Goal: Contribute content: Add original content to the website for others to see

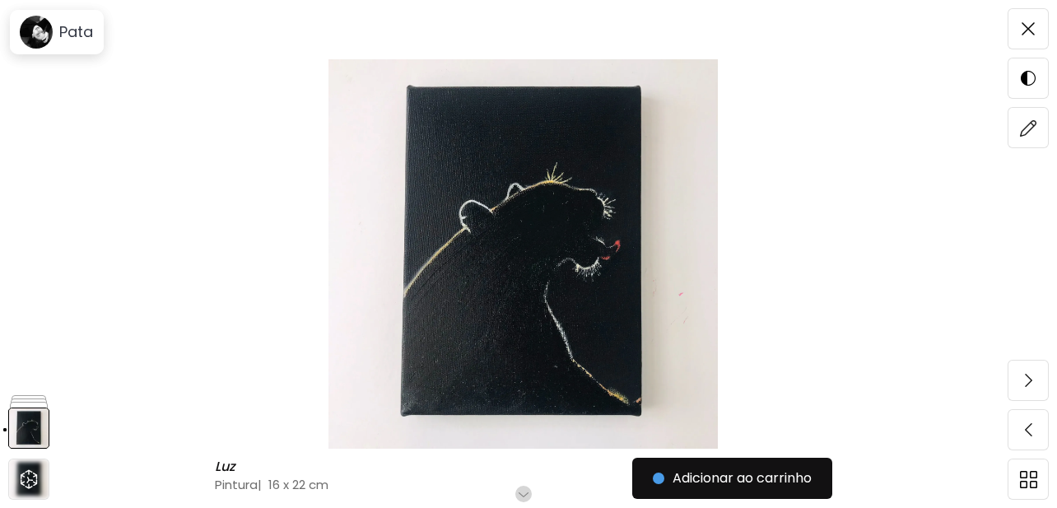
scroll to position [198, 0]
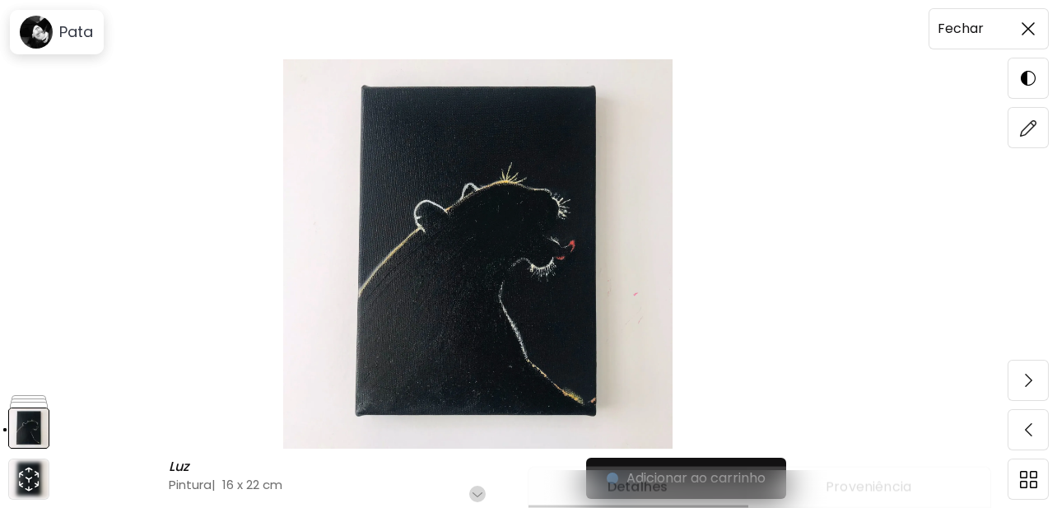
click at [1020, 34] on span at bounding box center [1028, 29] width 35 height 35
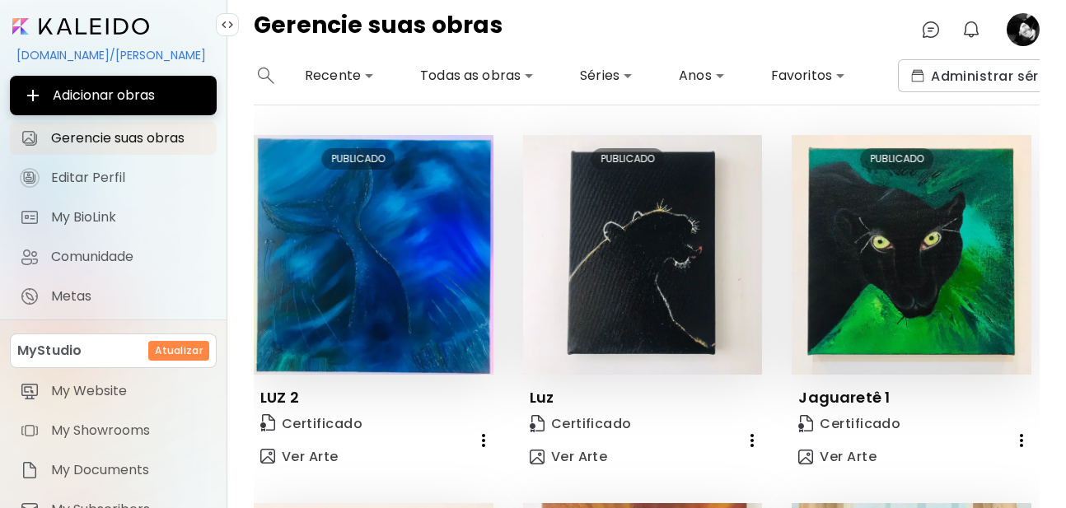
click at [614, 78] on body "**********" at bounding box center [533, 254] width 1066 height 508
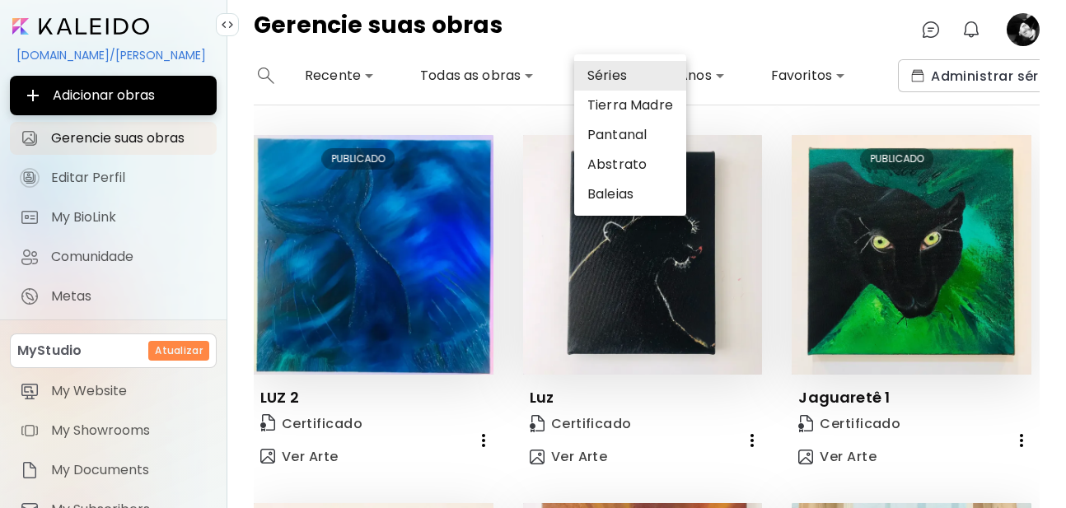
click at [1065, 223] on div at bounding box center [533, 254] width 1066 height 508
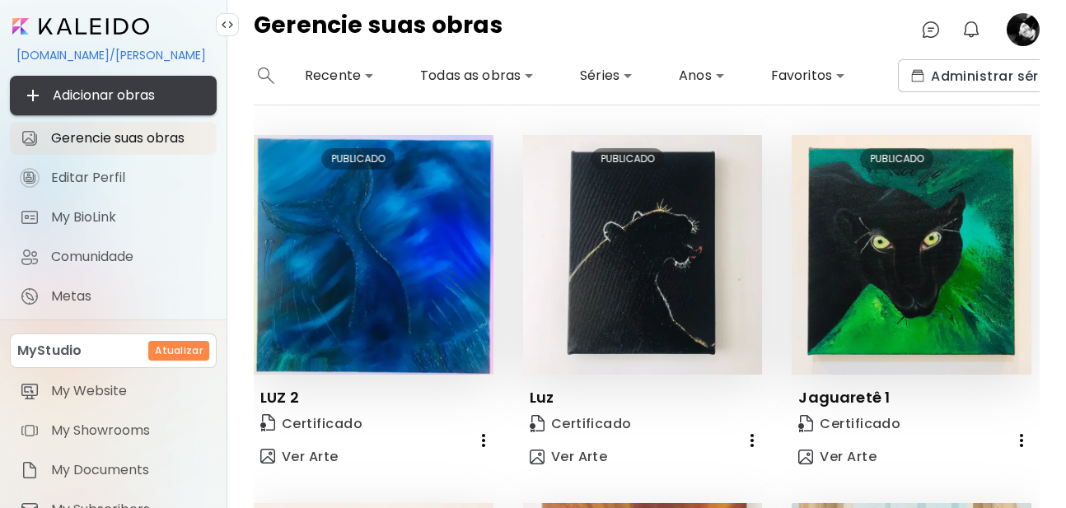
click at [132, 91] on span "Adicionar obras" at bounding box center [113, 96] width 180 height 20
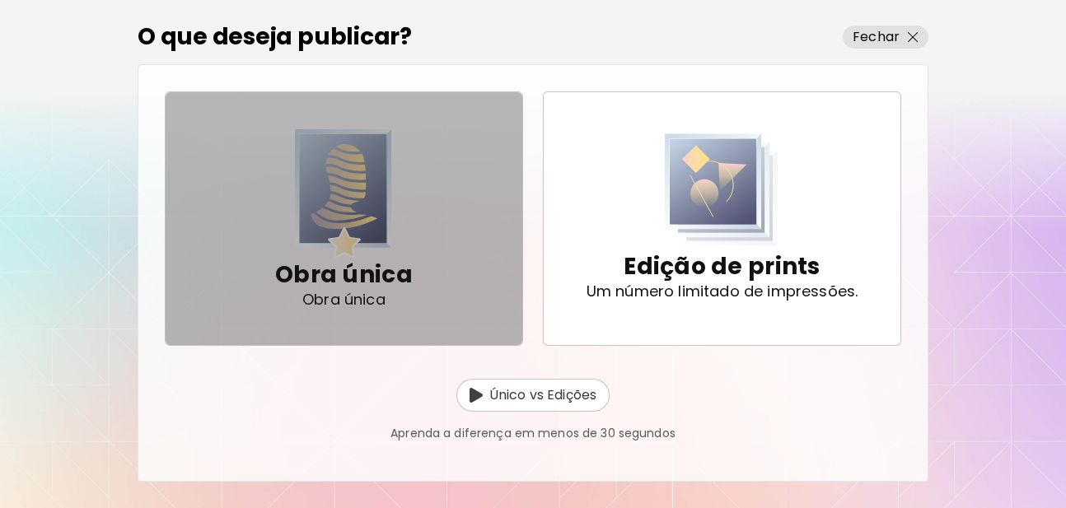
click at [351, 202] on img "button" at bounding box center [343, 193] width 97 height 129
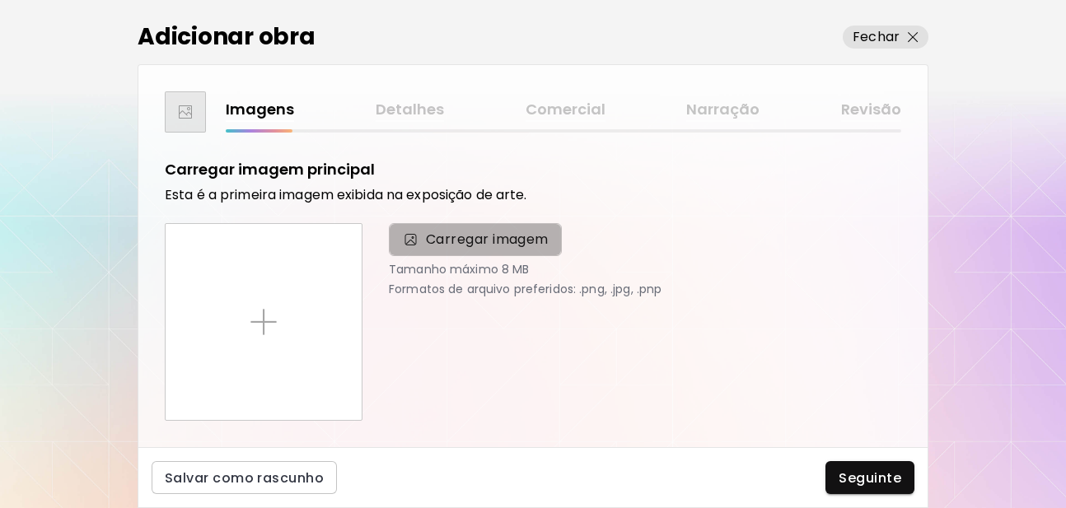
click at [460, 246] on span "Carregar imagem" at bounding box center [487, 240] width 123 height 20
click at [0, 0] on input "Carregar imagem" at bounding box center [0, 0] width 0 height 0
click at [961, 234] on div "Adicionar obra Fechar Imagens Detalhes Comercial Narração Revisão Carregar imag…" at bounding box center [533, 254] width 1066 height 508
click at [474, 240] on span "Carregar imagem" at bounding box center [487, 240] width 123 height 20
click at [0, 0] on input "Carregar imagem" at bounding box center [0, 0] width 0 height 0
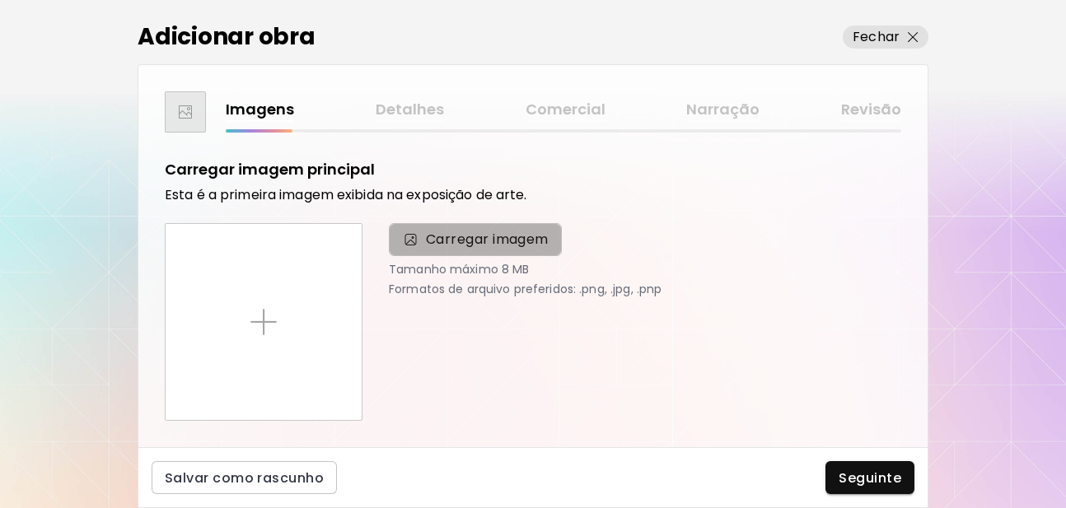
click at [478, 231] on span "Carregar imagem" at bounding box center [487, 240] width 123 height 20
click at [0, 0] on input "Carregar imagem" at bounding box center [0, 0] width 0 height 0
click at [426, 247] on span "Carregar imagem" at bounding box center [487, 240] width 123 height 20
click at [0, 0] on input "Carregar imagem" at bounding box center [0, 0] width 0 height 0
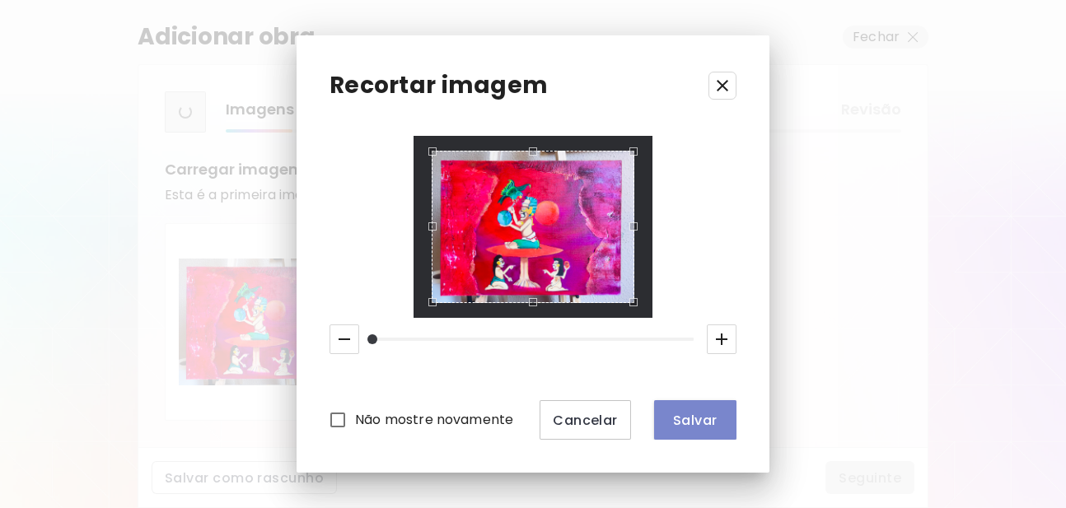
click at [702, 422] on span "Salvar" at bounding box center [695, 420] width 56 height 17
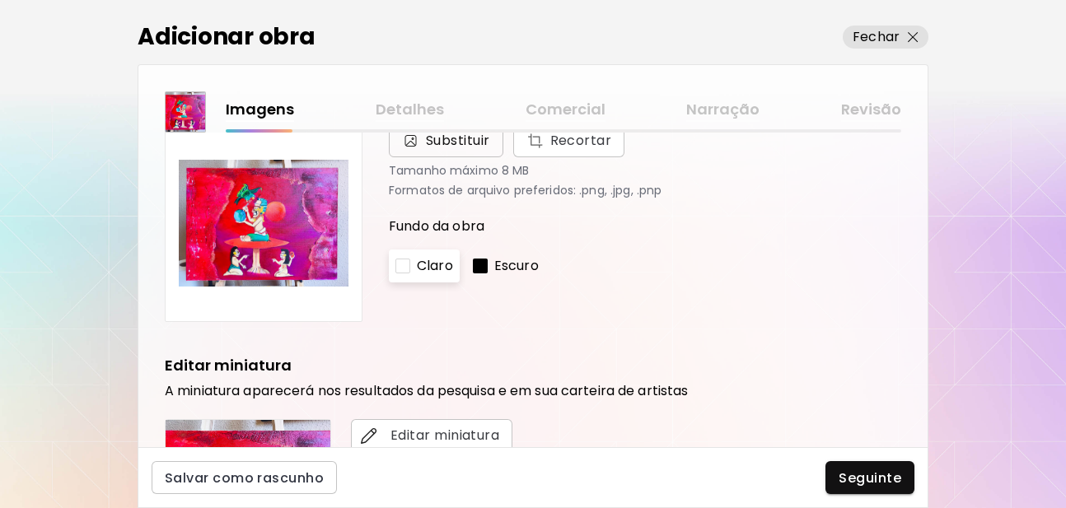
scroll to position [296, 0]
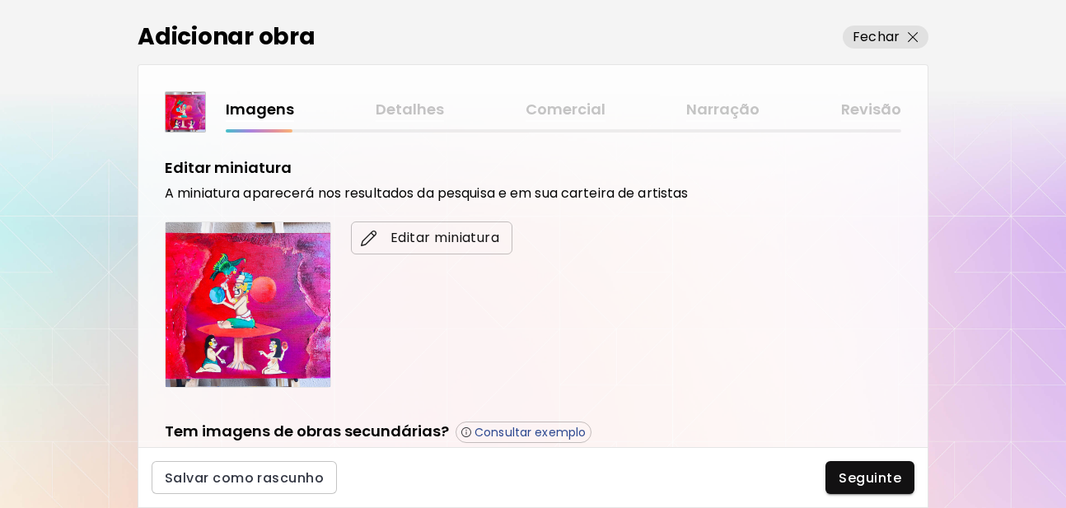
click at [427, 237] on span "Editar miniatura" at bounding box center [431, 238] width 135 height 20
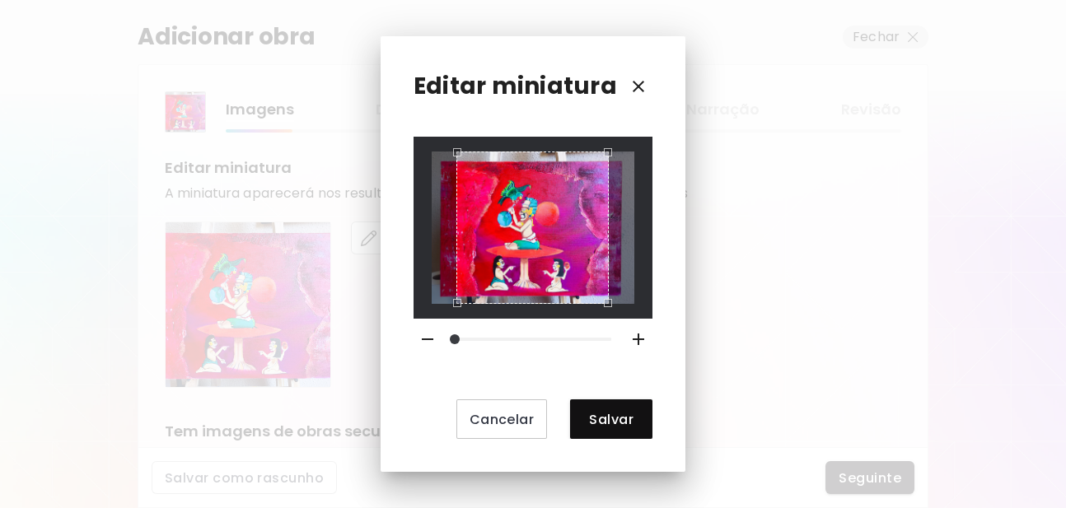
click at [445, 297] on div at bounding box center [533, 228] width 203 height 152
click at [604, 167] on div at bounding box center [533, 228] width 203 height 152
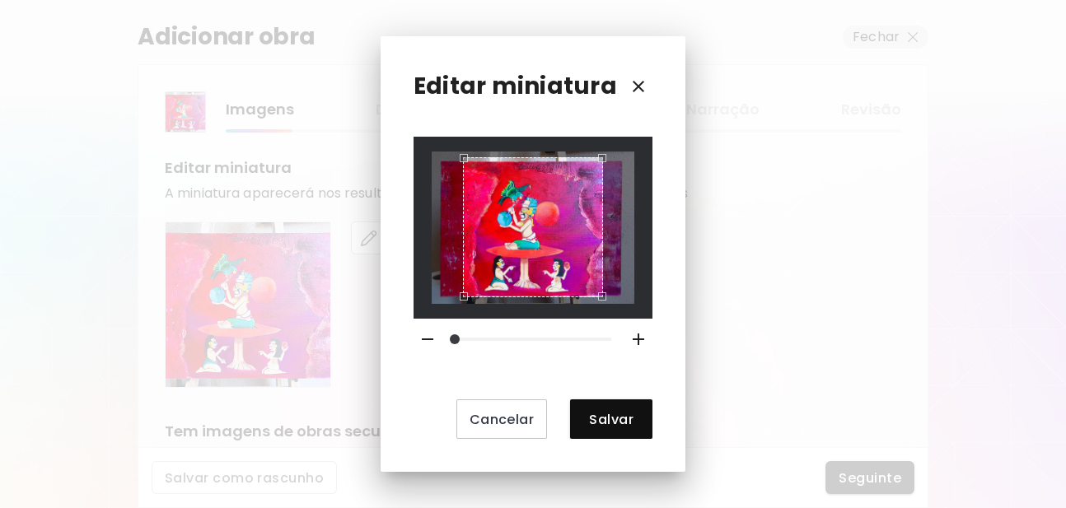
click at [467, 274] on div "Use the arrow keys to move the crop selection area" at bounding box center [533, 227] width 140 height 140
click at [527, 229] on div "Use the arrow keys to move the crop selection area" at bounding box center [530, 228] width 140 height 140
click at [600, 157] on div "Use the arrow keys to move the north east drag handle to change the crop select…" at bounding box center [600, 157] width 0 height 0
click at [534, 241] on div "Use the arrow keys to move the crop selection area" at bounding box center [530, 230] width 138 height 138
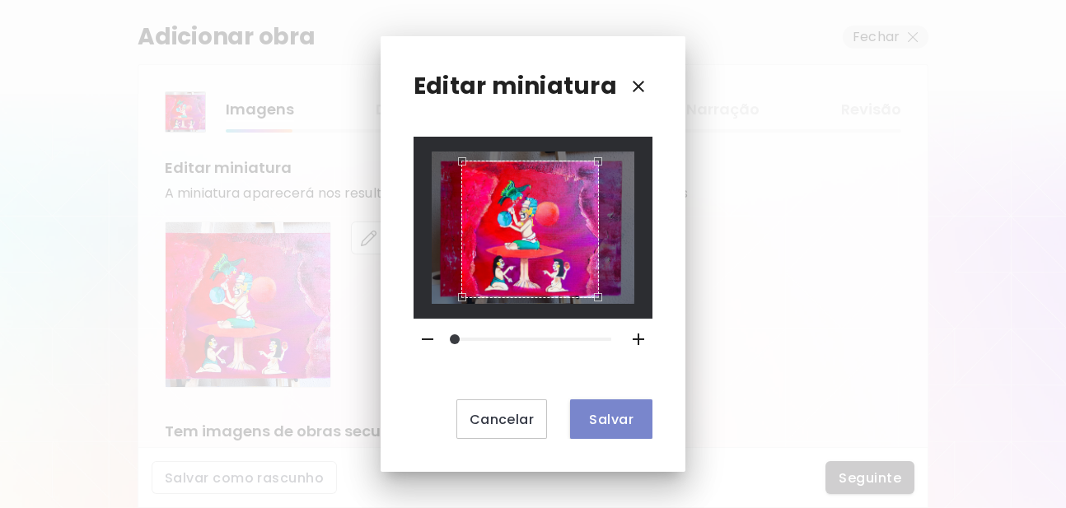
click at [604, 418] on span "Salvar" at bounding box center [611, 419] width 56 height 17
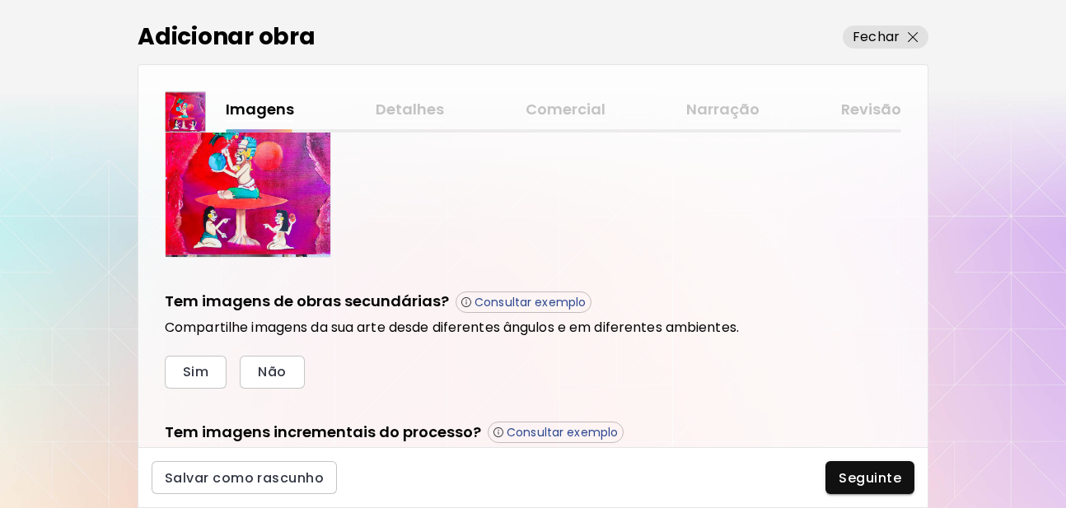
scroll to position [459, 0]
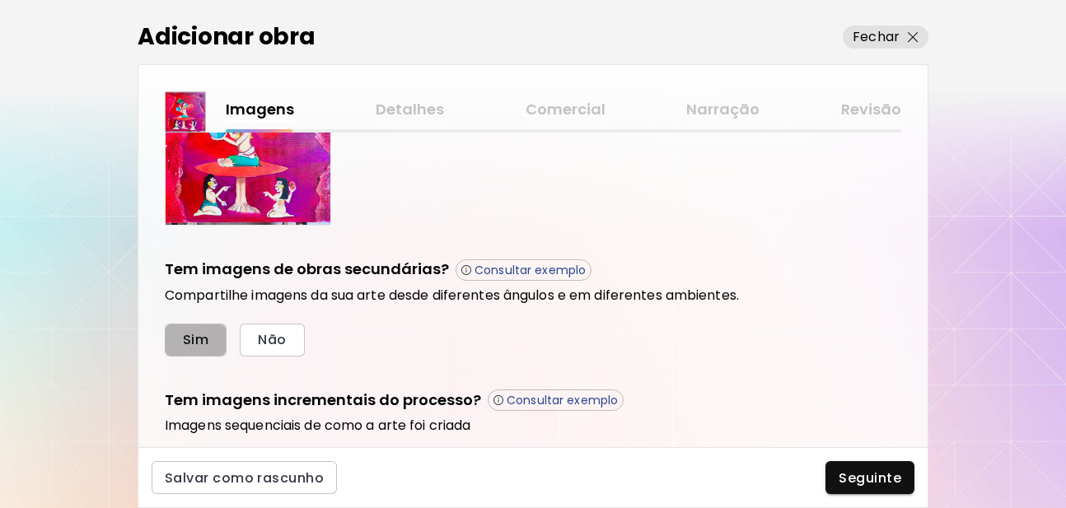
click at [206, 342] on span "Sim" at bounding box center [196, 339] width 26 height 17
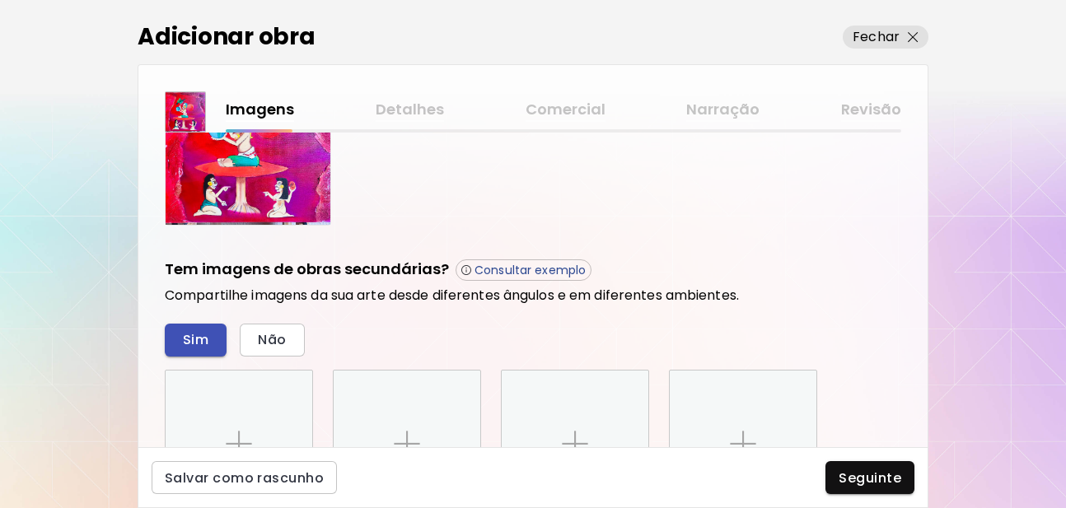
scroll to position [696, 0]
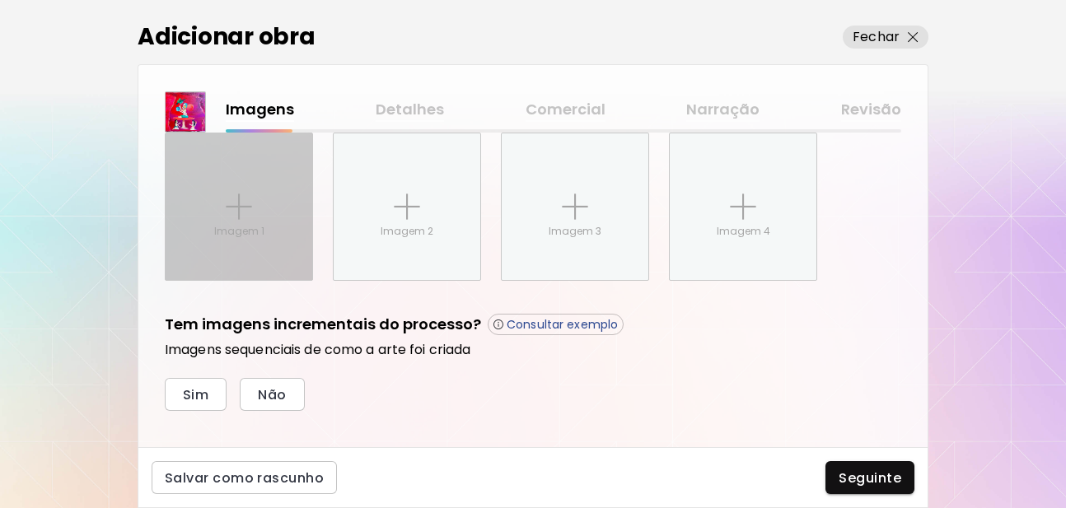
click at [265, 229] on div "Imagem 1" at bounding box center [239, 206] width 147 height 147
click at [0, 0] on input "Imagem 1" at bounding box center [0, 0] width 0 height 0
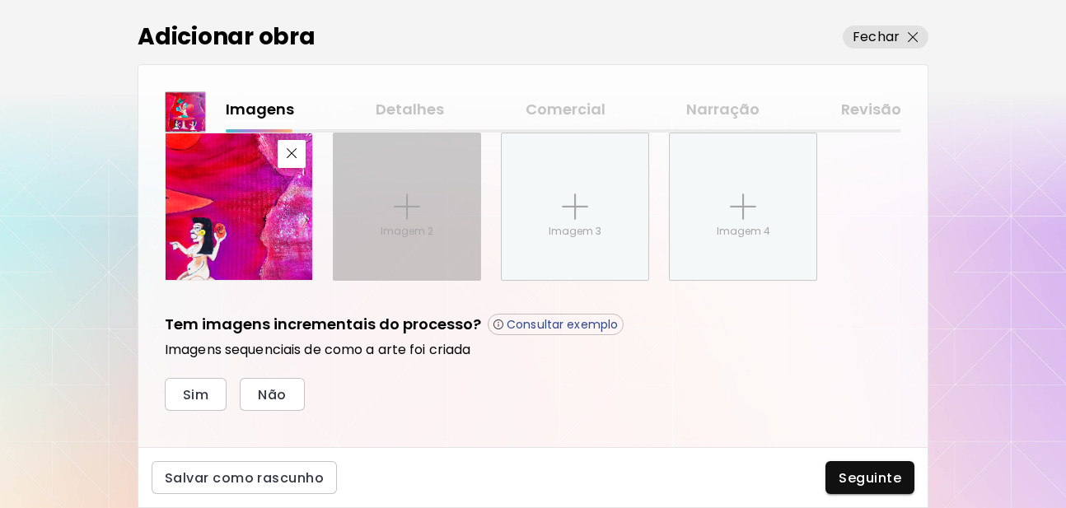
click at [404, 203] on img at bounding box center [407, 207] width 26 height 26
click at [0, 0] on input "Imagem 2" at bounding box center [0, 0] width 0 height 0
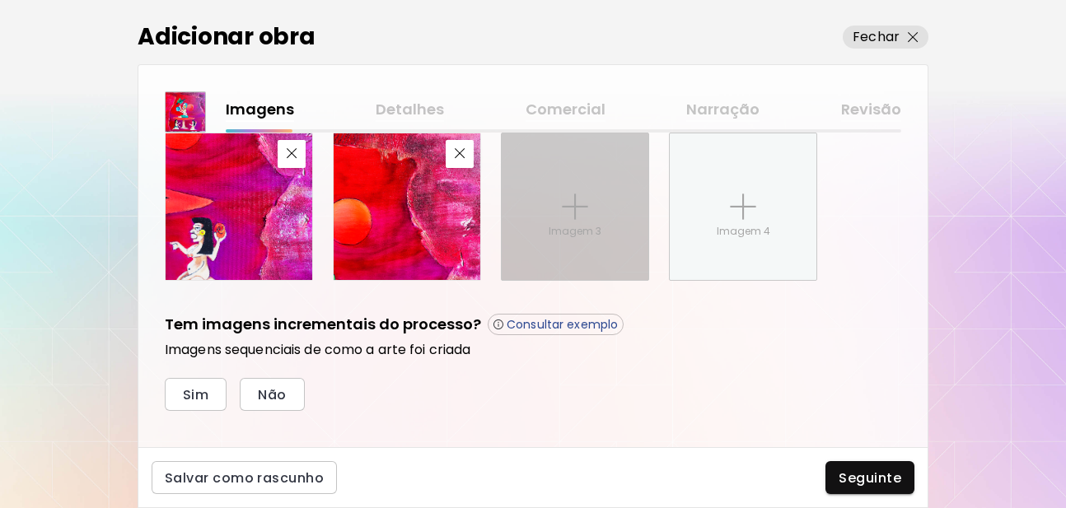
click at [589, 222] on div "Imagem 3" at bounding box center [575, 206] width 147 height 147
click at [0, 0] on input "Imagem 3" at bounding box center [0, 0] width 0 height 0
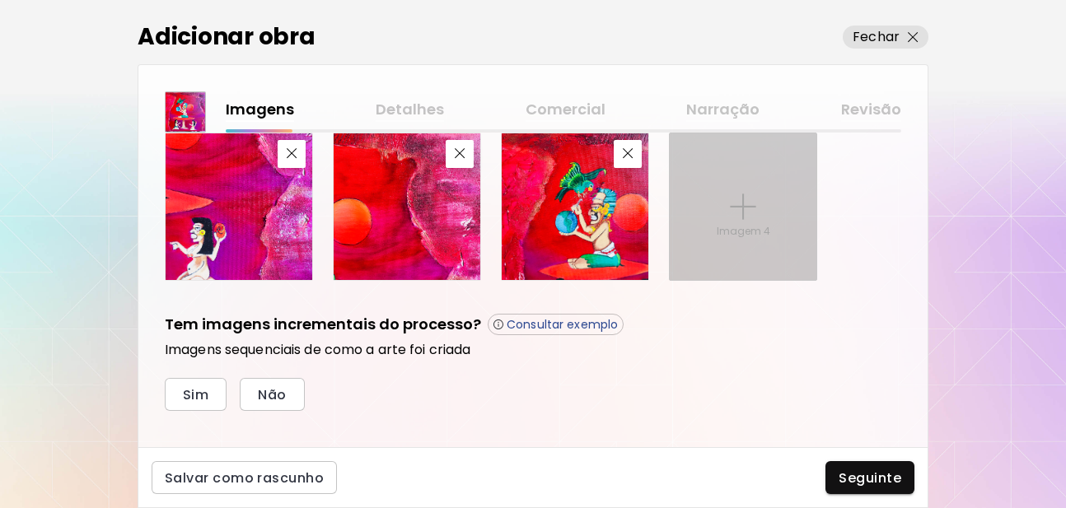
click at [725, 238] on p "Imagem 4" at bounding box center [743, 231] width 54 height 15
click at [0, 0] on input "Imagem 4" at bounding box center [0, 0] width 0 height 0
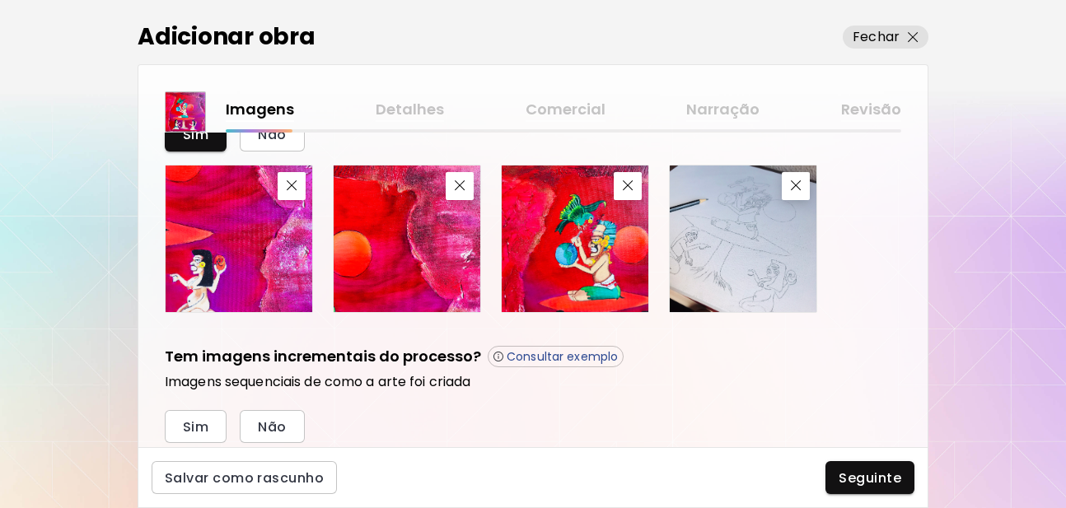
scroll to position [719, 0]
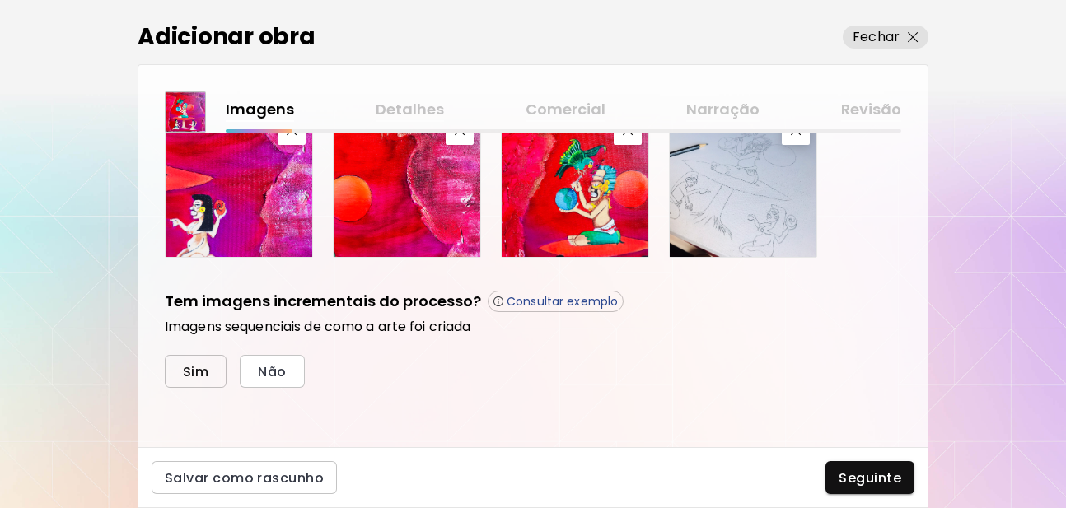
click at [197, 380] on span "Sim" at bounding box center [196, 371] width 26 height 17
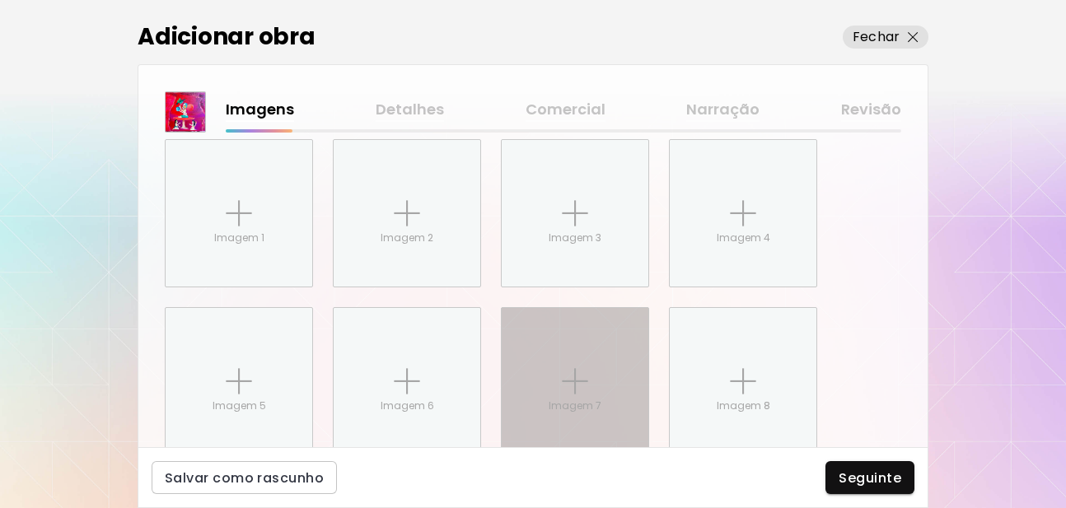
scroll to position [987, 0]
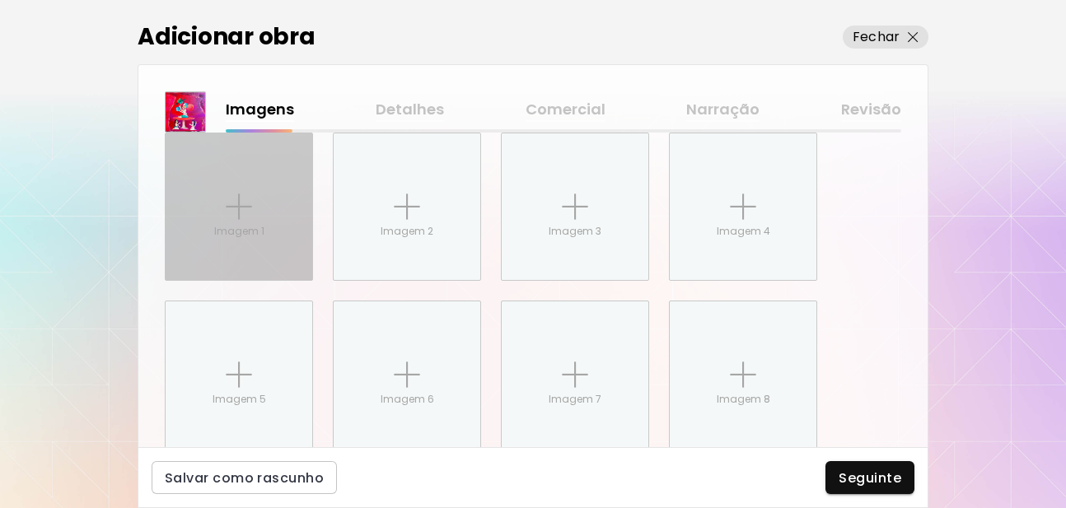
click at [222, 216] on div "Imagem 1" at bounding box center [239, 206] width 147 height 147
click at [0, 0] on input "Imagem 1" at bounding box center [0, 0] width 0 height 0
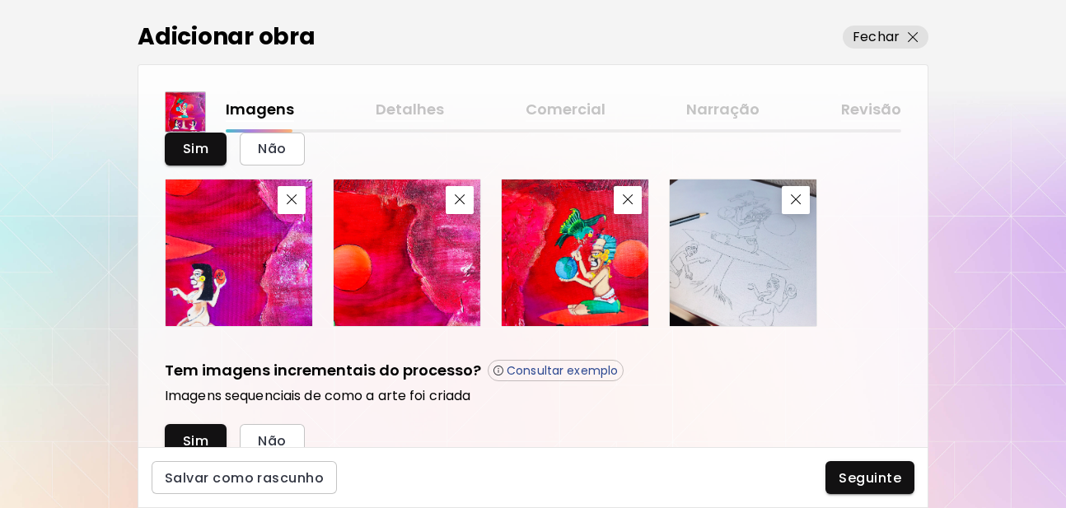
scroll to position [691, 0]
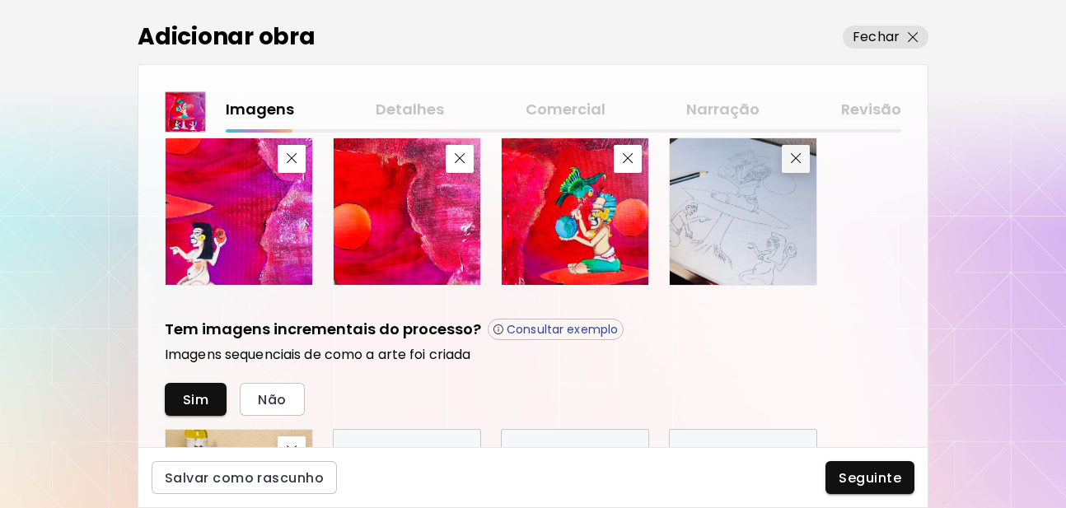
click at [790, 167] on button "button" at bounding box center [796, 159] width 28 height 28
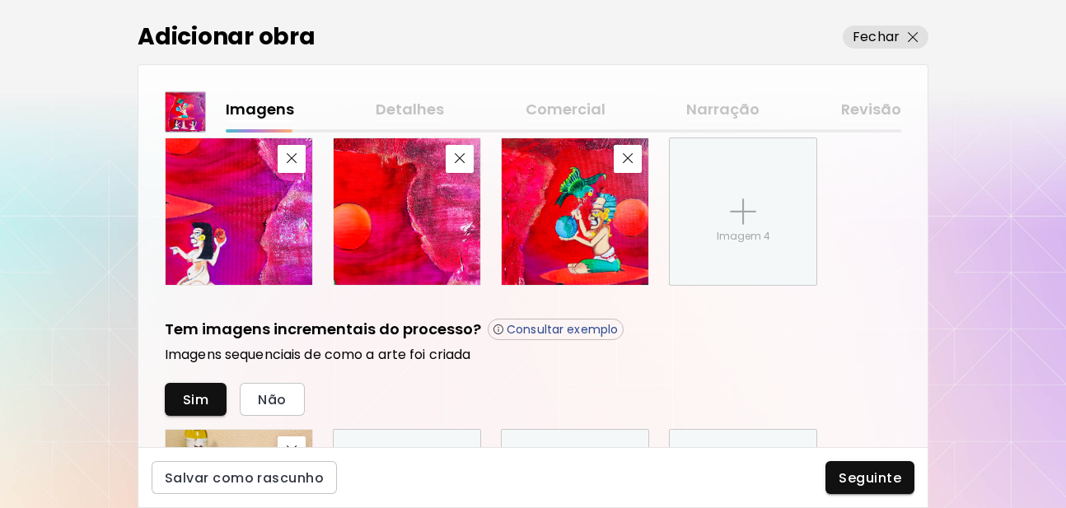
scroll to position [687, 0]
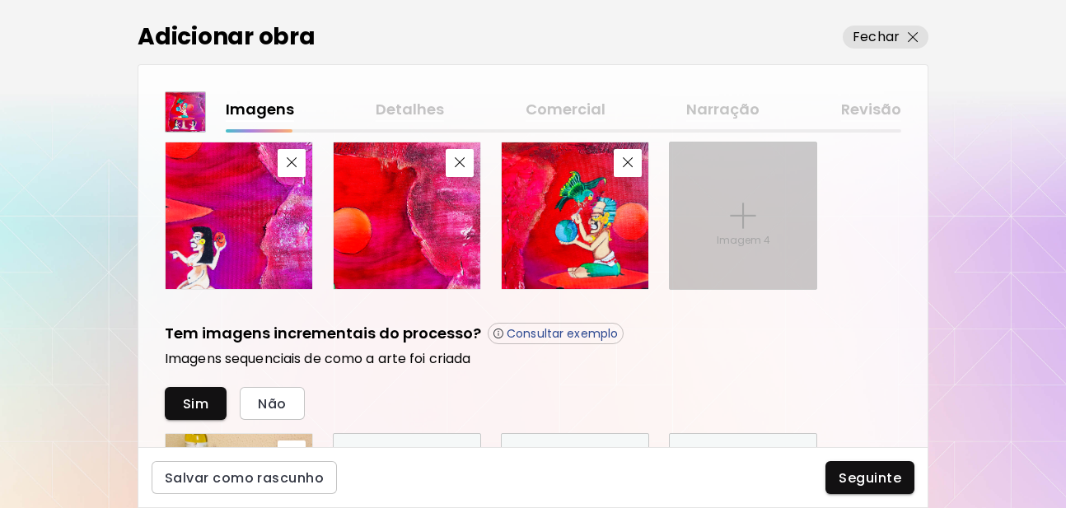
click at [731, 226] on img at bounding box center [743, 216] width 26 height 26
click at [0, 0] on input "Imagem 4" at bounding box center [0, 0] width 0 height 0
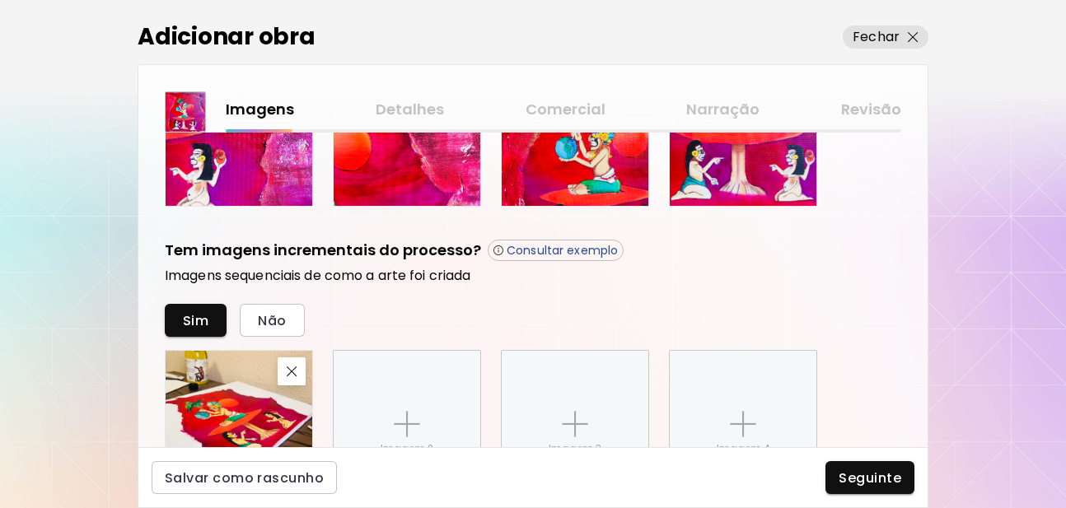
scroll to position [786, 0]
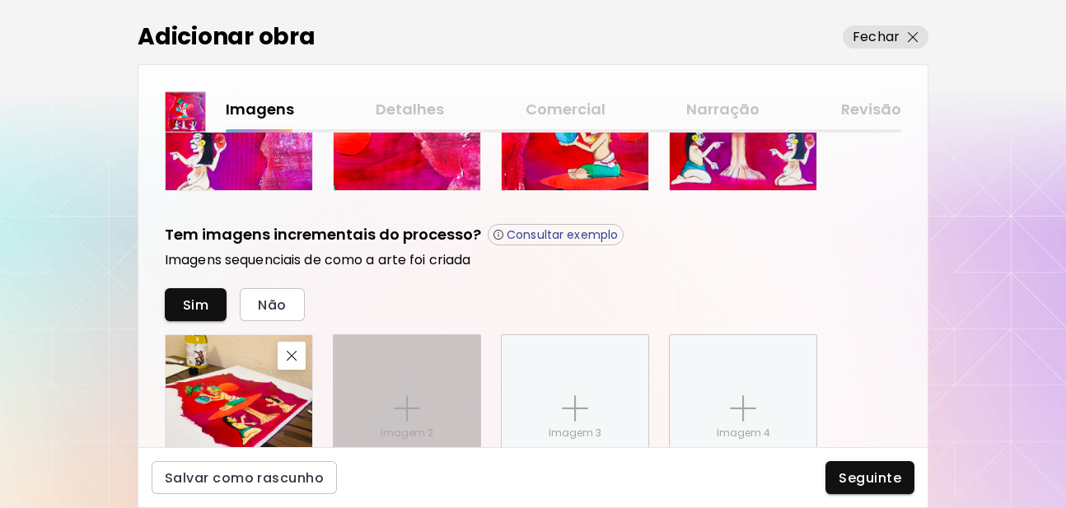
click at [375, 373] on div "Imagem 2" at bounding box center [407, 408] width 147 height 147
click at [0, 0] on input "Imagem 2" at bounding box center [0, 0] width 0 height 0
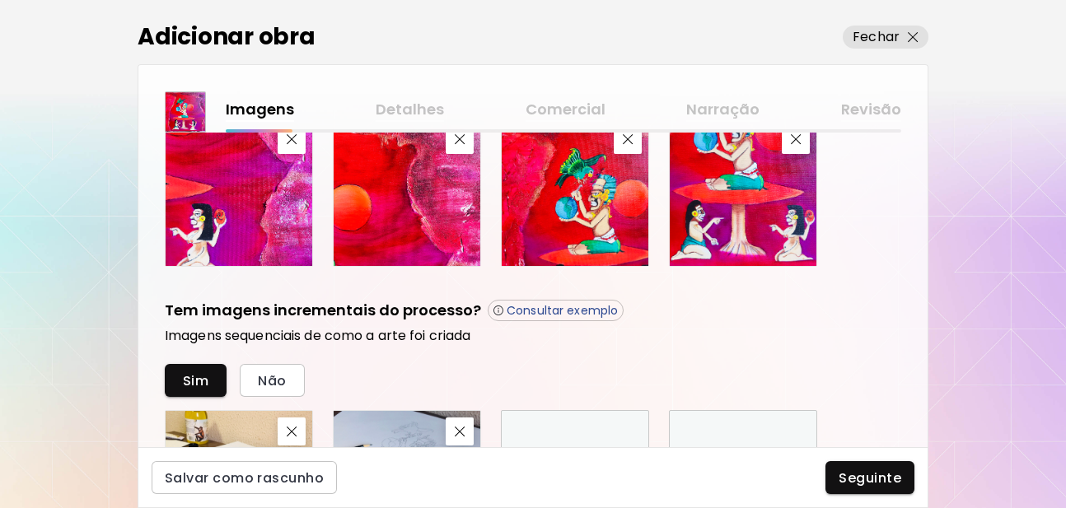
scroll to position [687, 0]
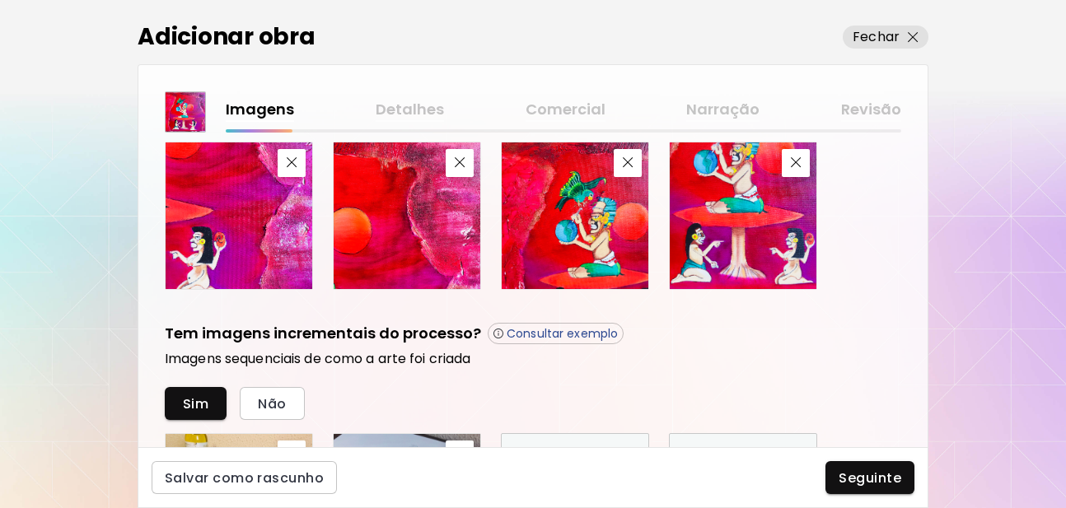
click at [705, 248] on img at bounding box center [743, 215] width 147 height 147
click at [795, 163] on button "button" at bounding box center [796, 163] width 28 height 28
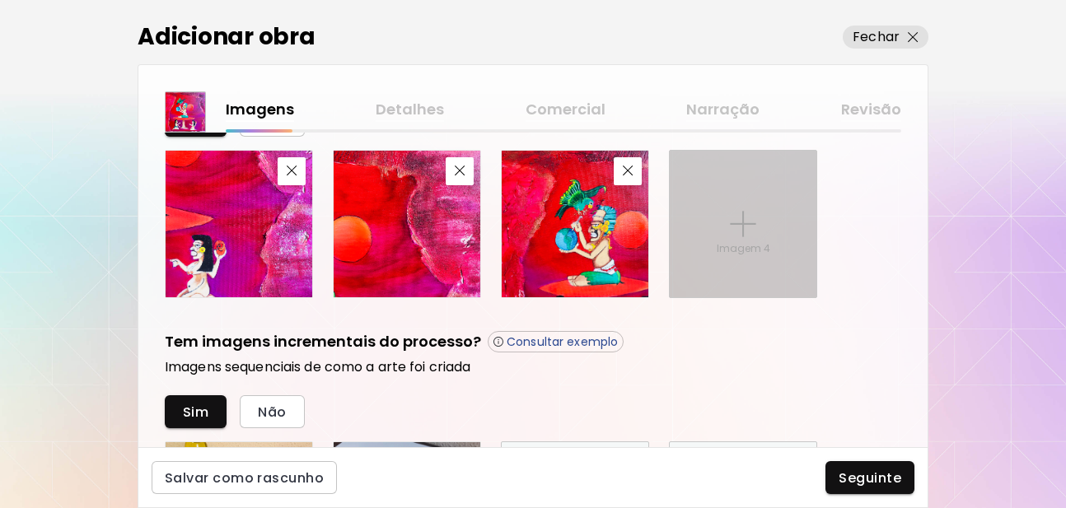
click at [748, 265] on div "Imagem 4" at bounding box center [743, 224] width 147 height 147
click at [0, 0] on input "Imagem 4" at bounding box center [0, 0] width 0 height 0
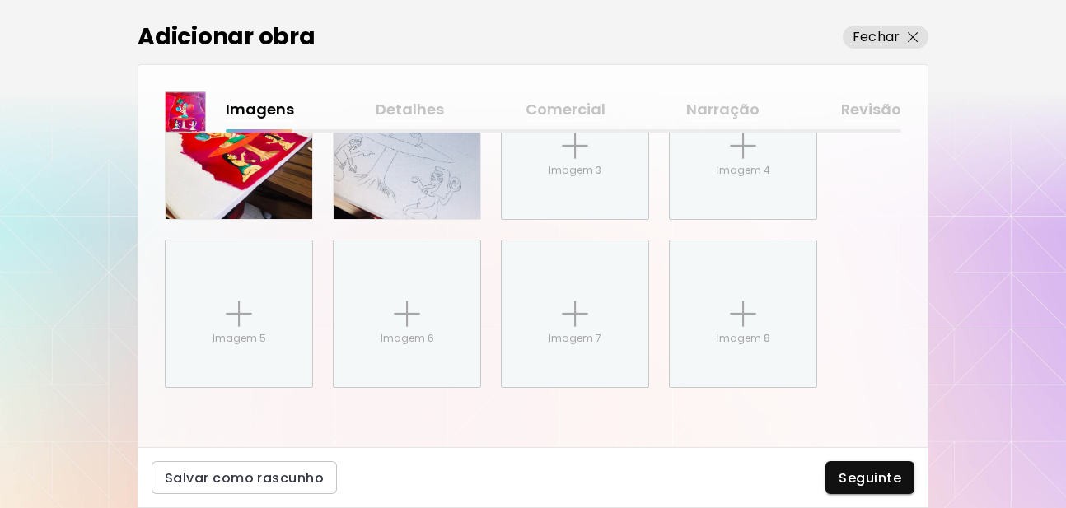
scroll to position [851, 0]
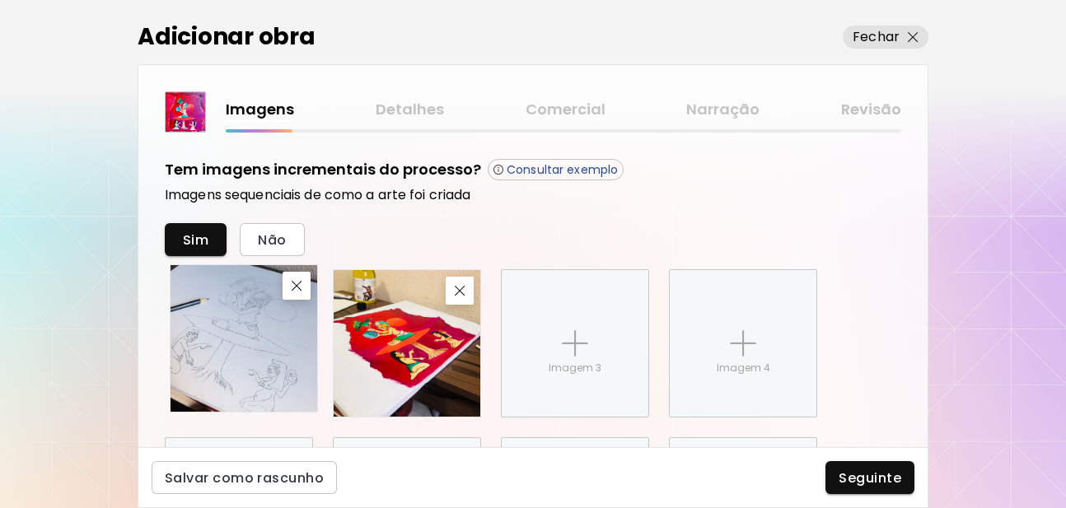
drag, startPoint x: 436, startPoint y: 348, endPoint x: 273, endPoint y: 343, distance: 163.1
click at [273, 343] on img at bounding box center [243, 338] width 147 height 147
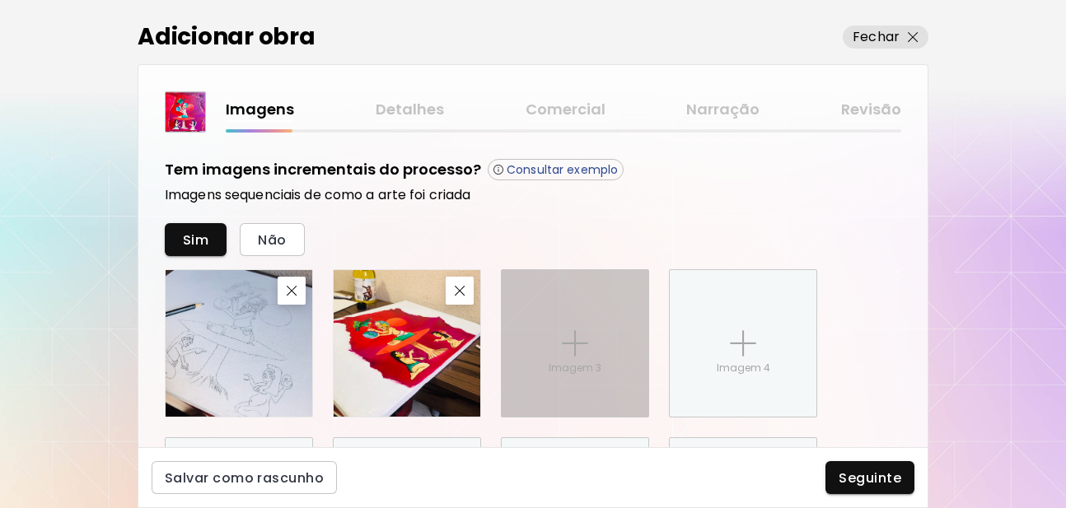
click at [553, 338] on div "Imagem 3" at bounding box center [575, 343] width 147 height 147
click at [0, 0] on input "Imagem 3" at bounding box center [0, 0] width 0 height 0
click at [614, 329] on div "Imagem 3" at bounding box center [575, 343] width 147 height 147
click at [0, 0] on input "Imagem 3" at bounding box center [0, 0] width 0 height 0
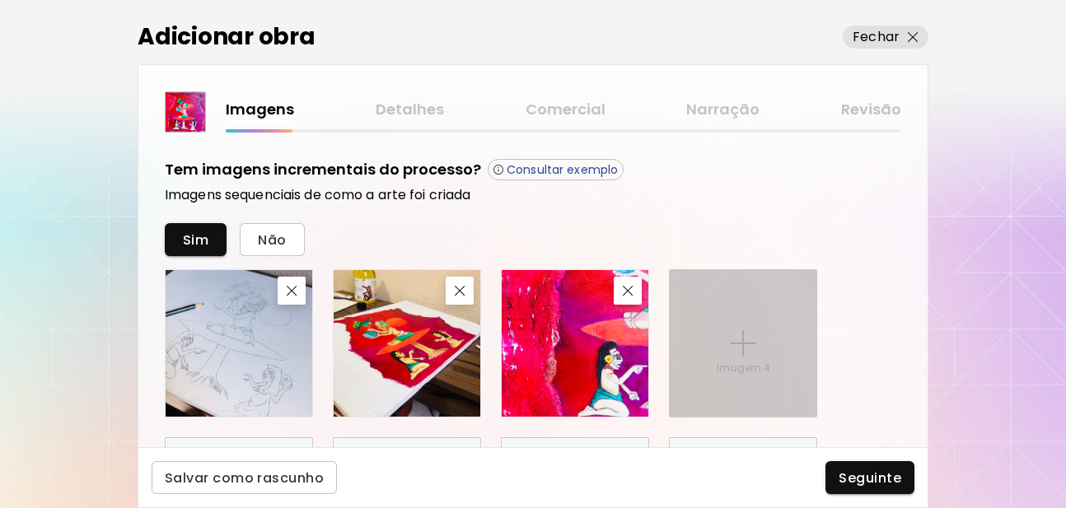
click at [739, 350] on img at bounding box center [743, 343] width 26 height 26
click at [0, 0] on input "Imagem 4" at bounding box center [0, 0] width 0 height 0
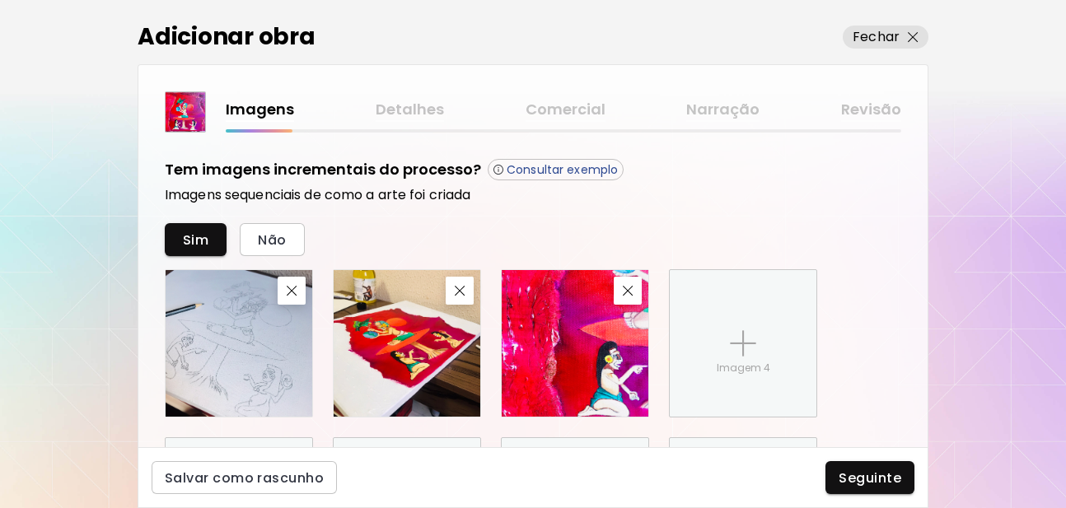
drag, startPoint x: 918, startPoint y: 345, endPoint x: 919, endPoint y: 377, distance: 32.1
click at [919, 385] on div "Carregar imagem principal Esta é a primeira imagem exibida na exposição de arte…" at bounding box center [532, 290] width 789 height 315
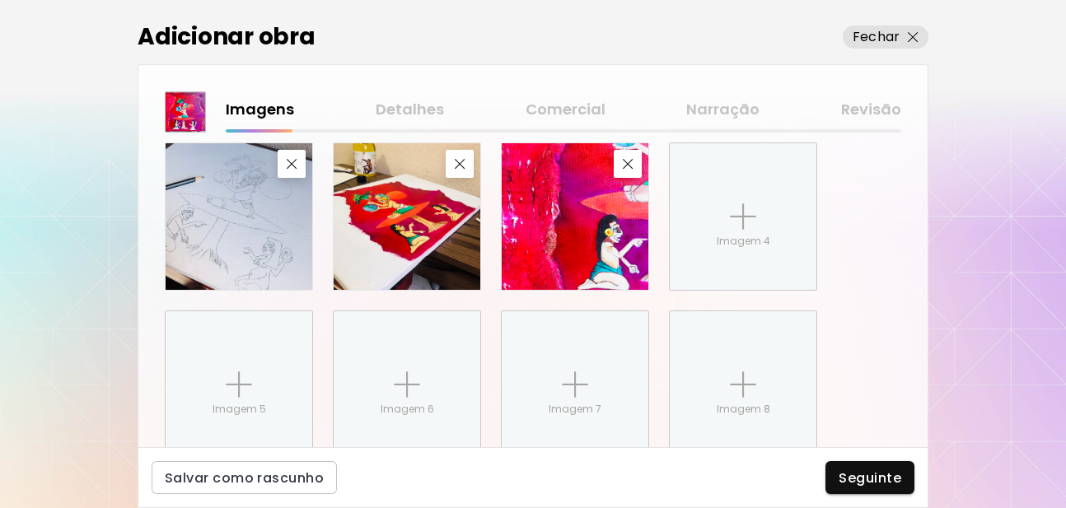
scroll to position [1048, 0]
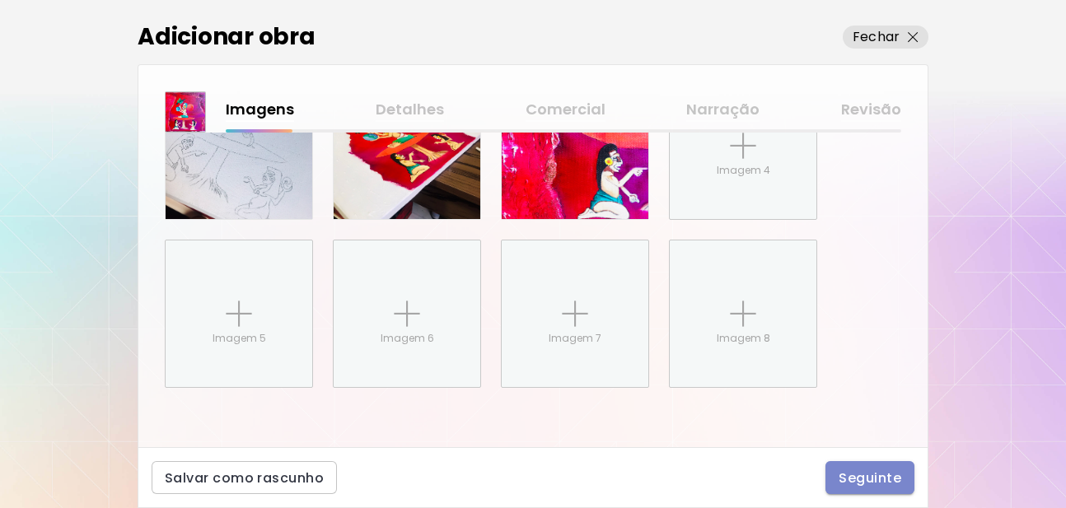
click at [867, 464] on button "Seguinte" at bounding box center [869, 477] width 89 height 33
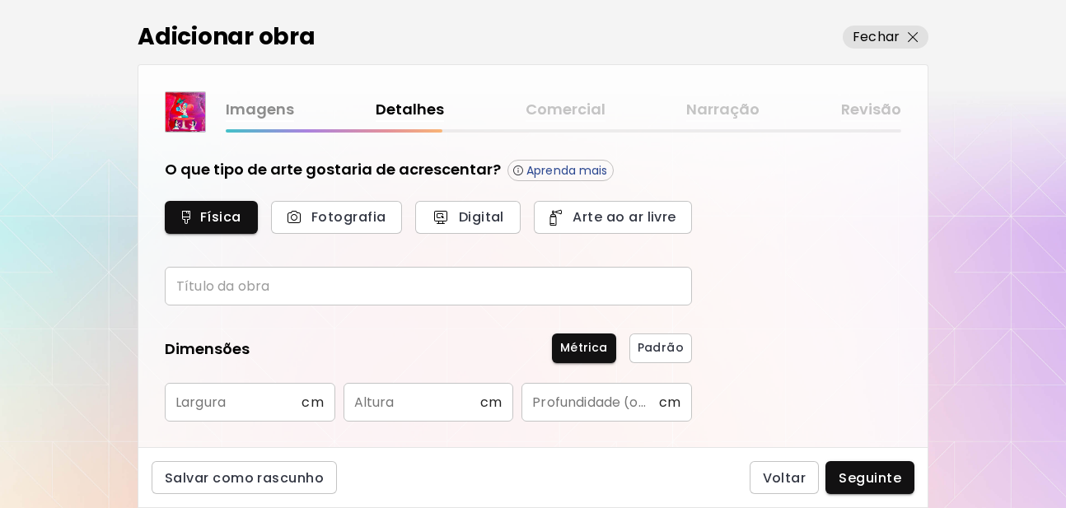
click at [303, 294] on input "text" at bounding box center [428, 286] width 527 height 39
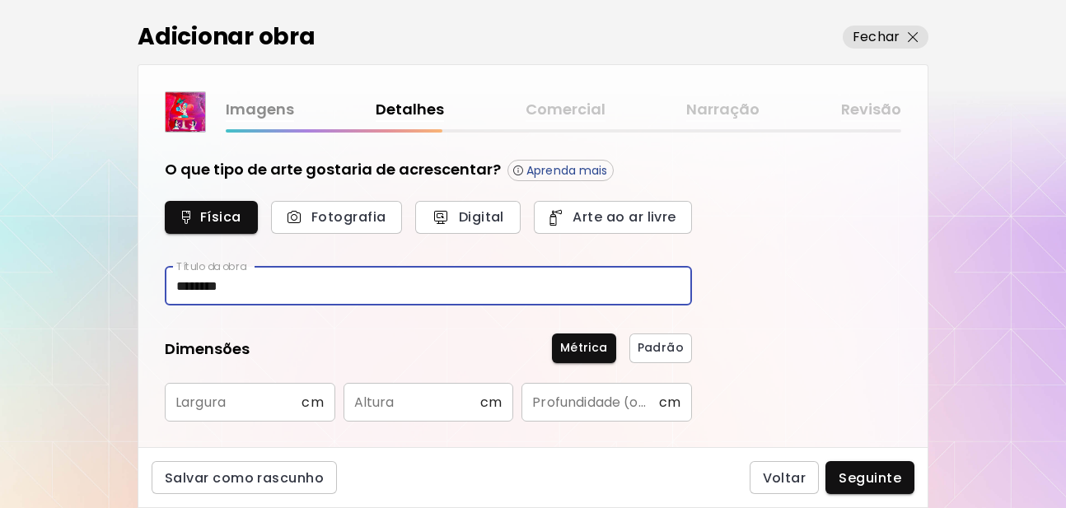
type input "*******"
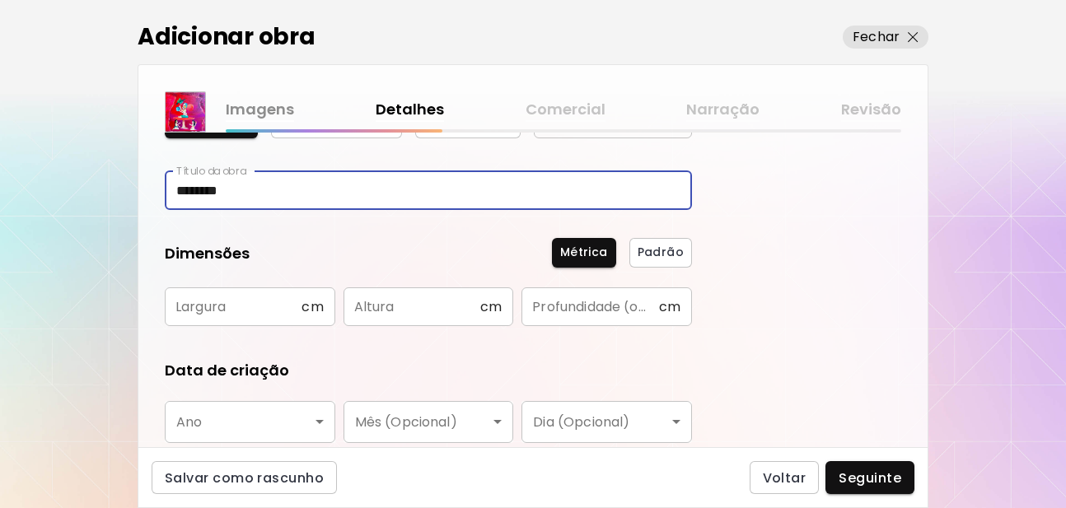
scroll to position [99, 0]
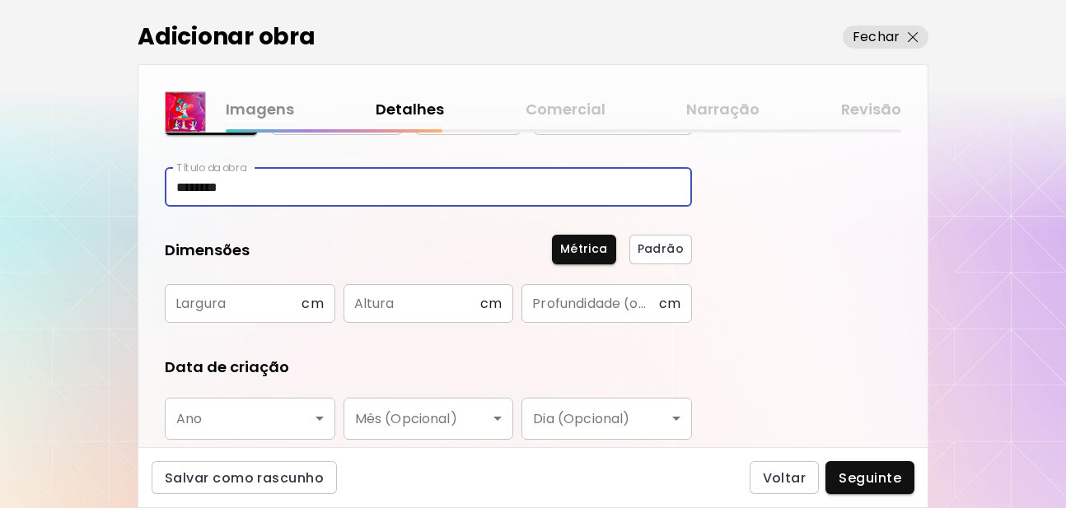
click at [224, 301] on input "text" at bounding box center [233, 303] width 137 height 39
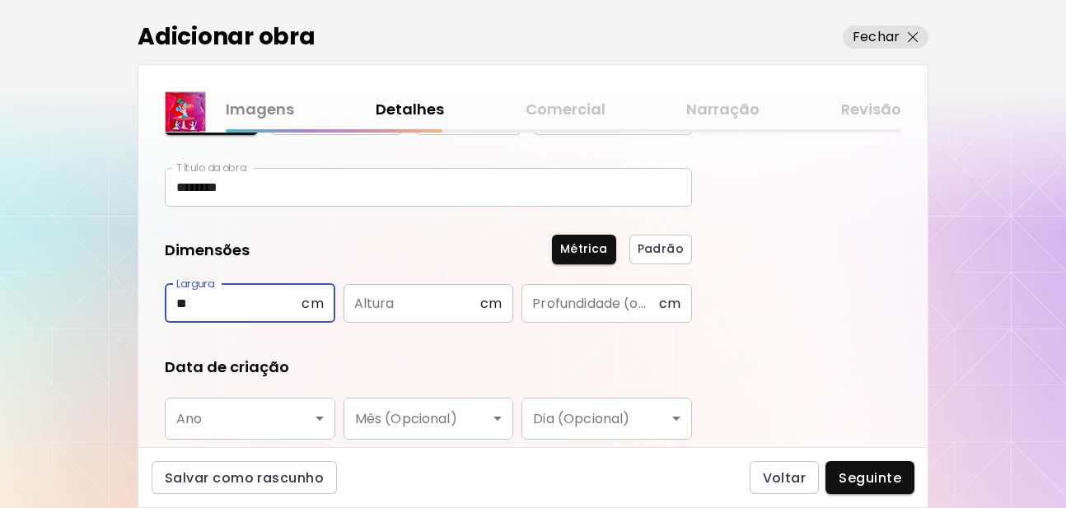
type input "**"
click at [380, 301] on input "text" at bounding box center [411, 303] width 137 height 39
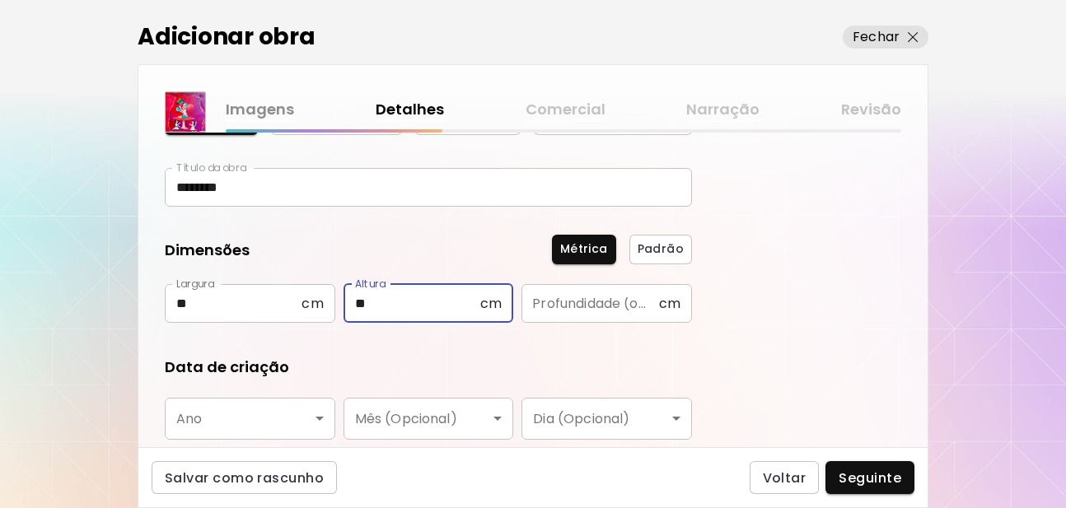
type input "**"
click at [854, 361] on div "O que tipo de arte gostaria de acrescentar? Aprenda mais Física Fotografia Digi…" at bounding box center [532, 290] width 789 height 315
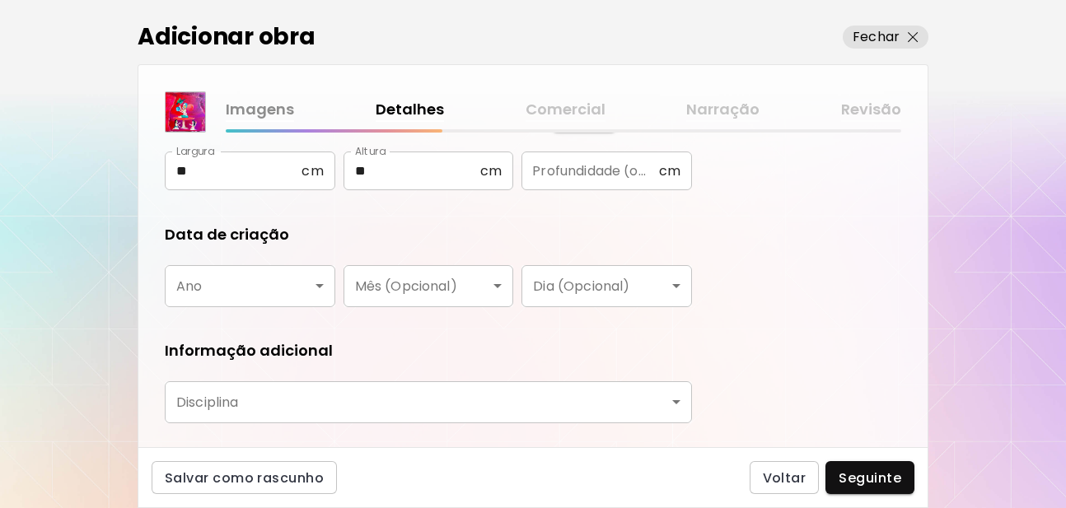
scroll to position [296, 0]
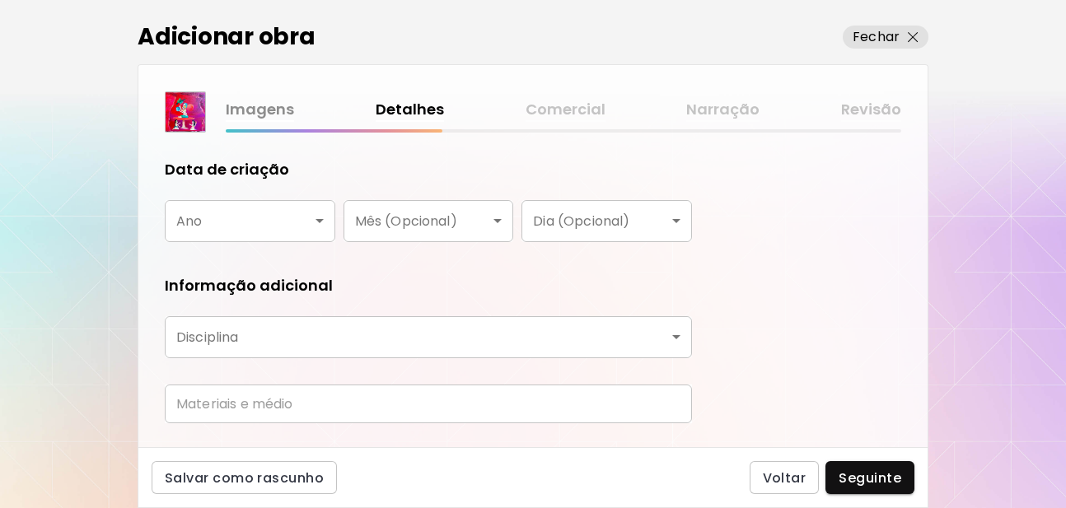
click at [289, 225] on body "kaleido.art/Patricia_Alves_Gomes Adicionar obras Gerencie suas obras Editar Per…" at bounding box center [533, 254] width 1066 height 508
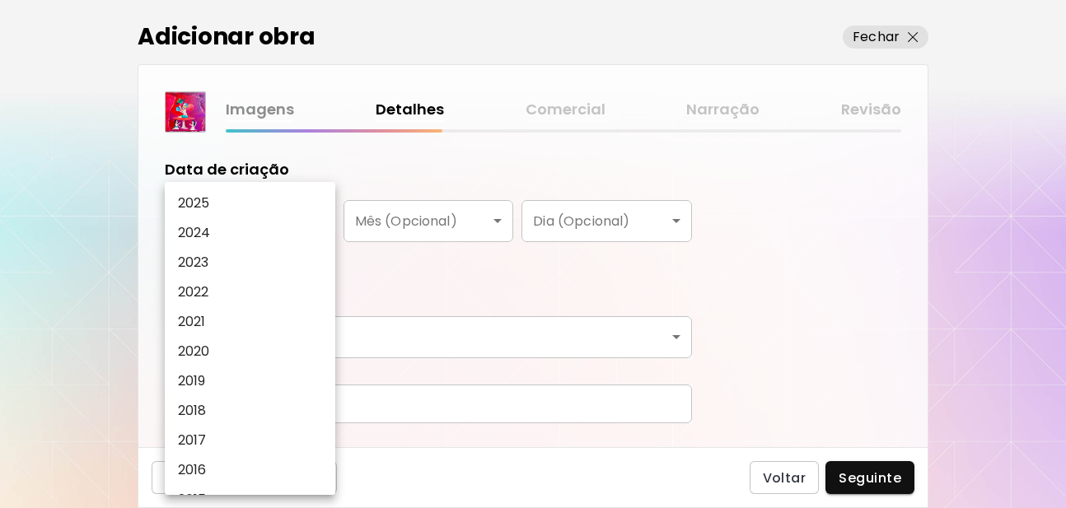
click at [319, 218] on li "2024" at bounding box center [254, 233] width 179 height 30
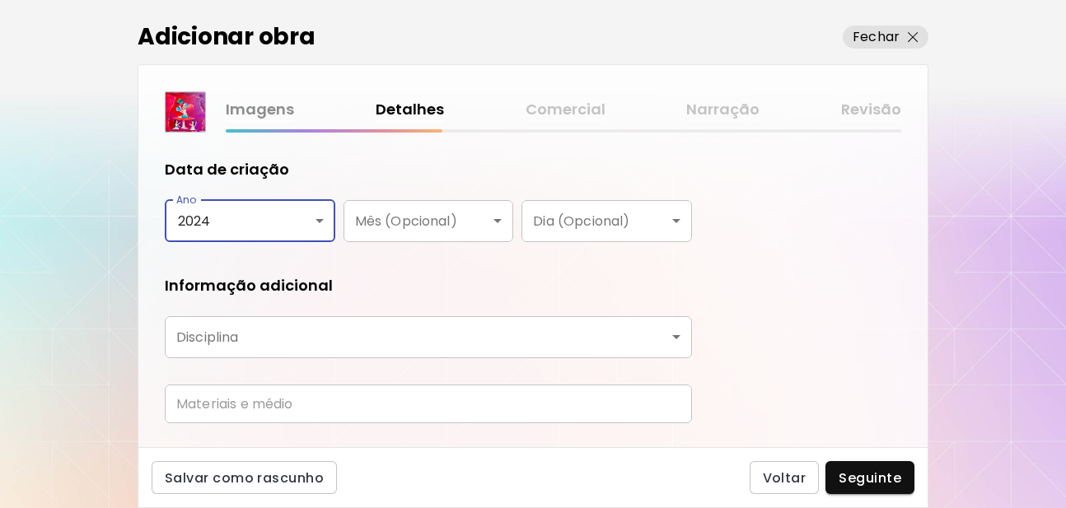
click at [255, 212] on body "kaleido.art/Patricia_Alves_Gomes Adicionar obras Gerencie suas obras Editar Per…" at bounding box center [533, 254] width 1066 height 508
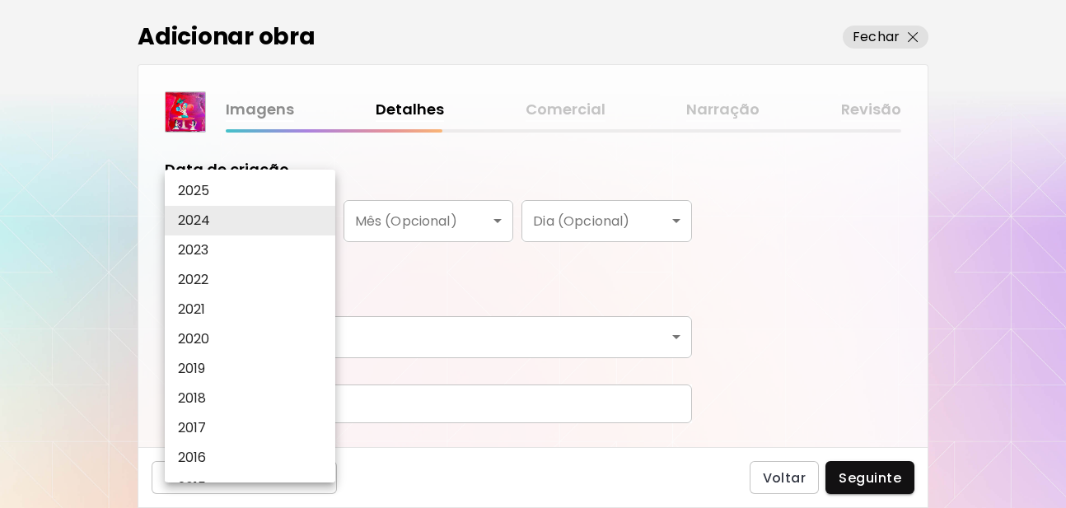
click at [315, 218] on div at bounding box center [533, 254] width 1066 height 508
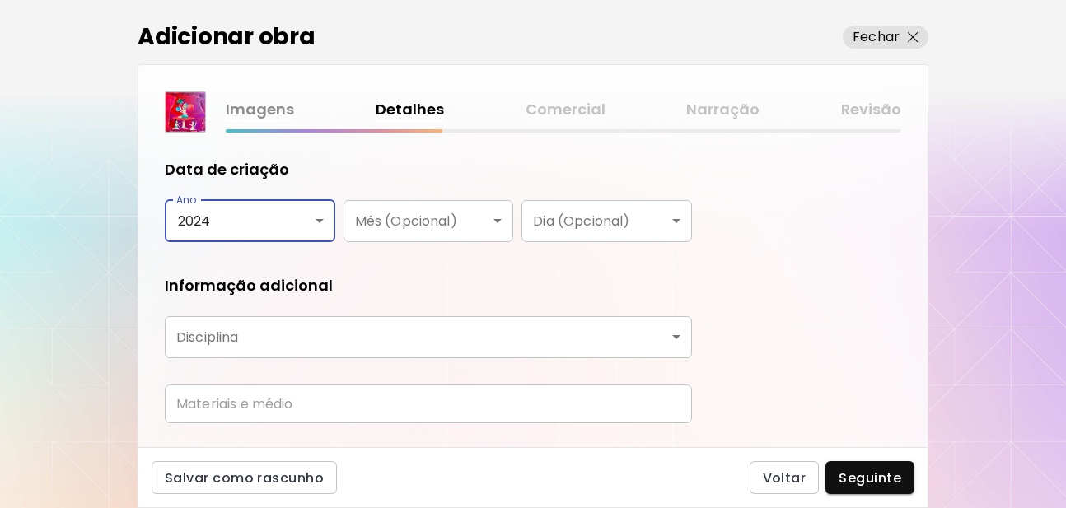
click at [315, 217] on body "kaleido.art/Patricia_Alves_Gomes Adicionar obras Gerencie suas obras Editar Per…" at bounding box center [533, 254] width 1066 height 508
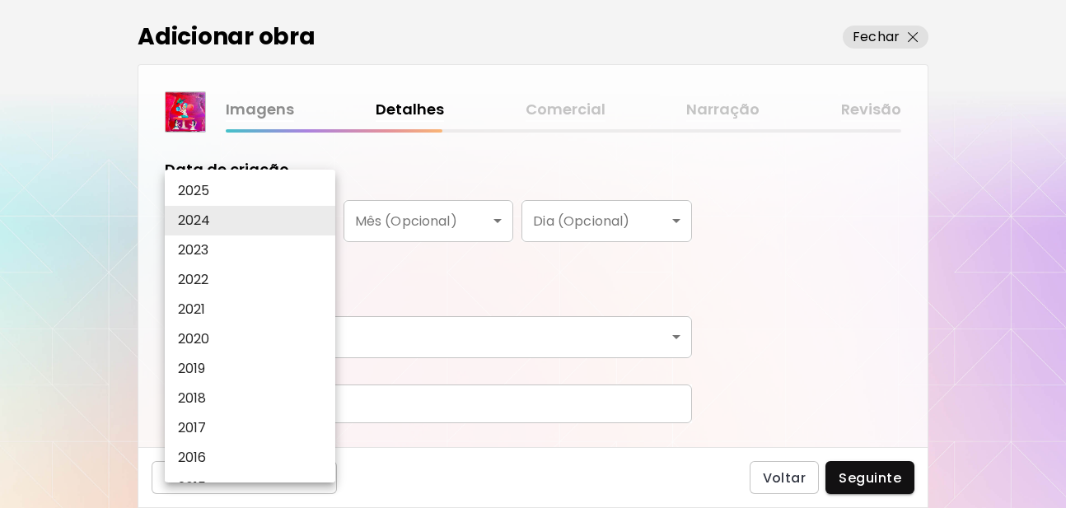
click at [307, 192] on li "2025" at bounding box center [254, 191] width 179 height 30
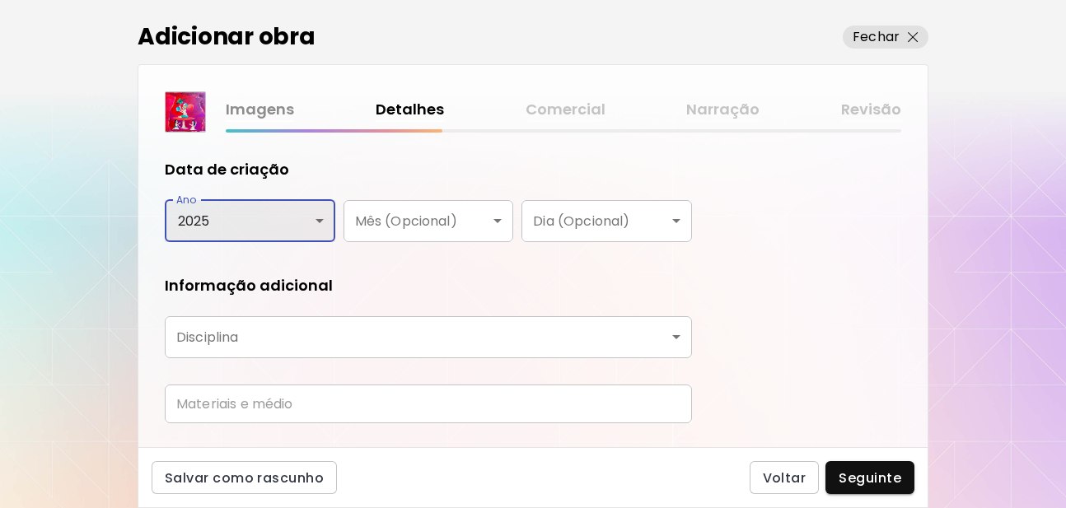
type input "****"
click at [483, 228] on body "kaleido.art/Patricia_Alves_Gomes Adicionar obras Gerencie suas obras Editar Per…" at bounding box center [533, 254] width 1066 height 508
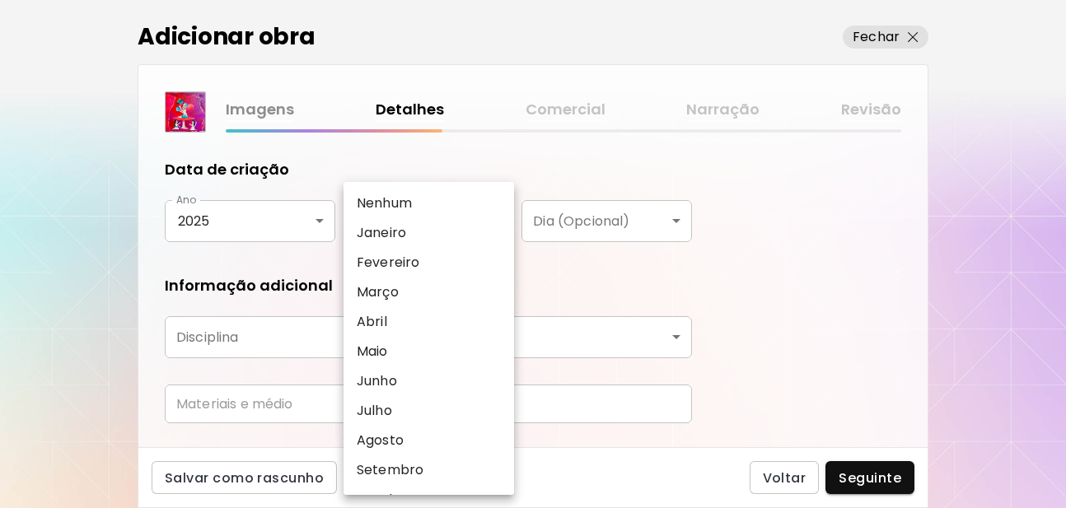
click at [390, 463] on p "Setembro" at bounding box center [390, 470] width 67 height 20
type input "********"
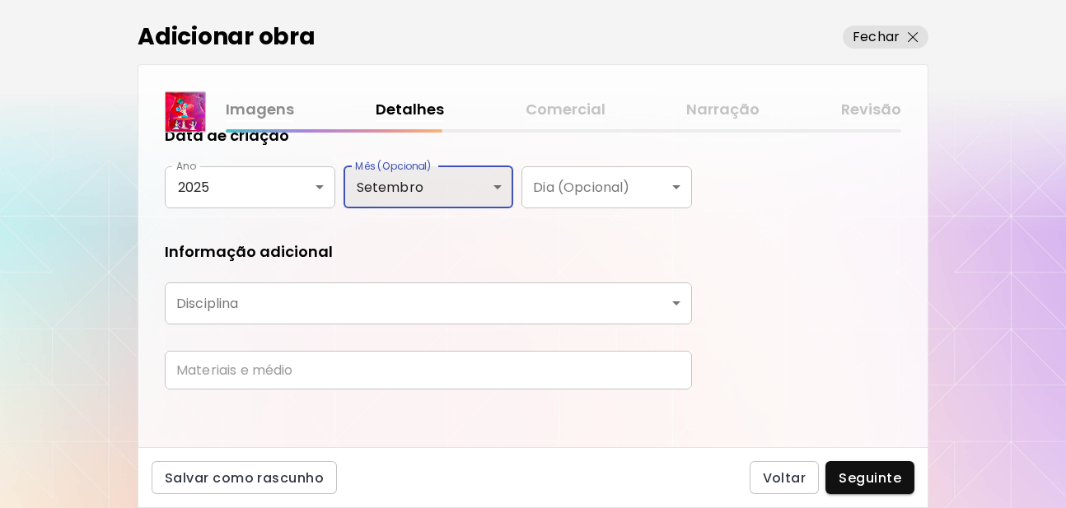
scroll to position [338, 0]
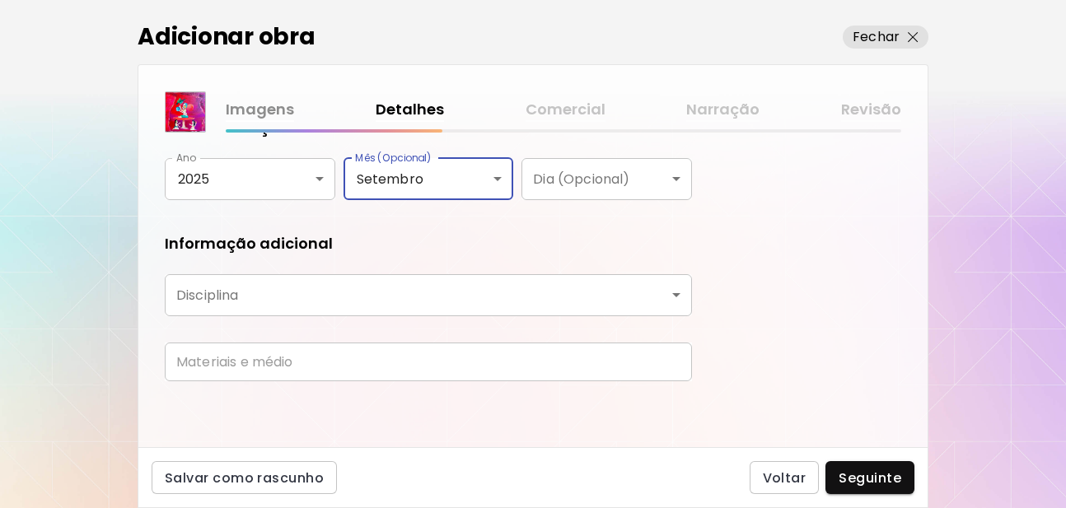
click at [600, 175] on body "kaleido.art/Patricia_Alves_Gomes Adicionar obras Gerencie suas obras Editar Per…" at bounding box center [533, 254] width 1066 height 508
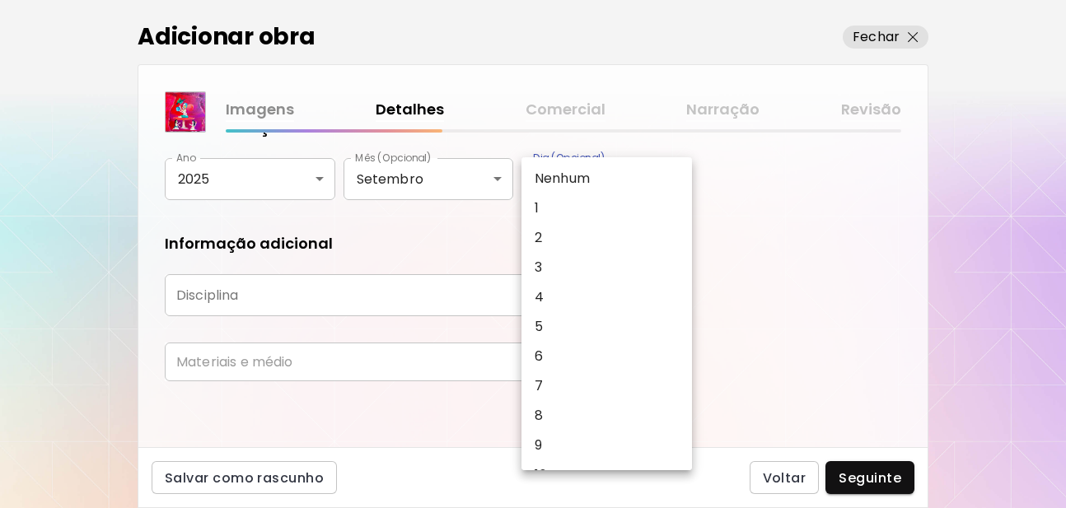
scroll to position [198, 0]
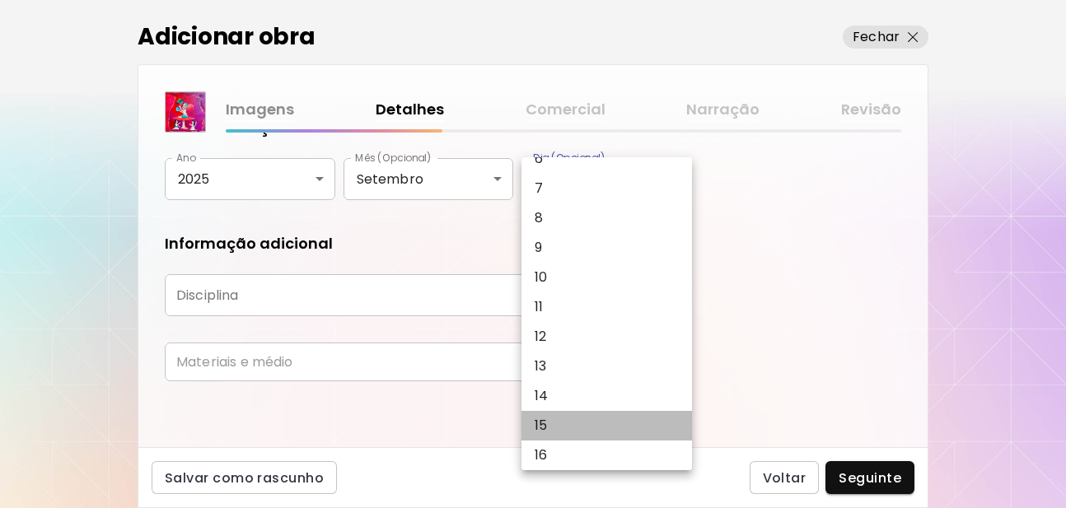
click at [548, 432] on li "15" at bounding box center [610, 426] width 179 height 30
type input "**"
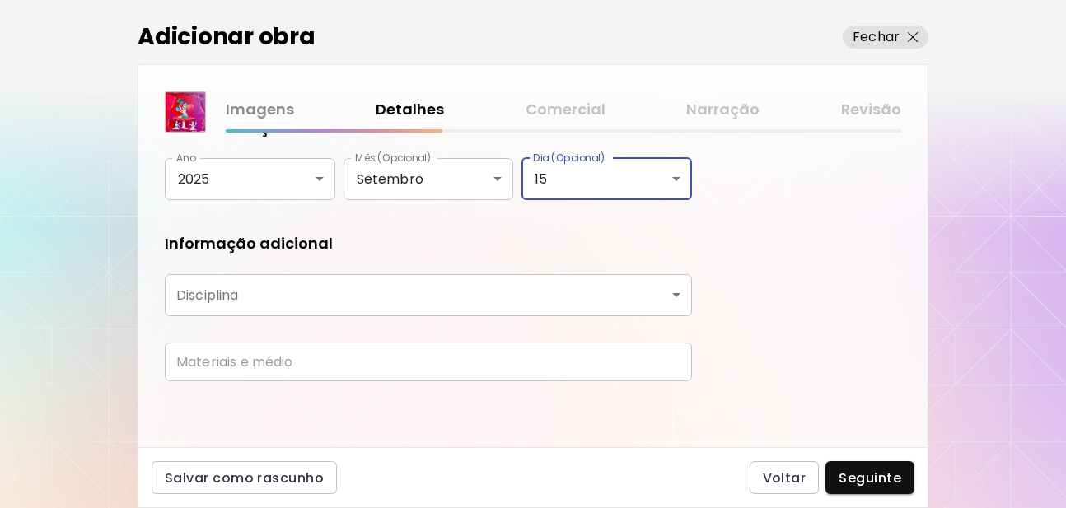
click at [310, 294] on body "kaleido.art/Patricia_Alves_Gomes Adicionar obras Gerencie suas obras Editar Per…" at bounding box center [533, 254] width 1066 height 508
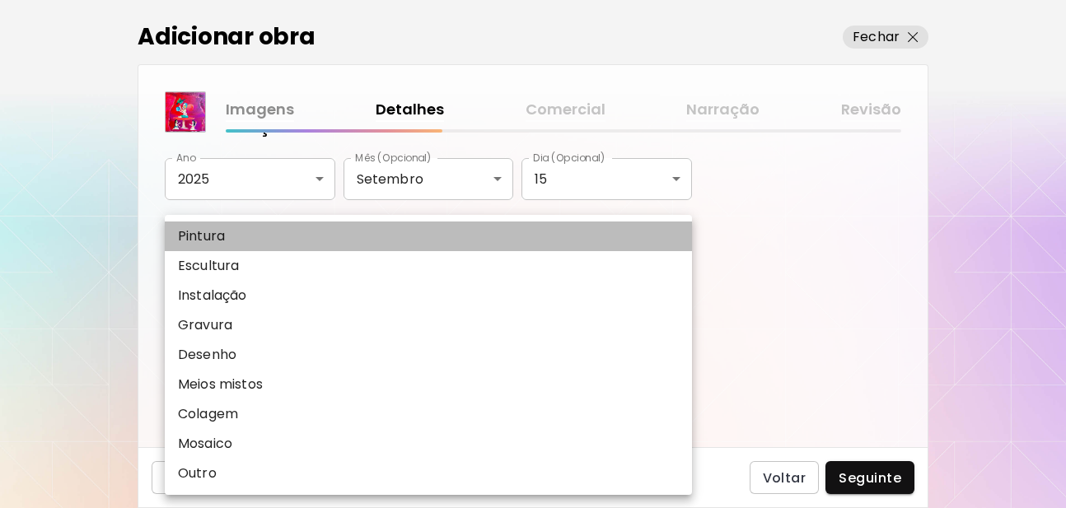
click at [296, 236] on li "Pintura" at bounding box center [428, 237] width 527 height 30
type input "********"
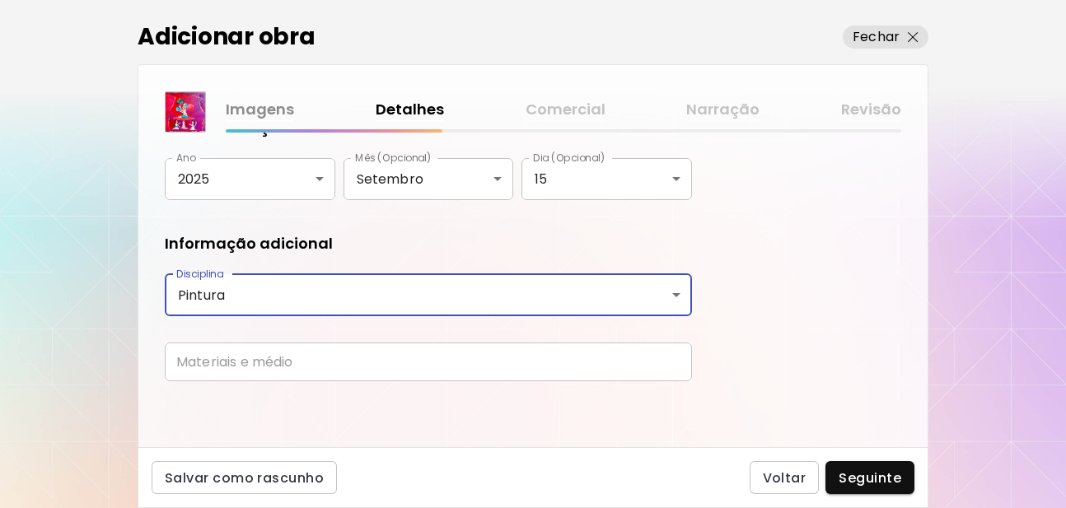
click at [555, 362] on input "text" at bounding box center [428, 362] width 527 height 39
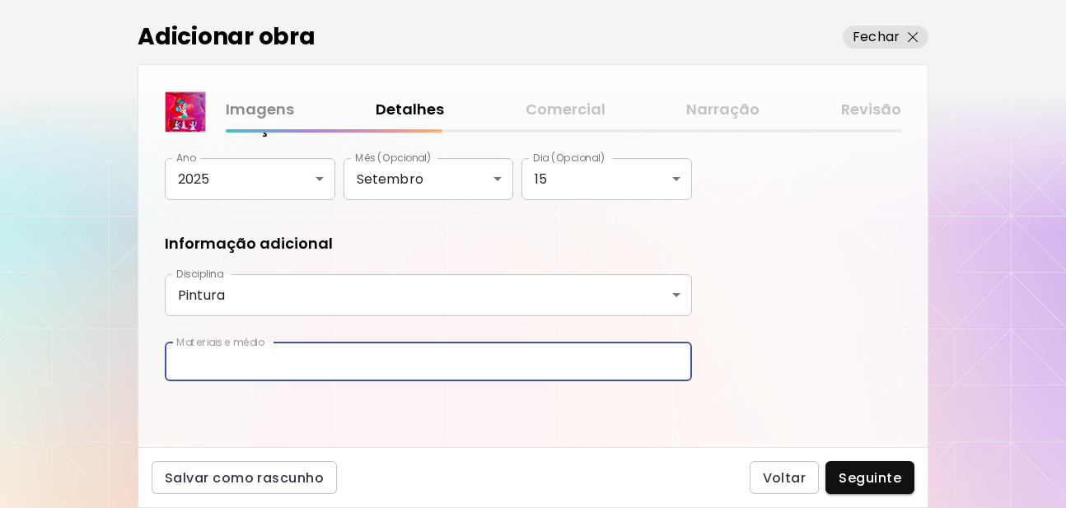
type input "**********"
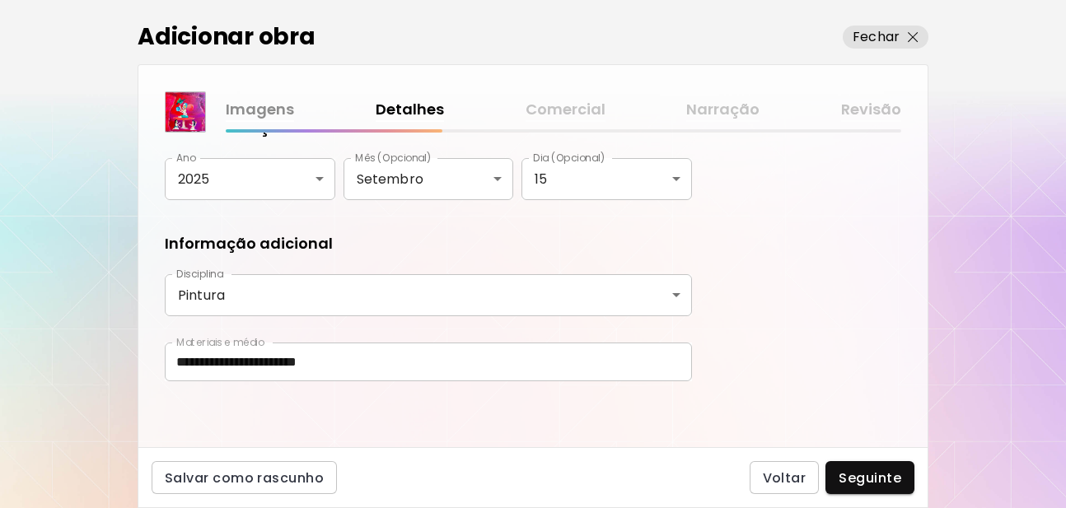
click at [831, 364] on div "**********" at bounding box center [532, 290] width 789 height 315
click at [870, 479] on span "Seguinte" at bounding box center [869, 477] width 63 height 17
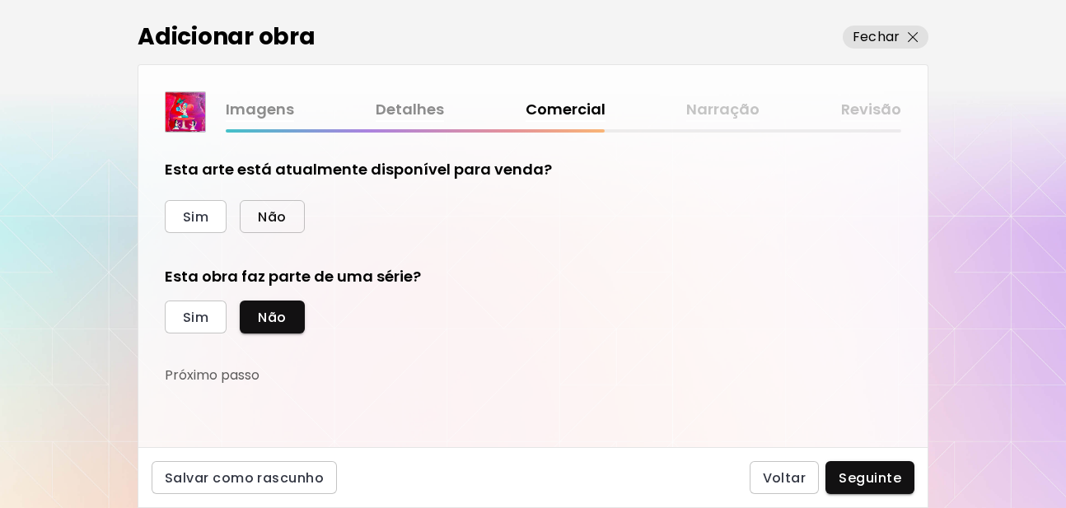
click at [273, 217] on span "Não" at bounding box center [272, 216] width 28 height 17
click at [216, 315] on button "Sim" at bounding box center [196, 317] width 62 height 33
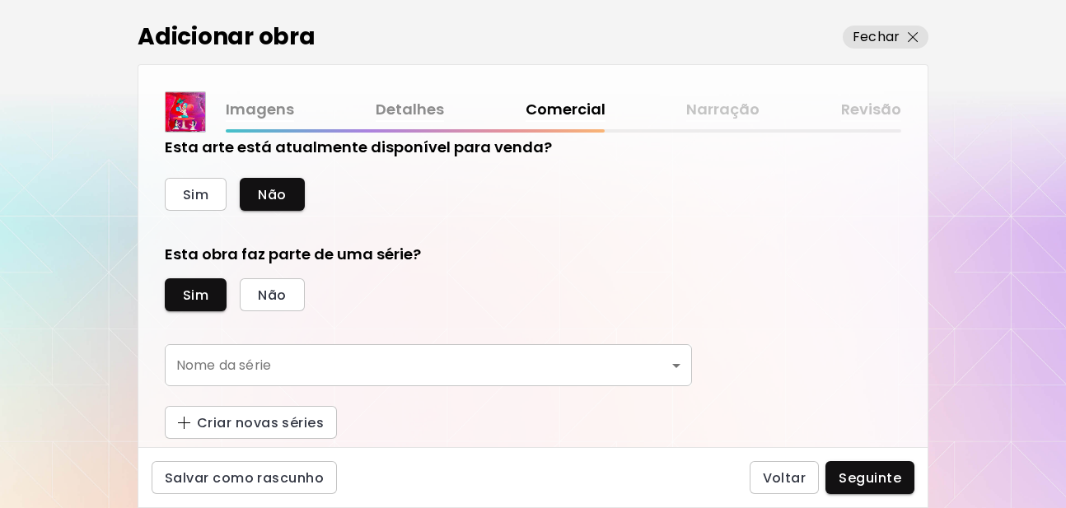
scroll to position [26, 0]
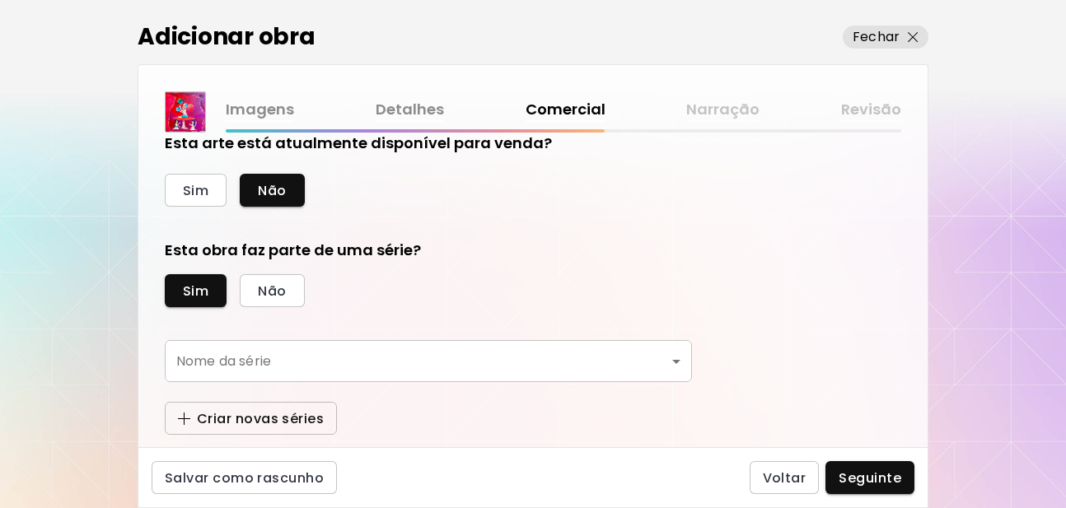
click at [267, 421] on span "Criar novas séries" at bounding box center [251, 418] width 146 height 17
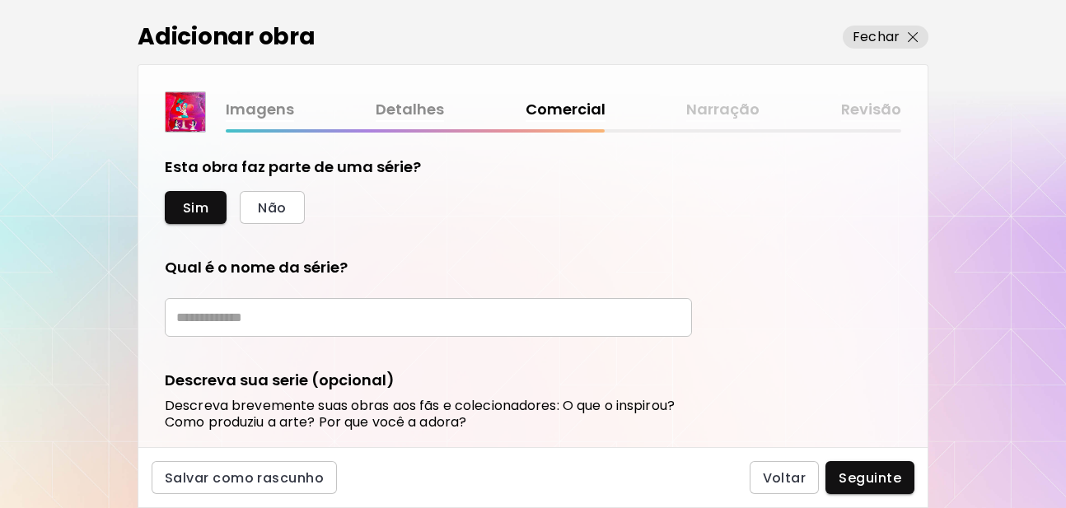
scroll to position [224, 0]
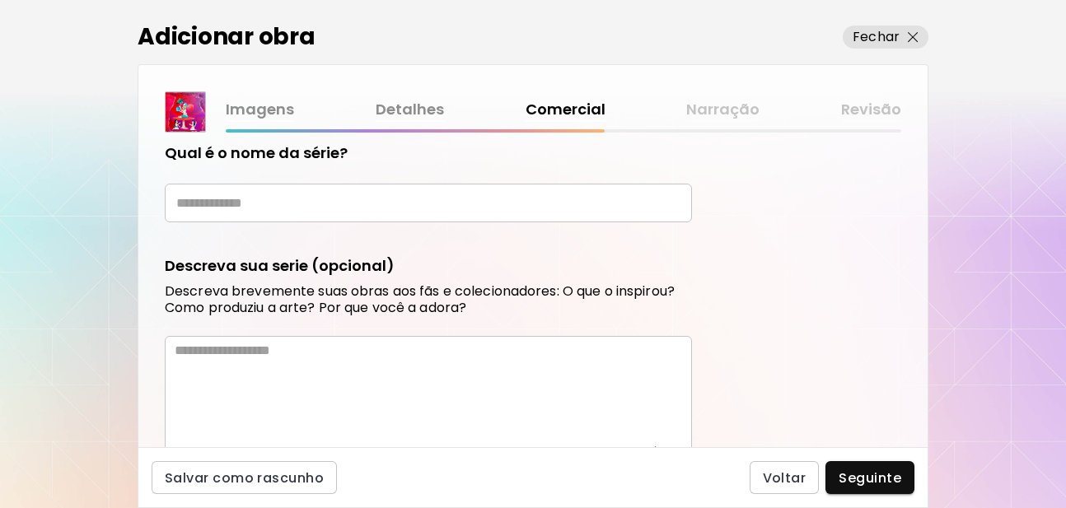
click at [373, 214] on input "text" at bounding box center [428, 203] width 527 height 39
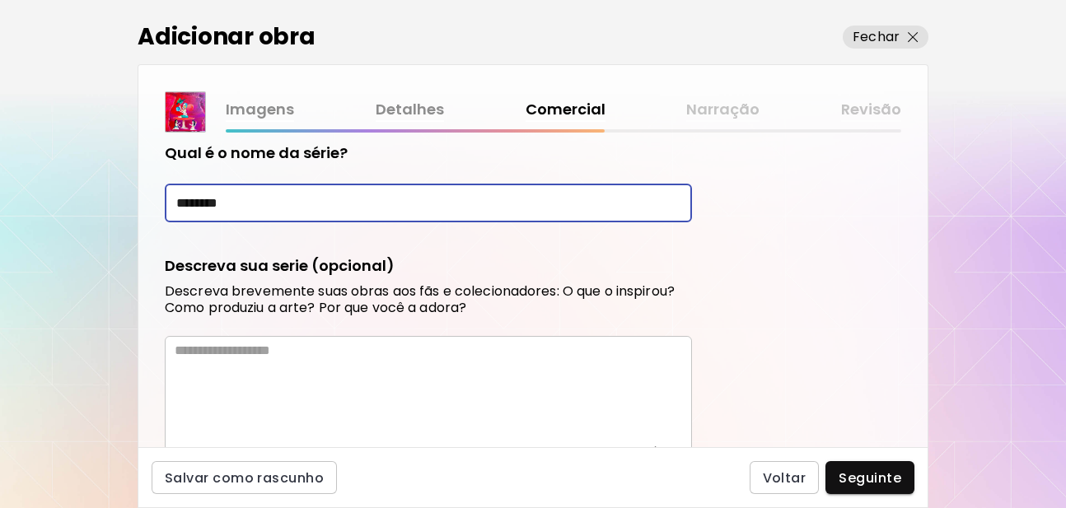
type input "*******"
drag, startPoint x: 283, startPoint y: 334, endPoint x: 276, endPoint y: 345, distance: 13.7
click at [280, 337] on div "Descreva sua serie (opcional) Descreva brevemente suas obras aos fãs e colecion…" at bounding box center [428, 359] width 527 height 208
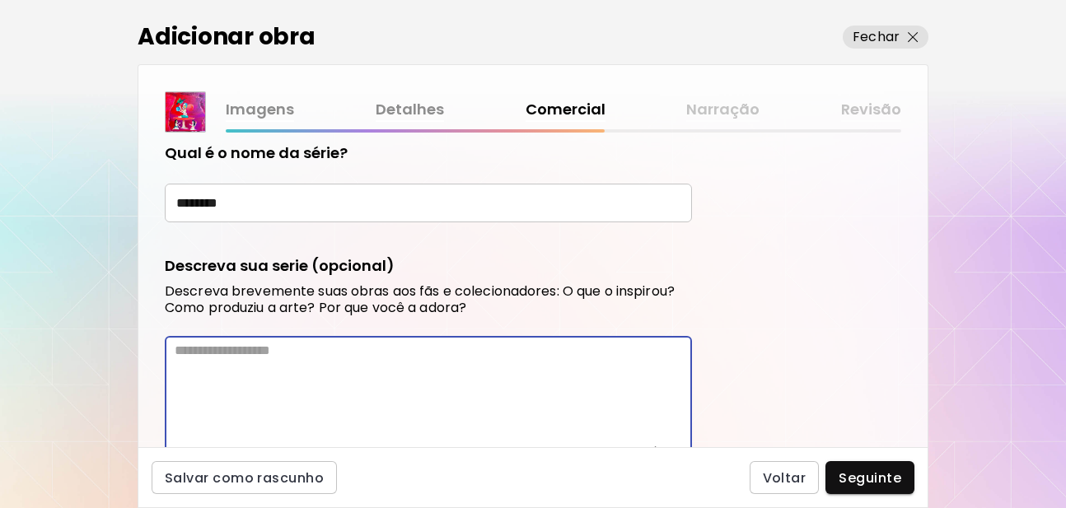
click at [271, 357] on textarea at bounding box center [433, 395] width 517 height 104
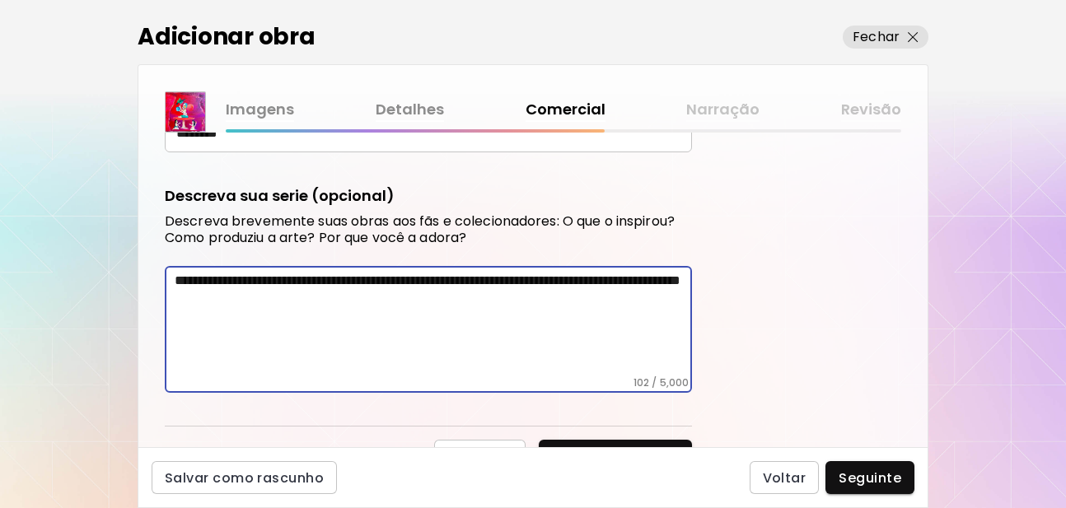
scroll to position [320, 0]
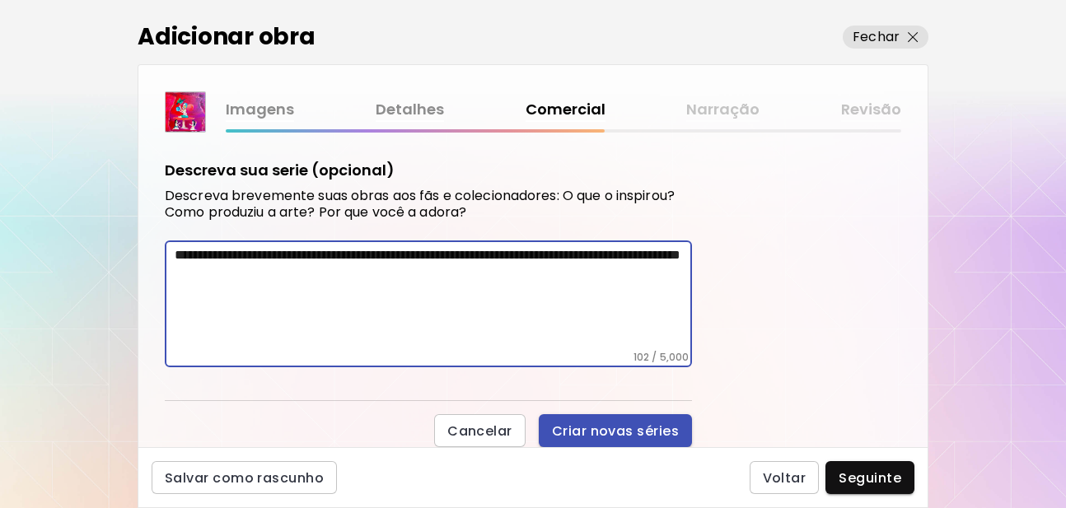
type textarea "**********"
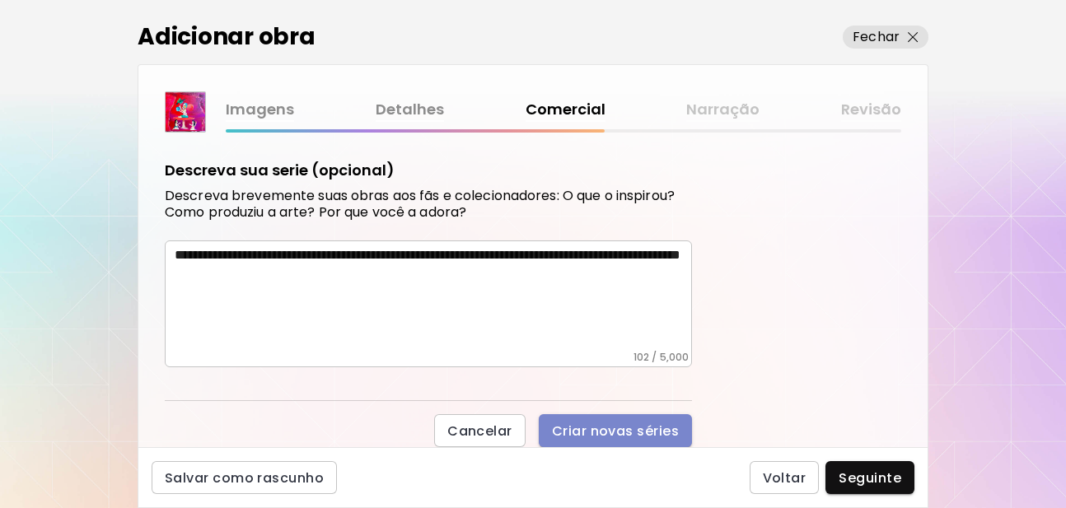
click at [599, 441] on button "Criar novas séries" at bounding box center [615, 430] width 153 height 33
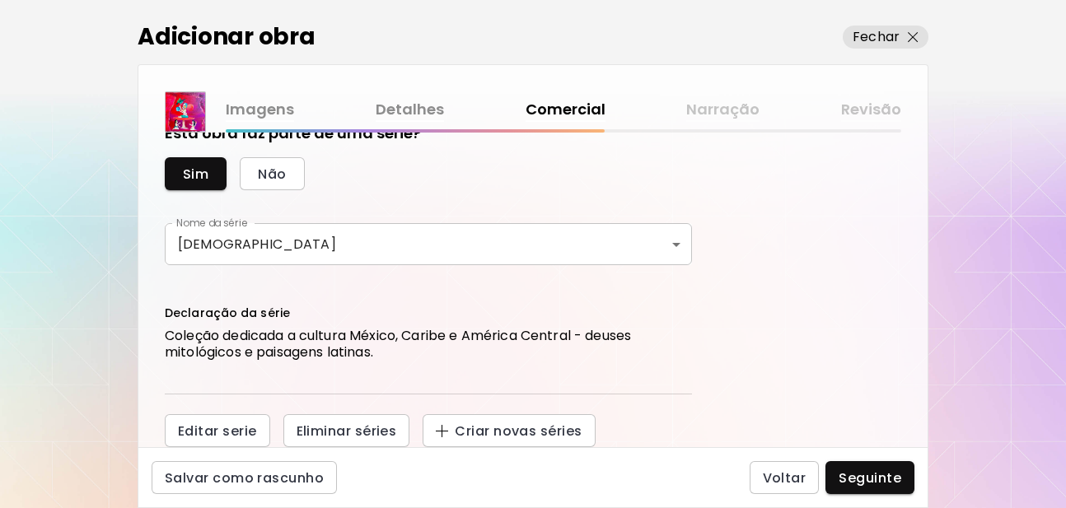
scroll to position [143, 0]
click at [877, 473] on span "Seguinte" at bounding box center [869, 477] width 63 height 17
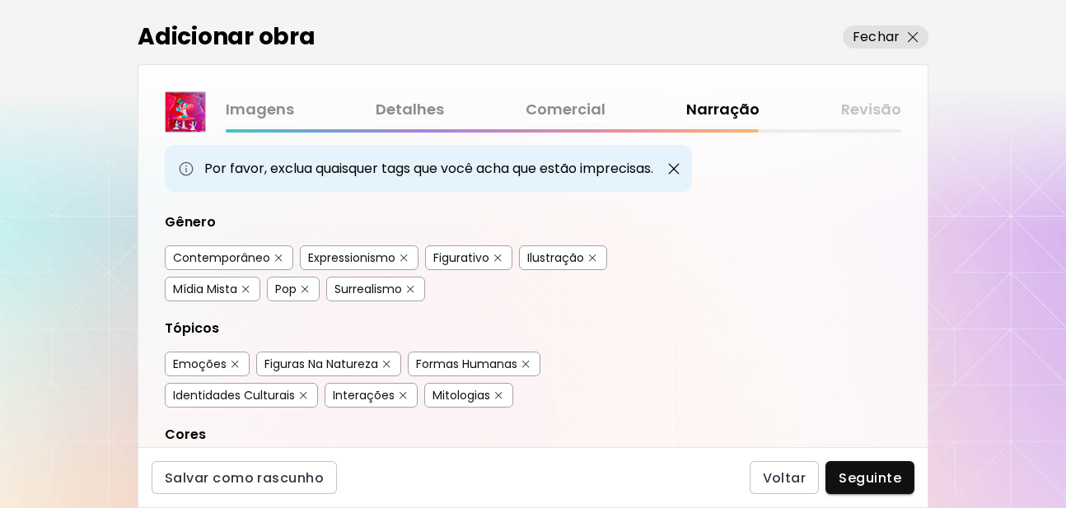
scroll to position [99, 0]
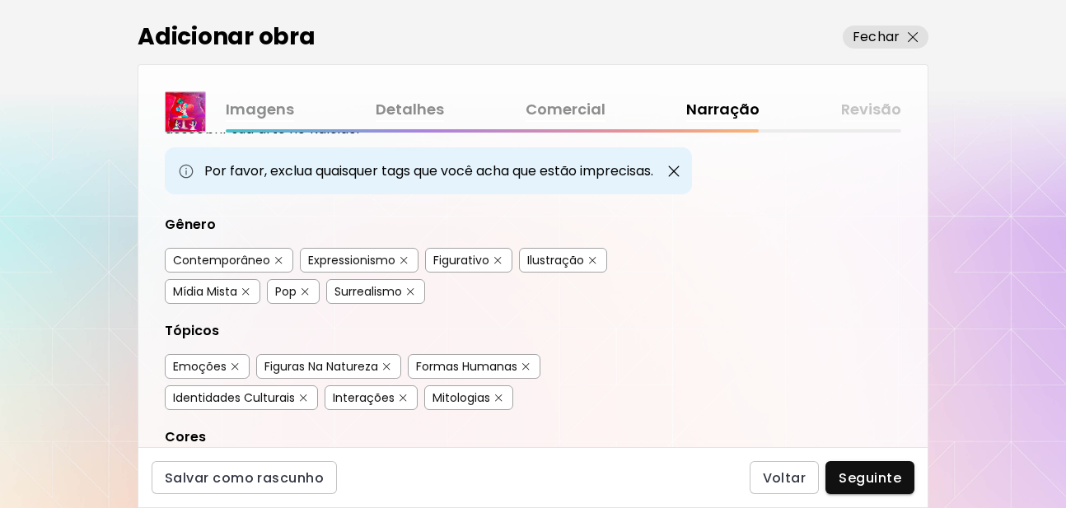
click at [197, 259] on div "Contemporâneo" at bounding box center [221, 260] width 97 height 16
click at [357, 259] on div "Expressionismo" at bounding box center [351, 260] width 87 height 16
click at [532, 265] on div "Ilustração" at bounding box center [555, 260] width 57 height 16
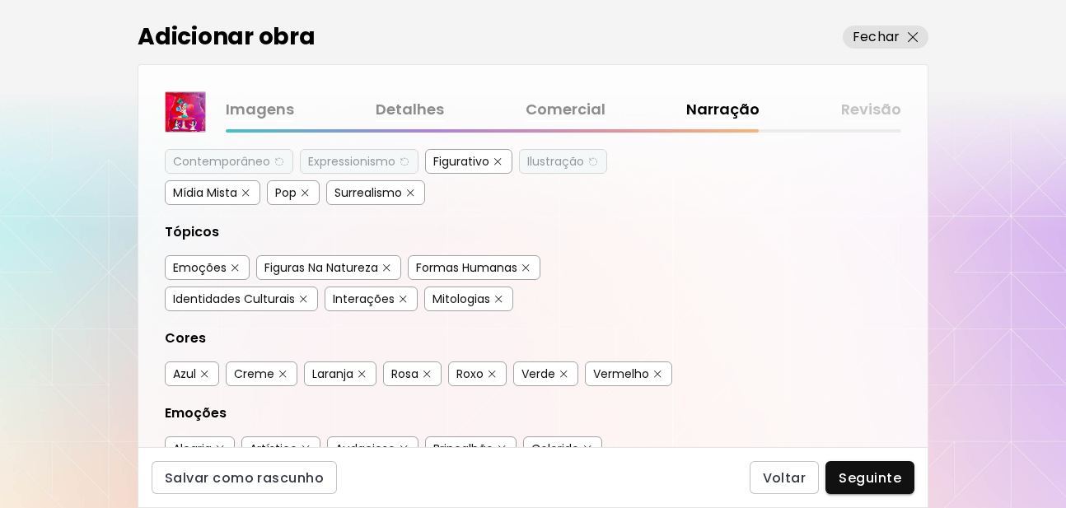
click at [459, 299] on div "Mitologias" at bounding box center [461, 299] width 58 height 16
click at [245, 305] on div "Identidades Culturais" at bounding box center [234, 299] width 122 height 16
click at [182, 264] on div "Emoções" at bounding box center [200, 267] width 54 height 16
click at [766, 261] on div "Etiquetas de Arte O Kaleido usa inteligência artificial (IA) para gerar uma lis…" at bounding box center [532, 290] width 789 height 315
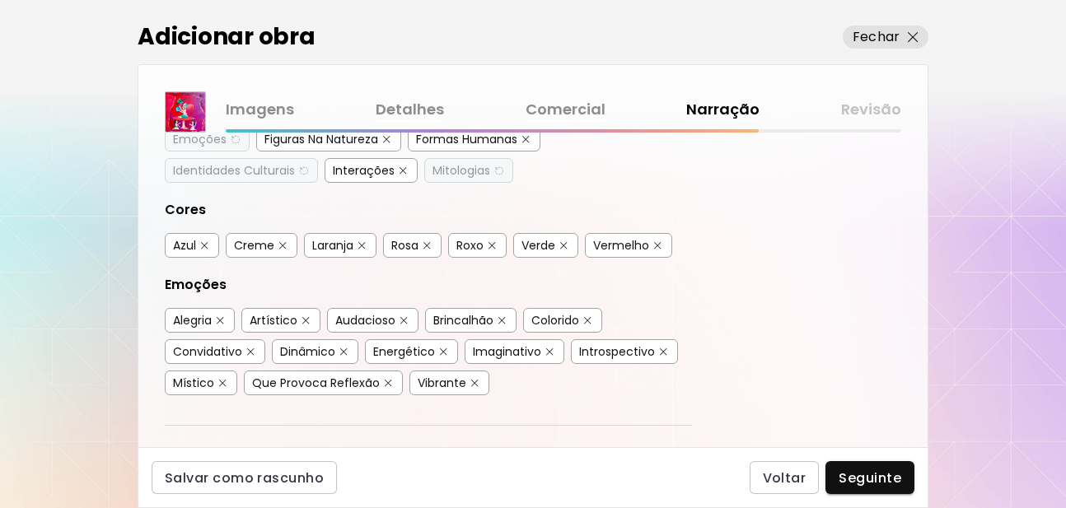
scroll to position [296, 0]
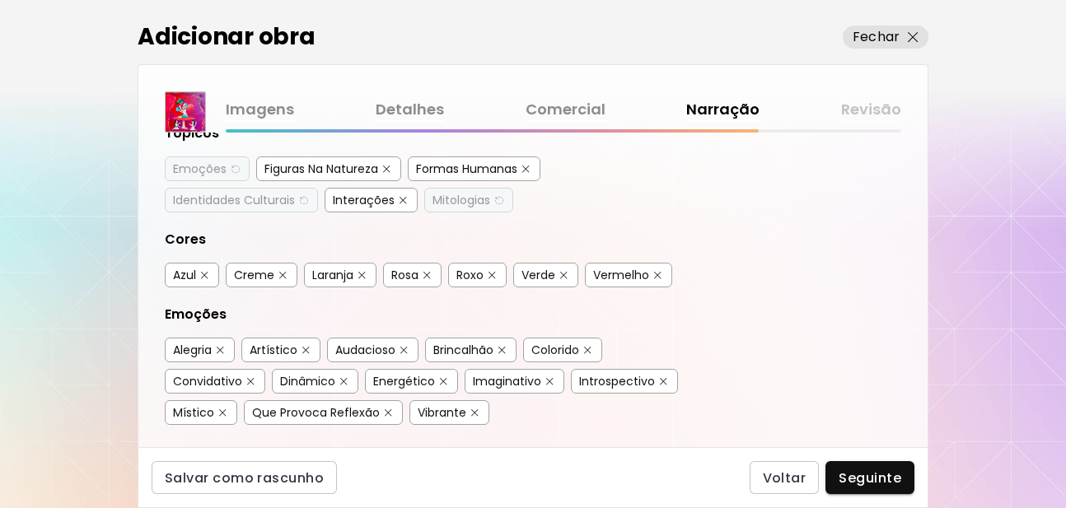
click at [324, 275] on div "Laranja" at bounding box center [332, 275] width 41 height 16
click at [532, 279] on div "Verde" at bounding box center [538, 275] width 34 height 16
click at [622, 285] on div "Vermelho" at bounding box center [628, 275] width 87 height 25
click at [626, 282] on div "Vermelho" at bounding box center [621, 275] width 56 height 16
click at [569, 276] on img "button" at bounding box center [564, 275] width 12 height 12
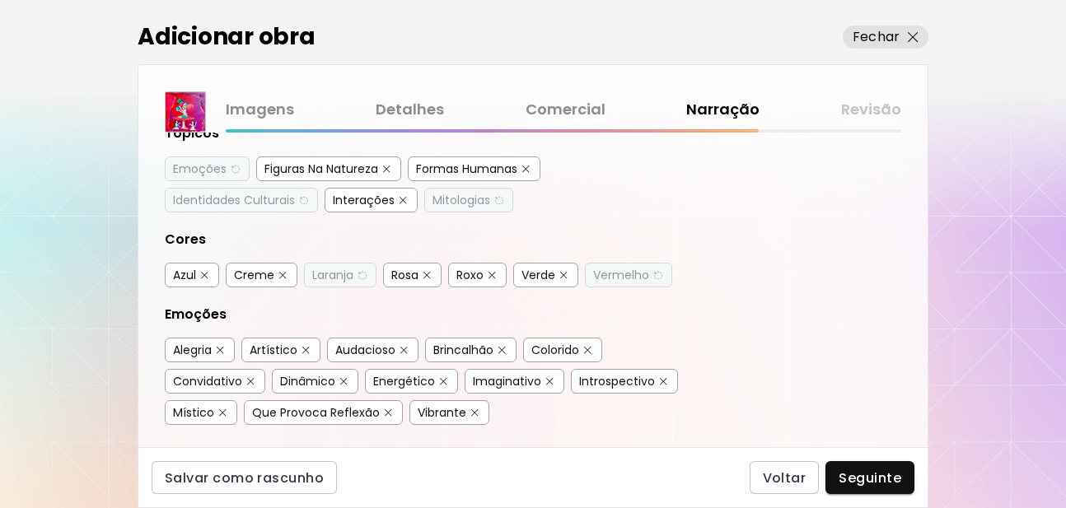
click at [460, 275] on div "Roxo" at bounding box center [469, 275] width 27 height 16
click at [758, 301] on div "Etiquetas de Arte O Kaleido usa inteligência artificial (IA) para gerar uma lis…" at bounding box center [532, 290] width 789 height 315
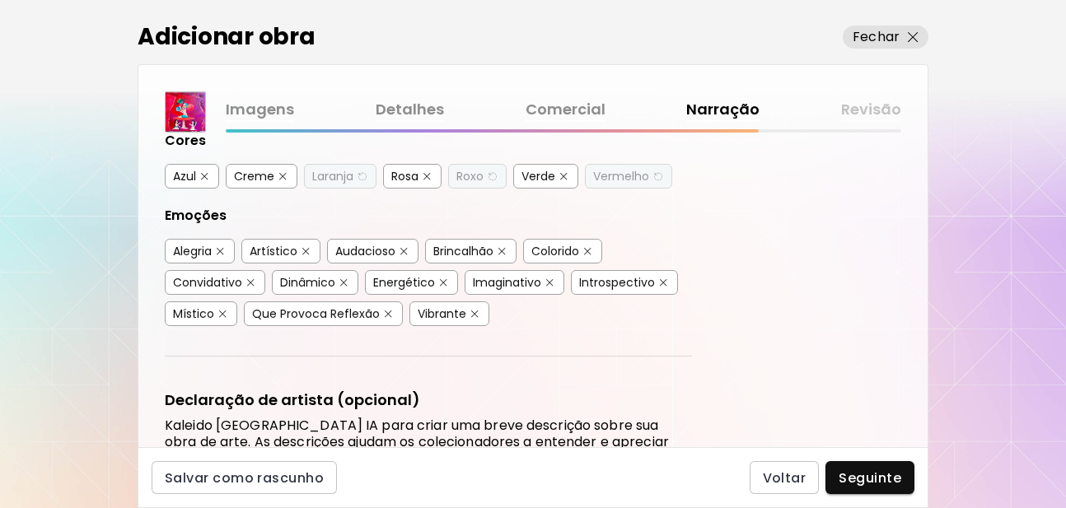
click at [191, 318] on div "Místico" at bounding box center [193, 314] width 41 height 16
click at [273, 245] on div "Artístico" at bounding box center [274, 251] width 48 height 16
click at [408, 286] on div "Energético" at bounding box center [404, 282] width 62 height 16
click at [296, 279] on div "Dinâmico" at bounding box center [307, 282] width 55 height 16
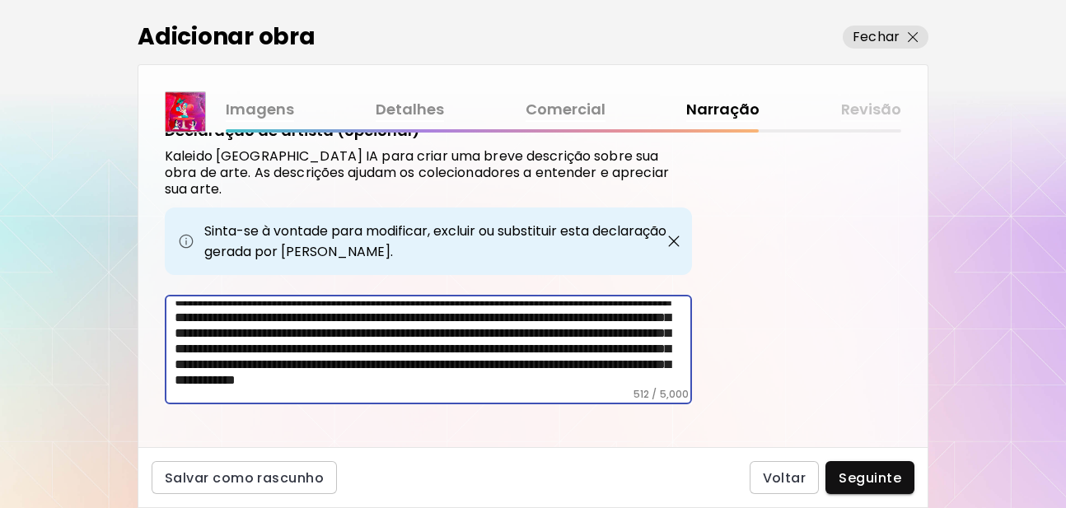
scroll to position [0, 0]
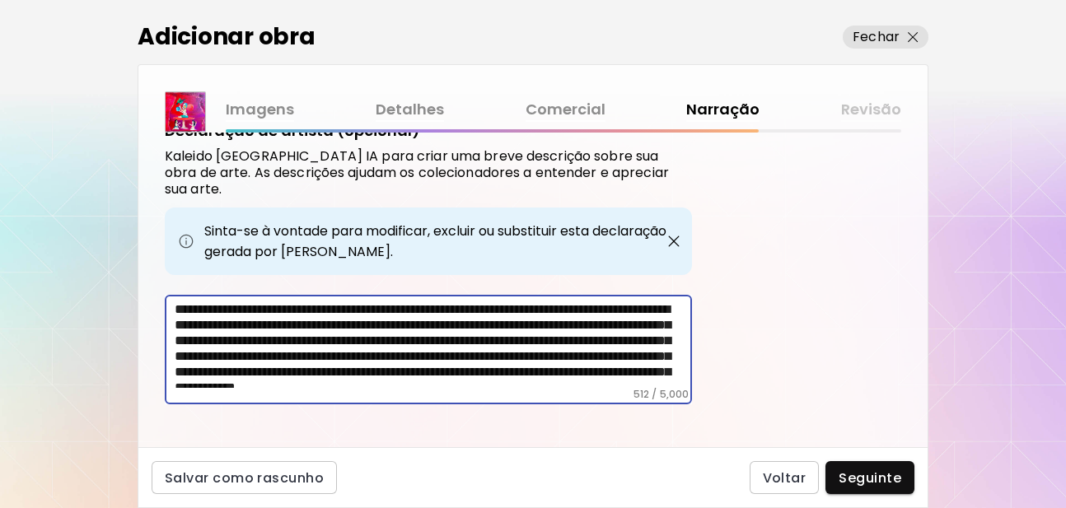
click at [546, 301] on textarea "**********" at bounding box center [433, 344] width 517 height 86
click at [536, 307] on textarea "**********" at bounding box center [433, 344] width 517 height 86
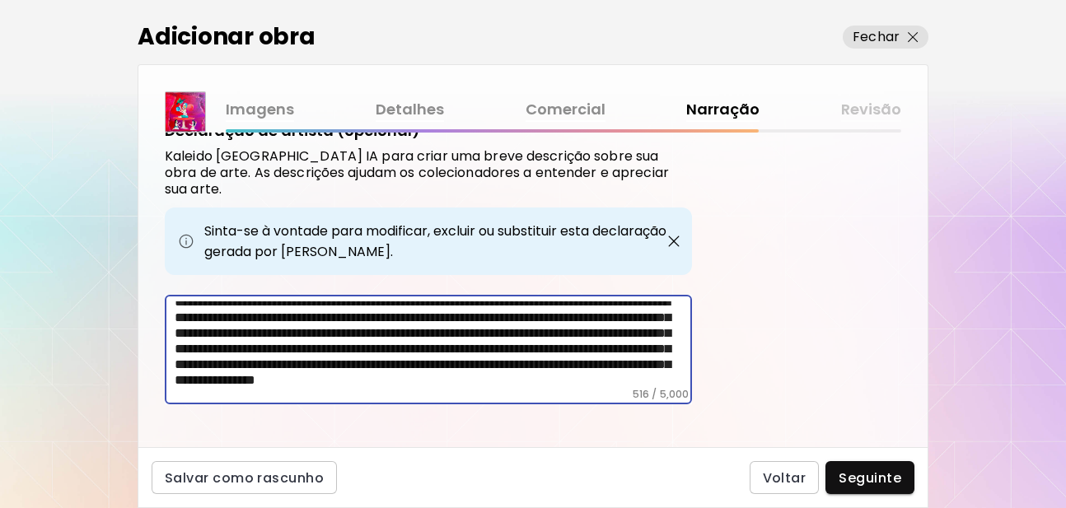
drag, startPoint x: 420, startPoint y: 326, endPoint x: 618, endPoint y: 367, distance: 202.7
click at [618, 367] on textarea "**********" at bounding box center [433, 344] width 517 height 86
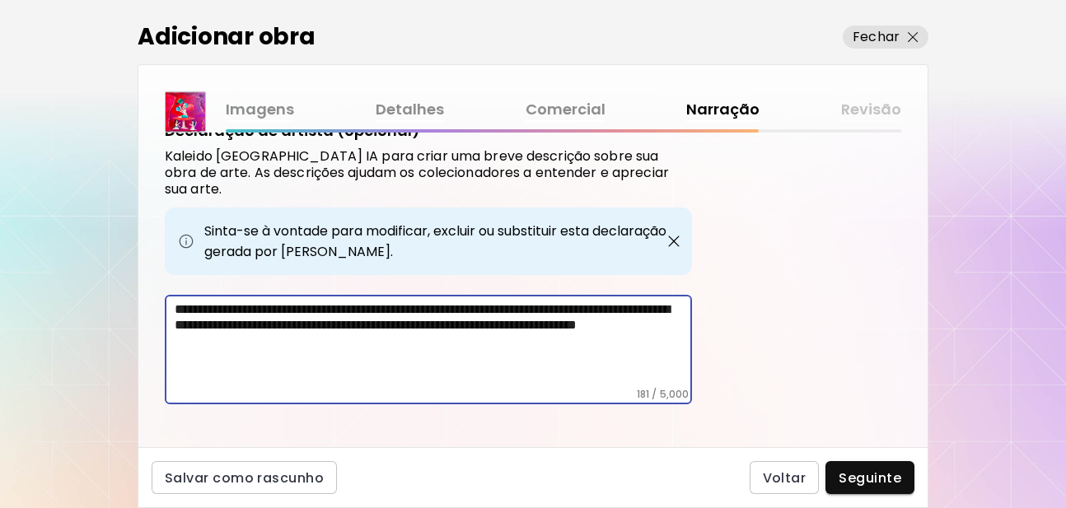
scroll to position [627, 0]
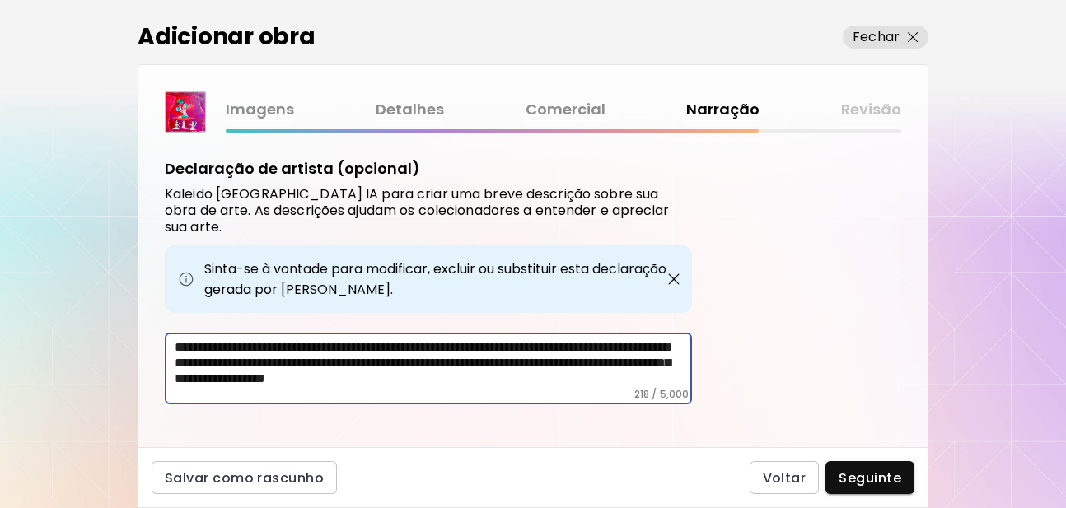
paste textarea "**********"
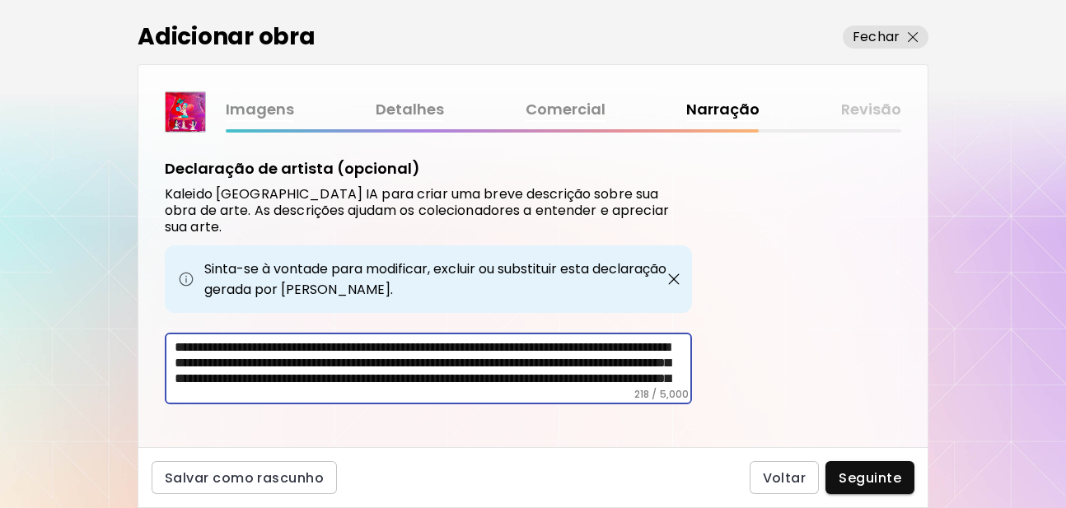
scroll to position [658, 0]
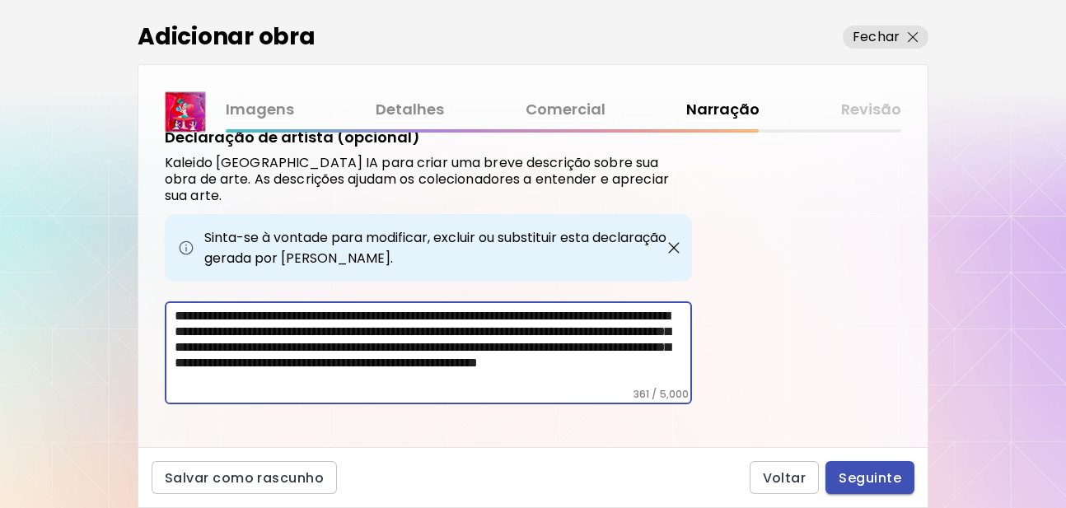
type textarea "**********"
click at [886, 479] on span "Seguinte" at bounding box center [869, 477] width 63 height 17
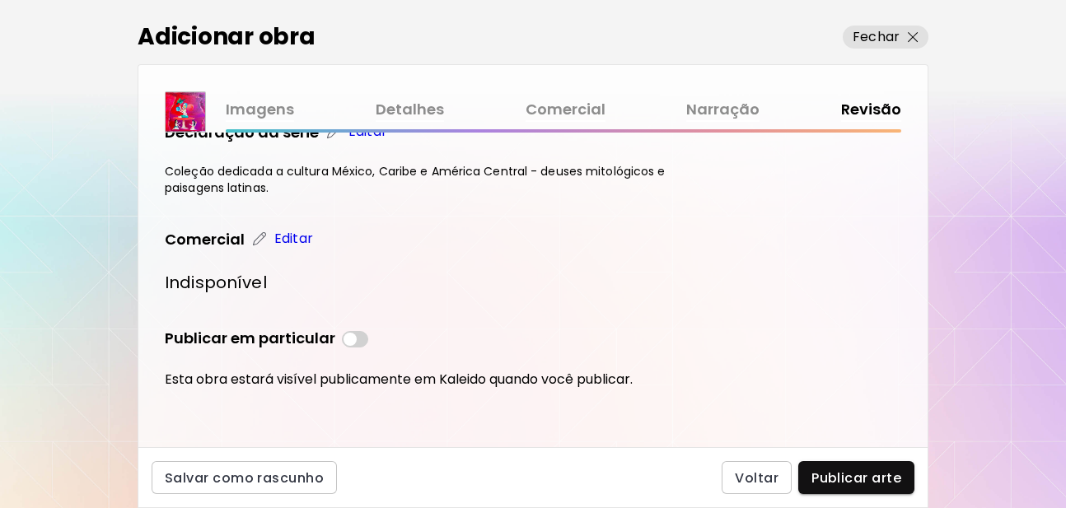
scroll to position [1099, 0]
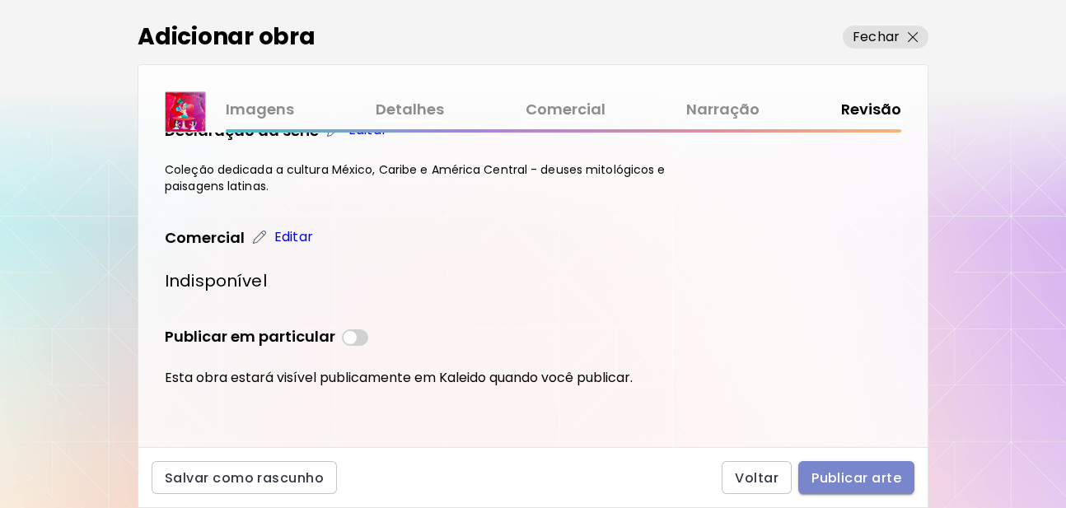
click at [849, 479] on span "Publicar arte" at bounding box center [856, 477] width 90 height 17
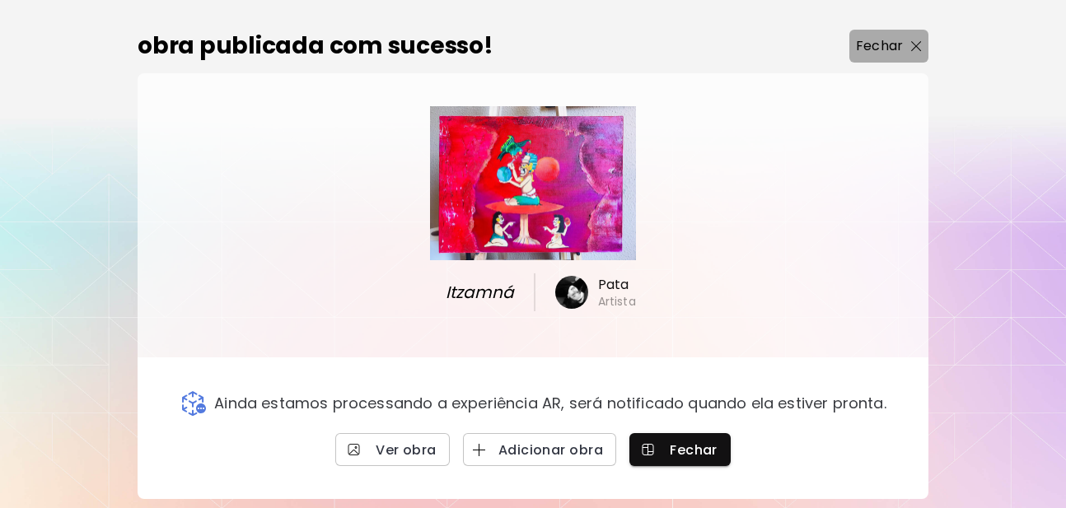
click at [908, 47] on span "Fechar" at bounding box center [889, 46] width 66 height 20
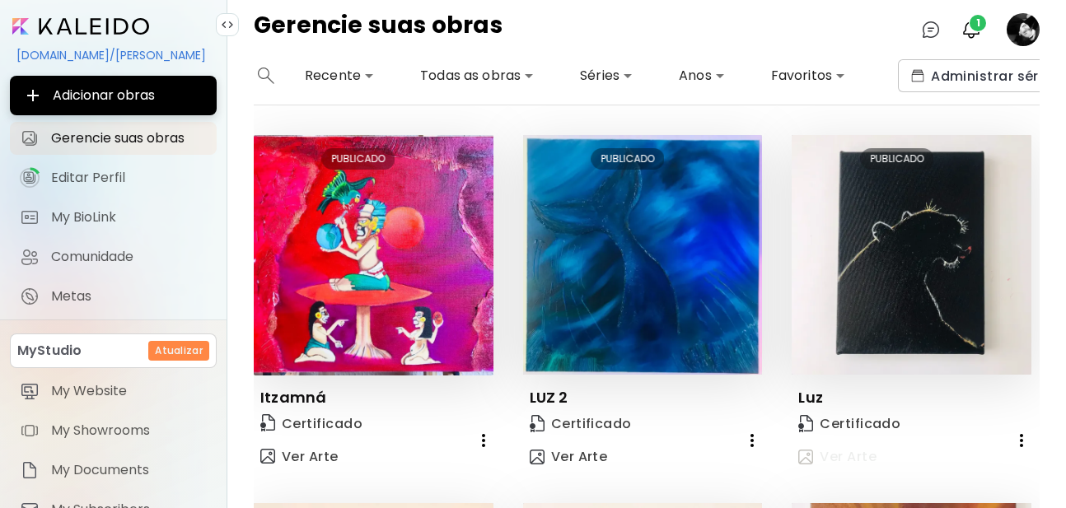
click at [859, 455] on span "Ver Arte" at bounding box center [837, 457] width 78 height 18
click at [982, 28] on span "1" at bounding box center [977, 23] width 16 height 16
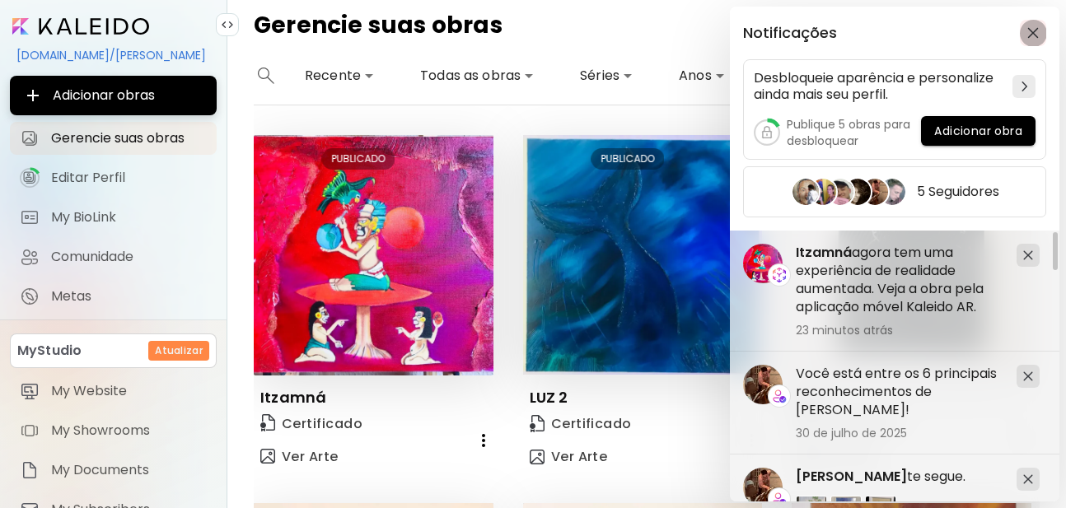
click at [1031, 31] on img "button" at bounding box center [1033, 33] width 12 height 12
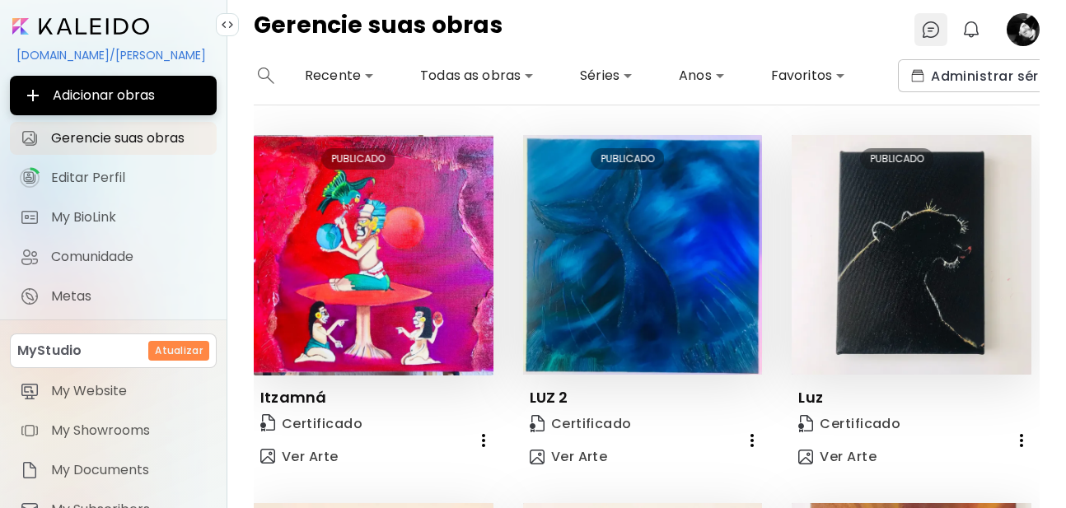
click at [931, 36] on img at bounding box center [931, 30] width 20 height 20
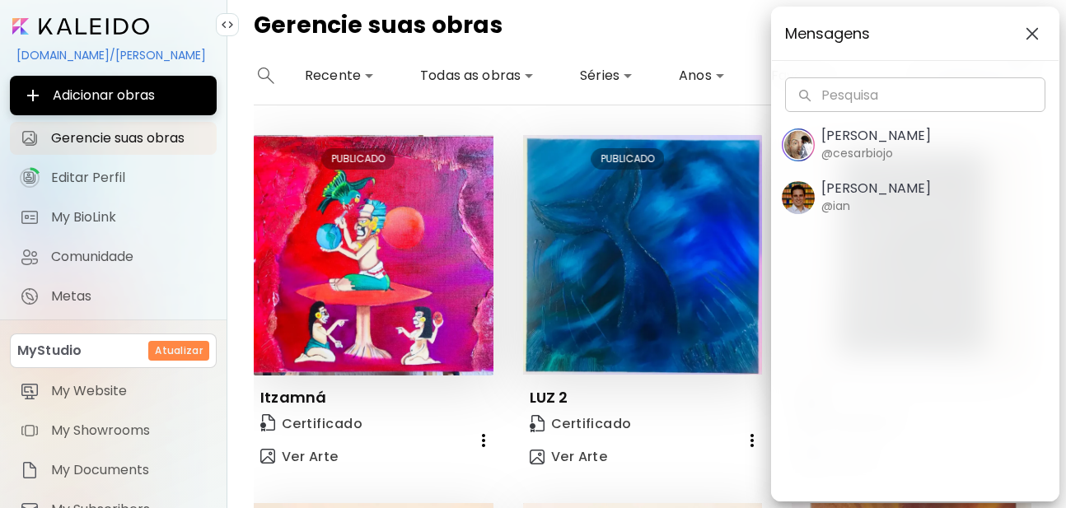
click at [1042, 30] on button "button" at bounding box center [1032, 34] width 26 height 26
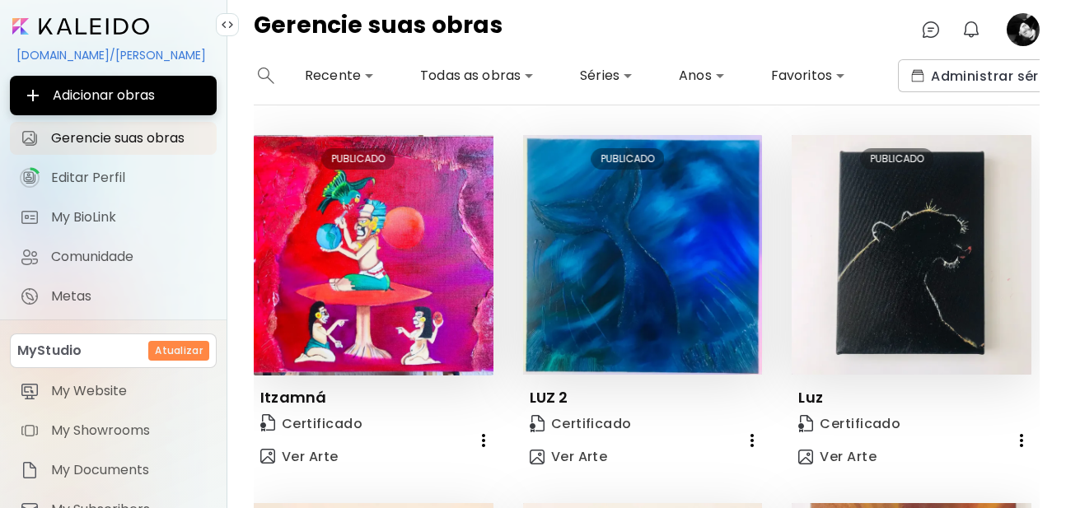
drag, startPoint x: 1029, startPoint y: 166, endPoint x: 1029, endPoint y: 221, distance: 55.2
click at [103, 172] on span "Editar Perfil" at bounding box center [129, 178] width 156 height 16
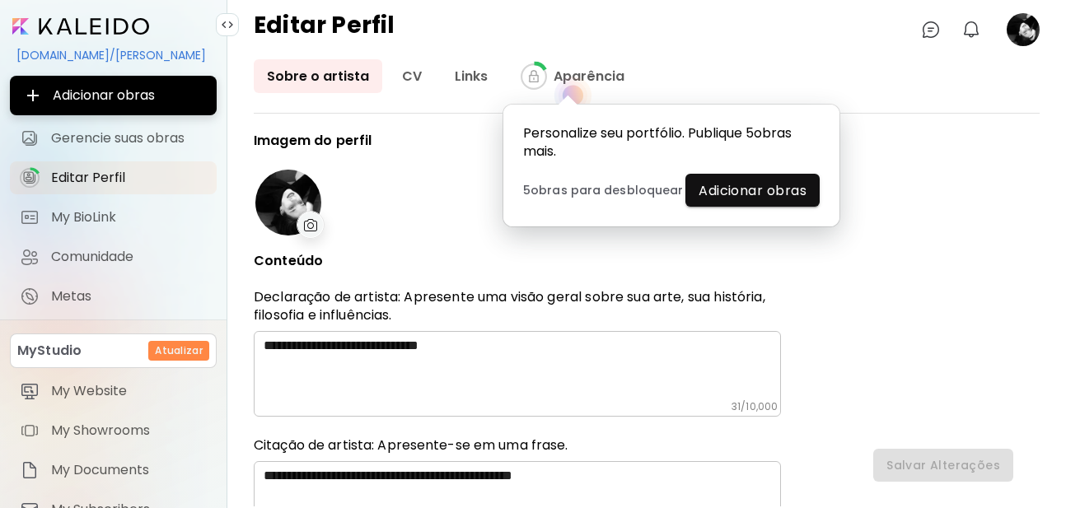
type input "******"
type input "*********"
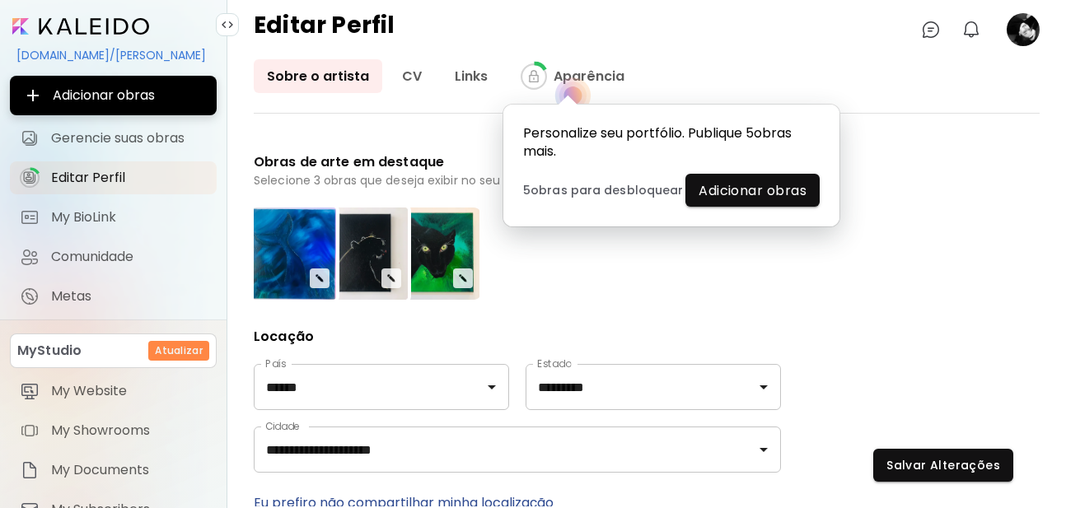
scroll to position [593, 0]
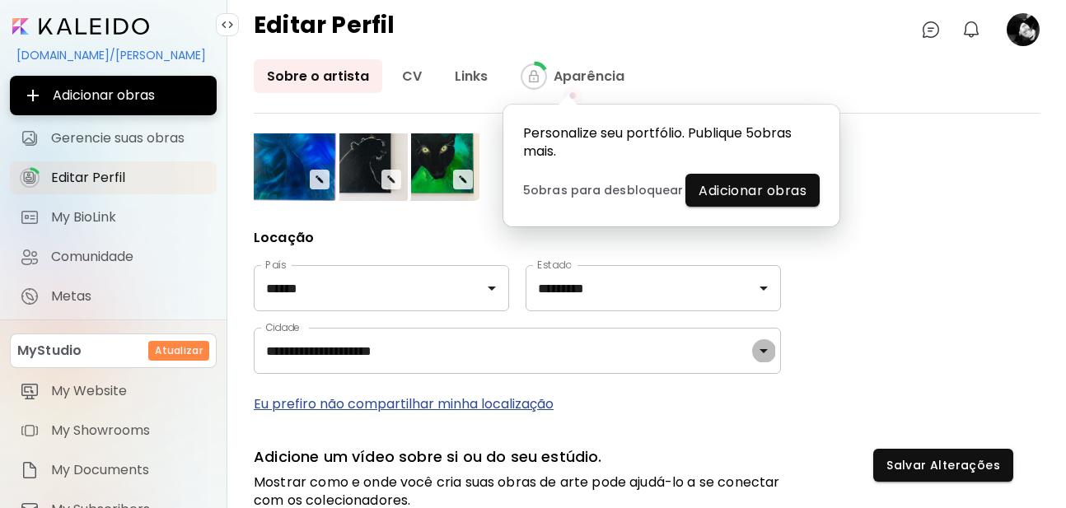
click at [759, 351] on icon "Open" at bounding box center [764, 351] width 20 height 20
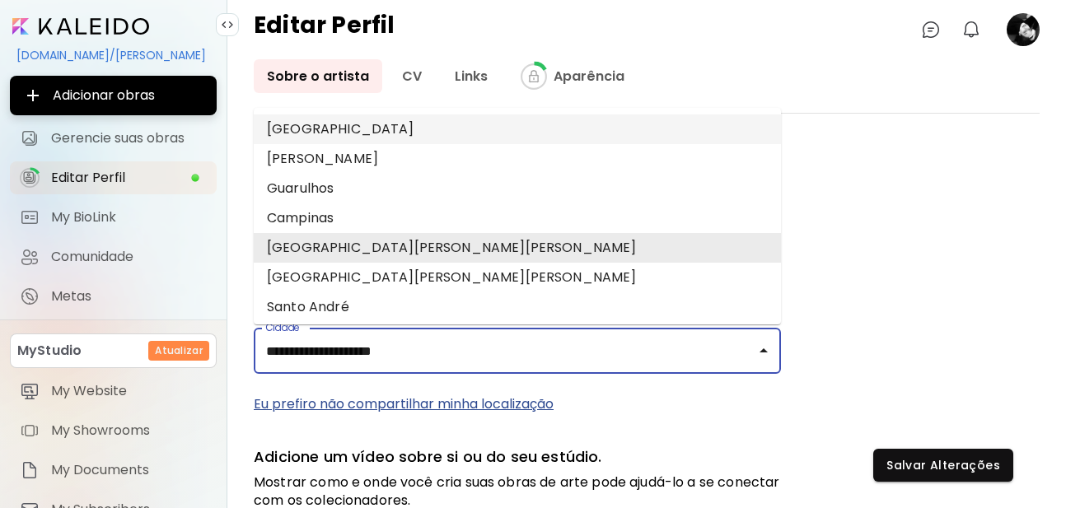
click at [288, 126] on li "São Paulo" at bounding box center [517, 129] width 527 height 30
type input "*********"
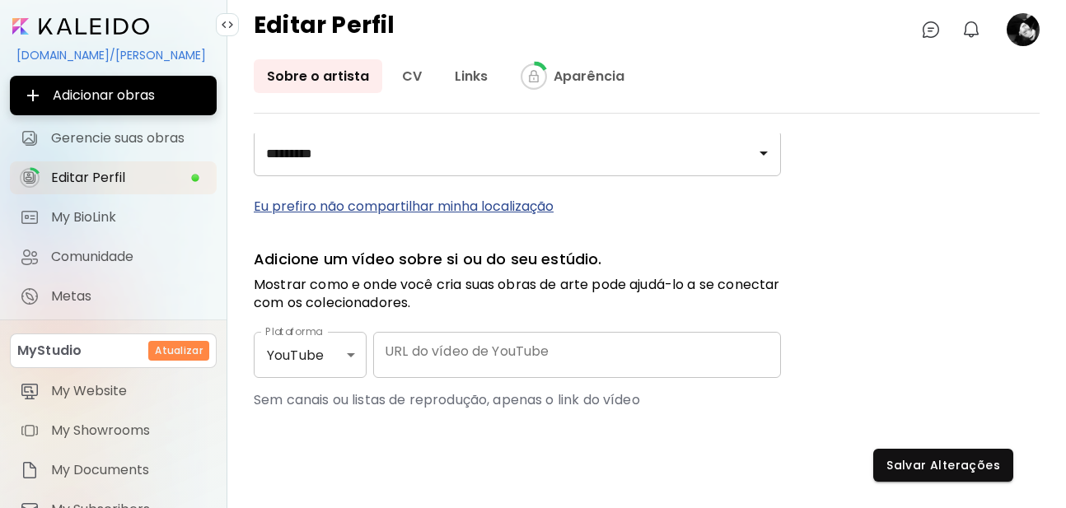
scroll to position [817, 0]
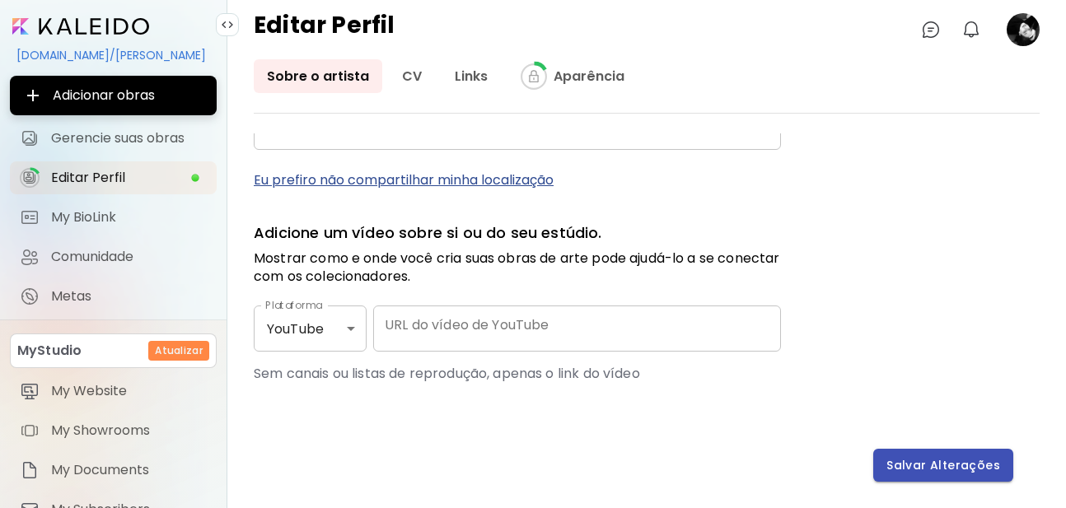
click at [913, 467] on span "Salvar Alterações" at bounding box center [943, 465] width 114 height 17
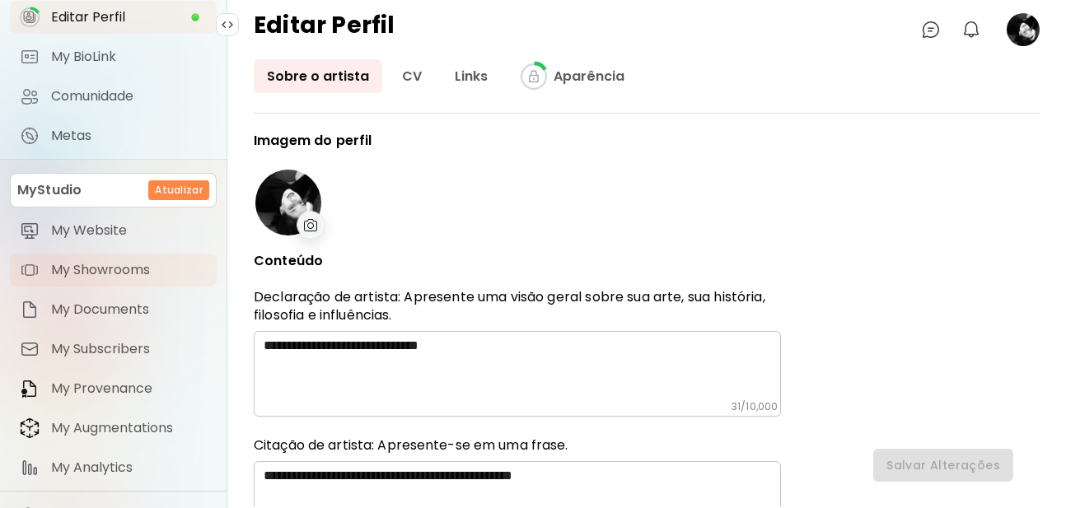
scroll to position [190, 0]
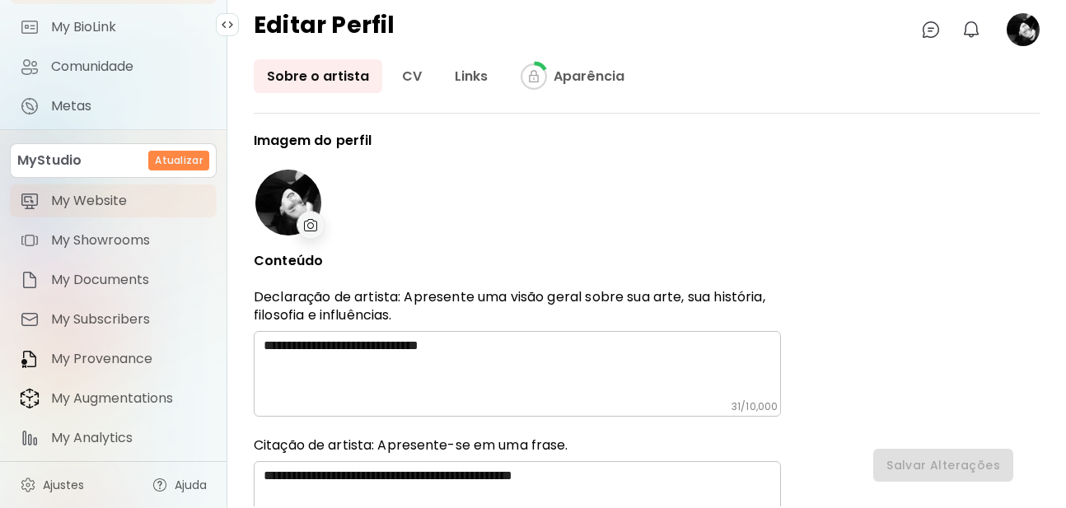
click at [149, 210] on link "My Website" at bounding box center [113, 200] width 207 height 33
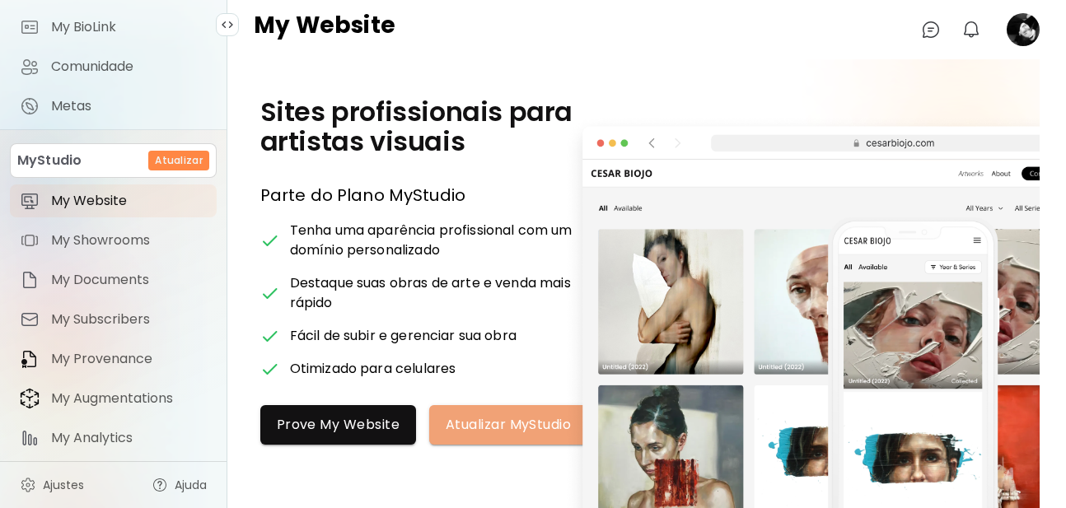
click at [514, 427] on span "Atualizar MyStudio" at bounding box center [508, 424] width 125 height 17
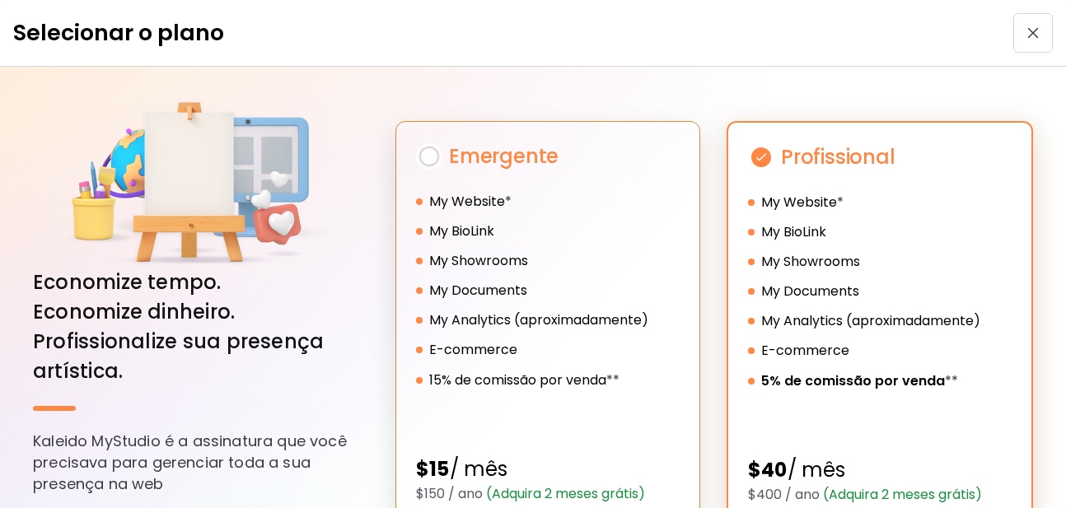
scroll to position [99, 0]
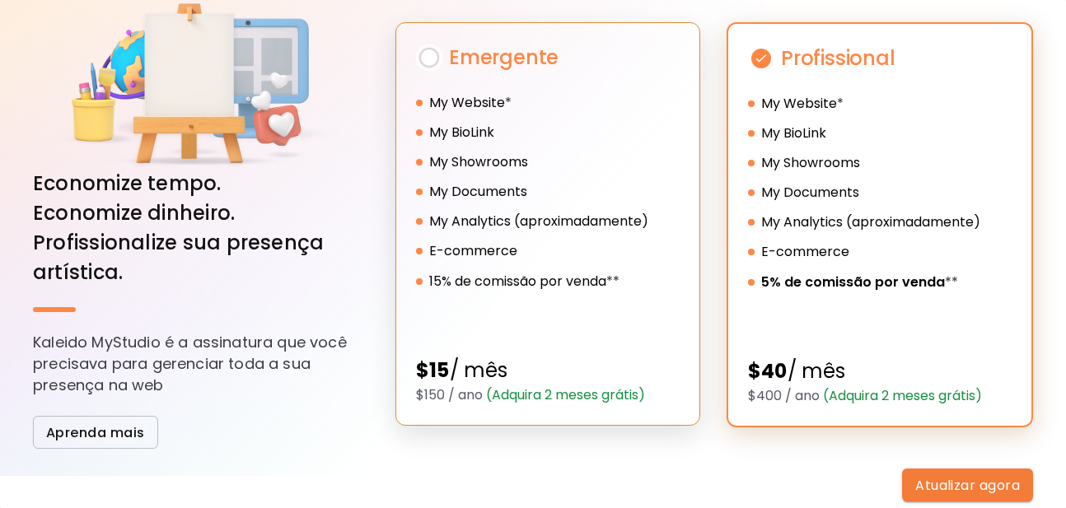
click at [512, 225] on h5 "My Analytics (aproximadamente)" at bounding box center [538, 222] width 219 height 20
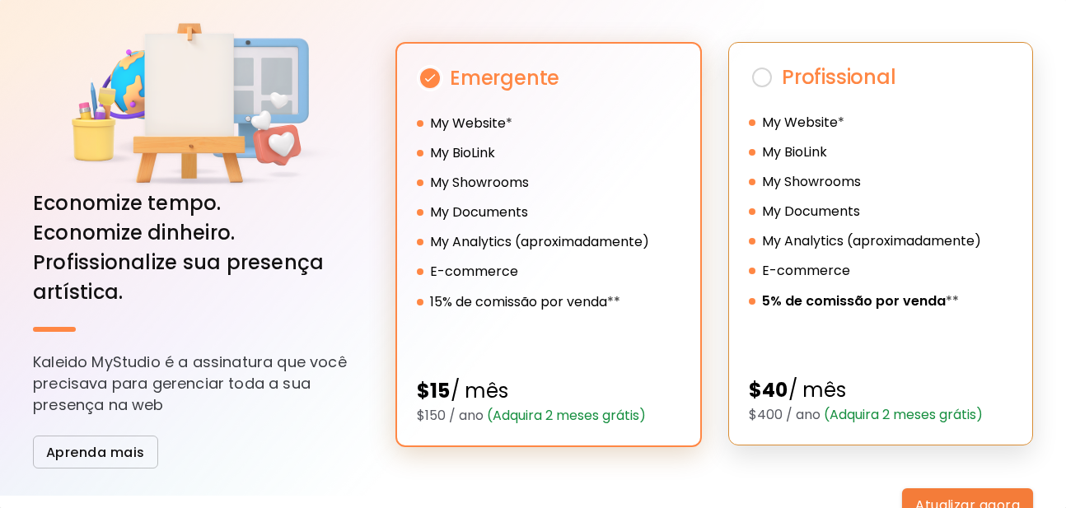
scroll to position [0, 0]
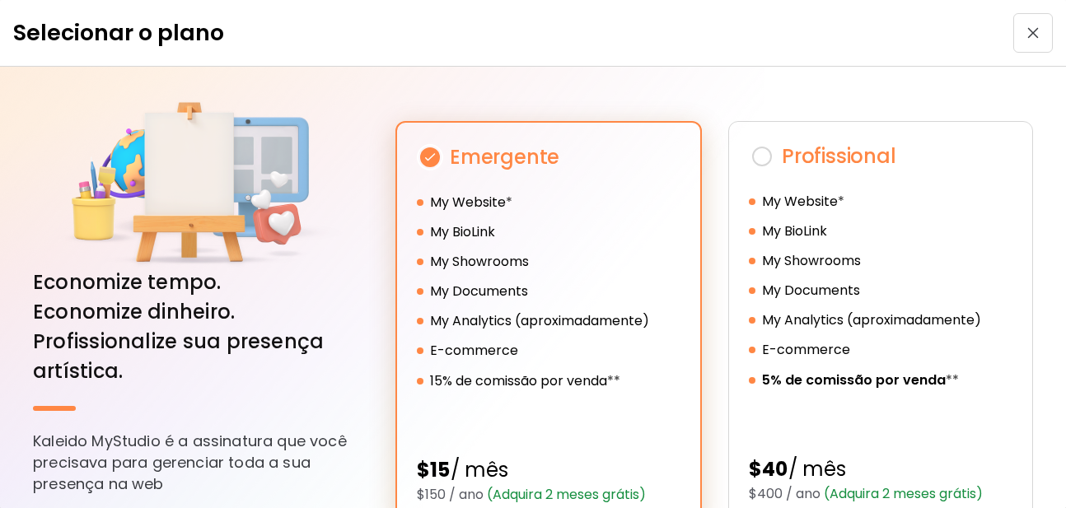
click at [1029, 21] on button "button" at bounding box center [1033, 33] width 40 height 40
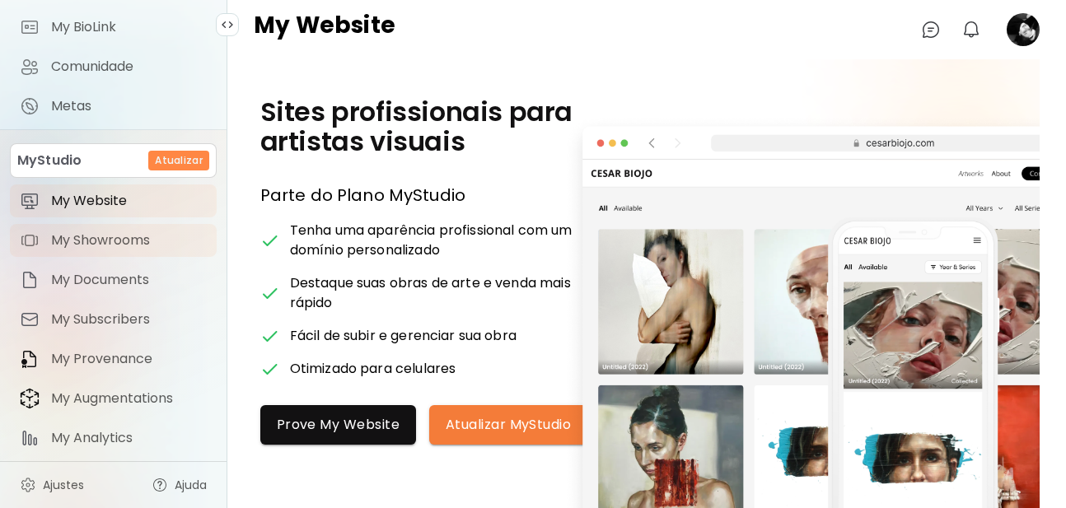
click at [72, 250] on link "My Showrooms" at bounding box center [113, 240] width 207 height 33
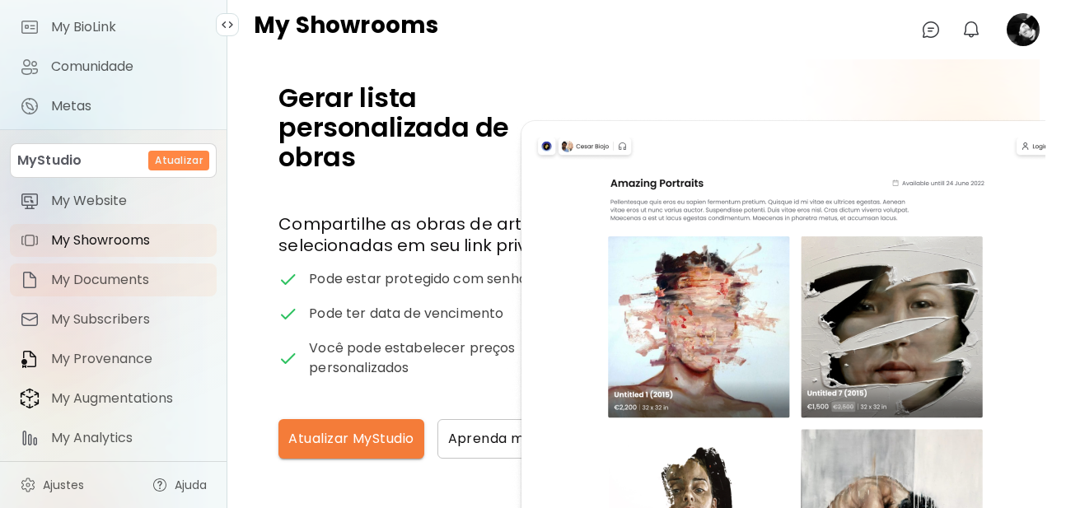
click at [86, 281] on span "My Documents" at bounding box center [129, 280] width 156 height 16
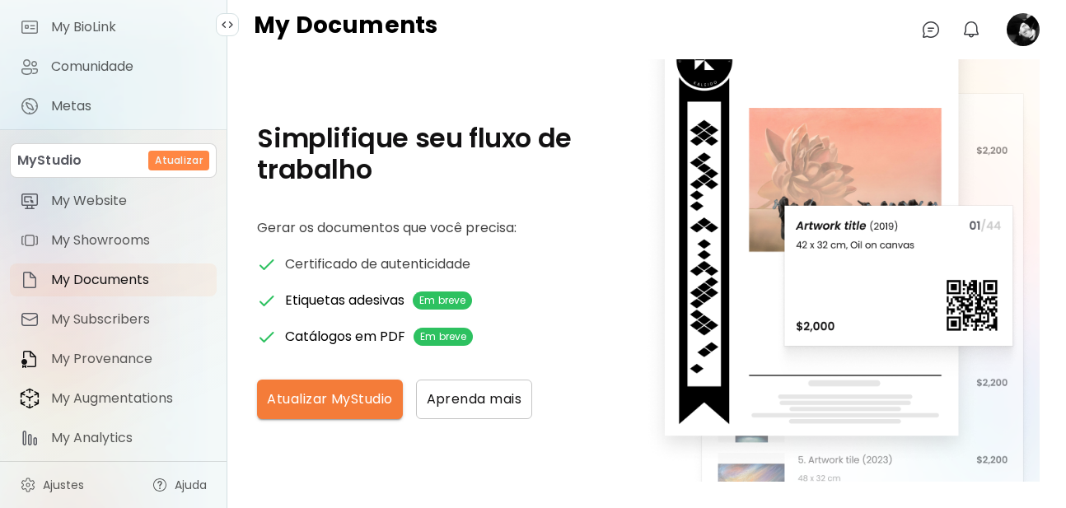
scroll to position [43, 0]
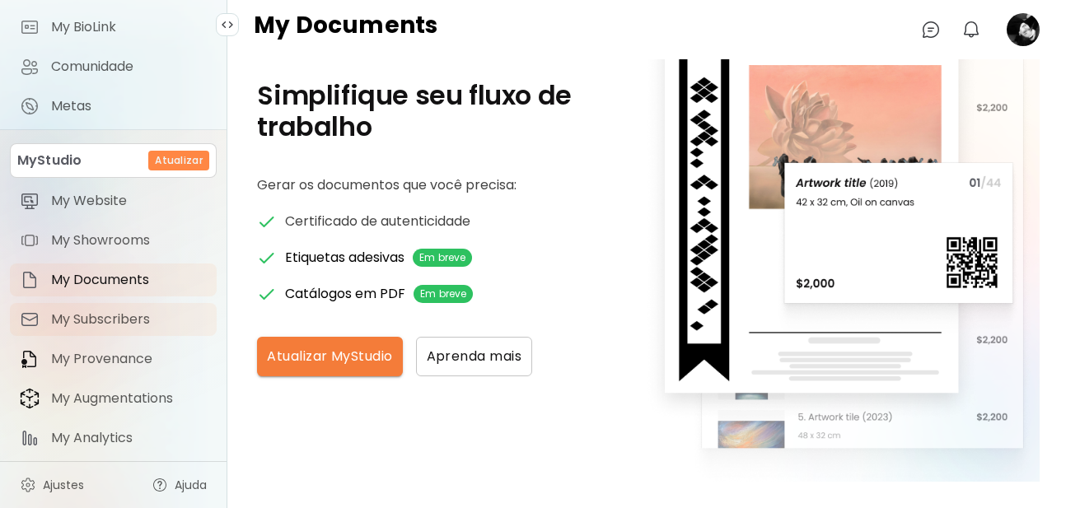
click at [82, 307] on link "My Subscribers" at bounding box center [113, 319] width 207 height 33
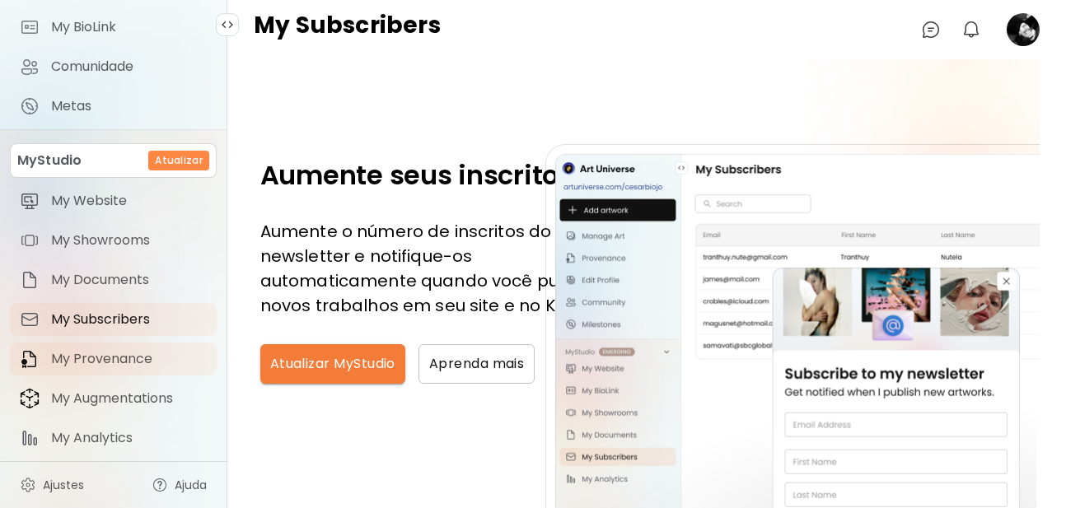
click at [124, 351] on span "My Provenance" at bounding box center [129, 359] width 156 height 16
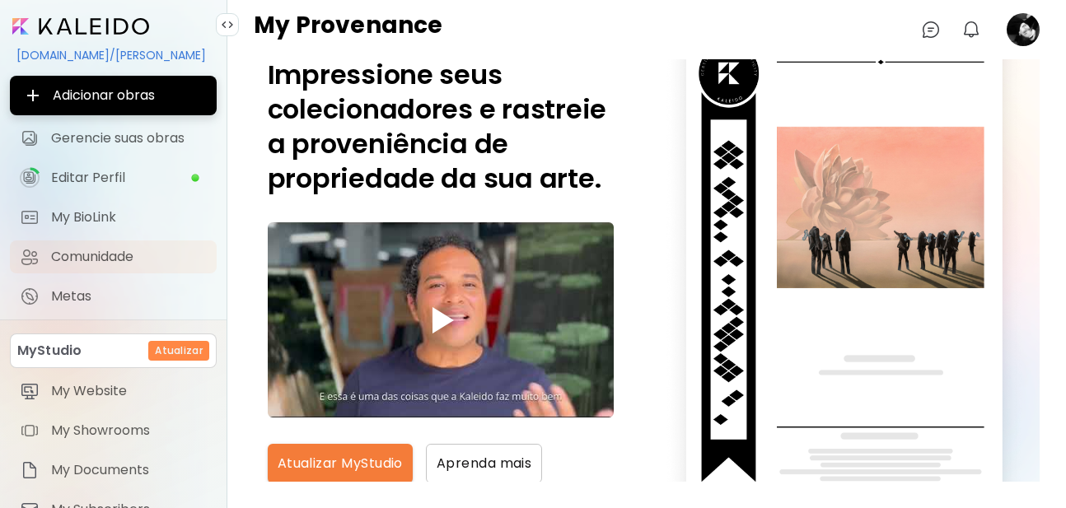
click at [114, 257] on span "Comunidade" at bounding box center [129, 257] width 156 height 16
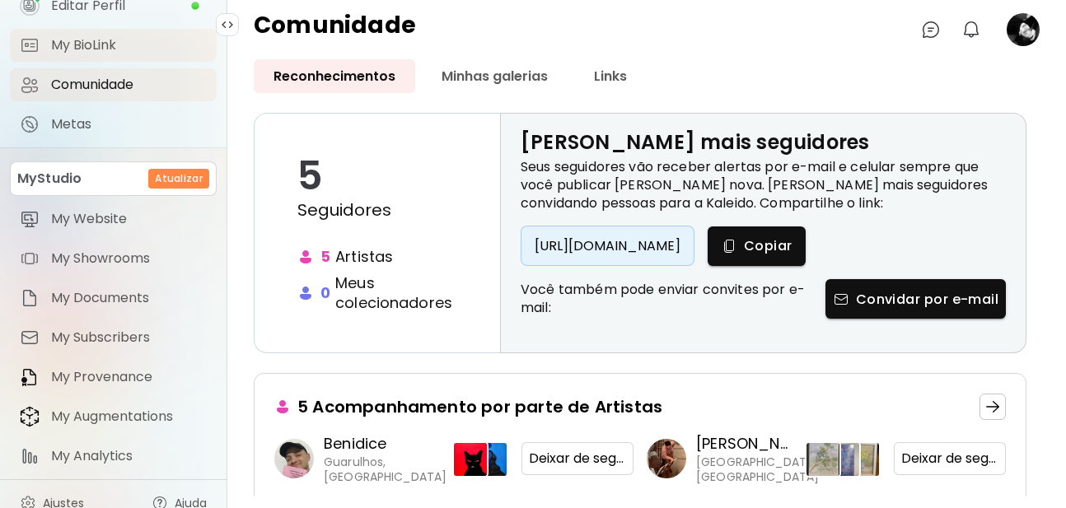
scroll to position [190, 0]
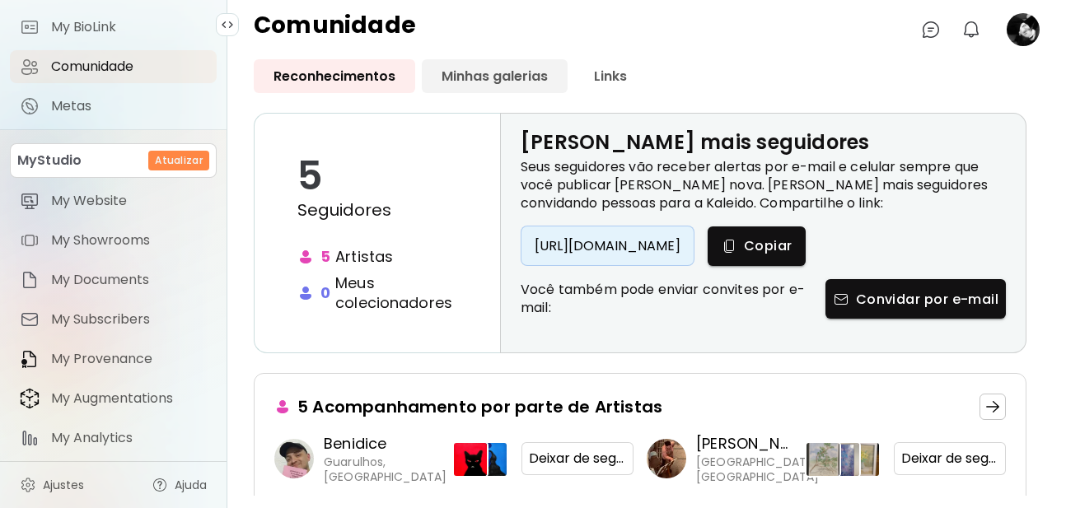
click at [517, 85] on link "Minhas galerias" at bounding box center [495, 76] width 146 height 34
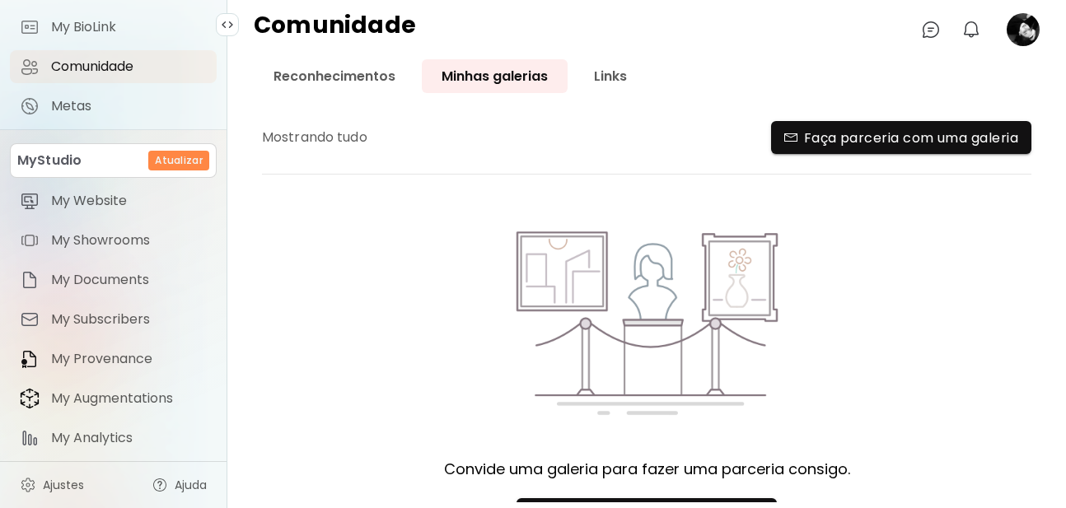
scroll to position [37, 0]
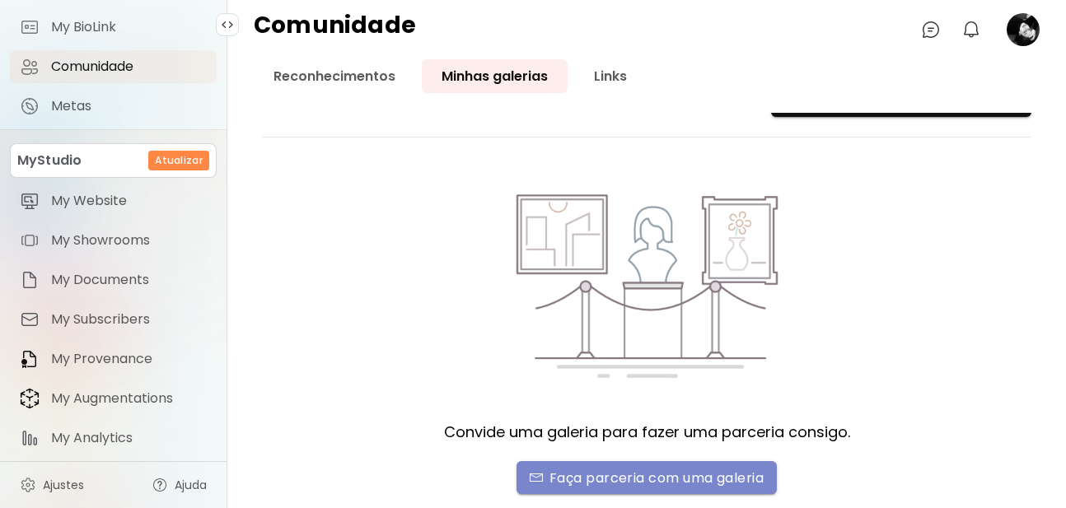
click at [625, 471] on span "Faça parceria com uma galeria" at bounding box center [647, 477] width 234 height 17
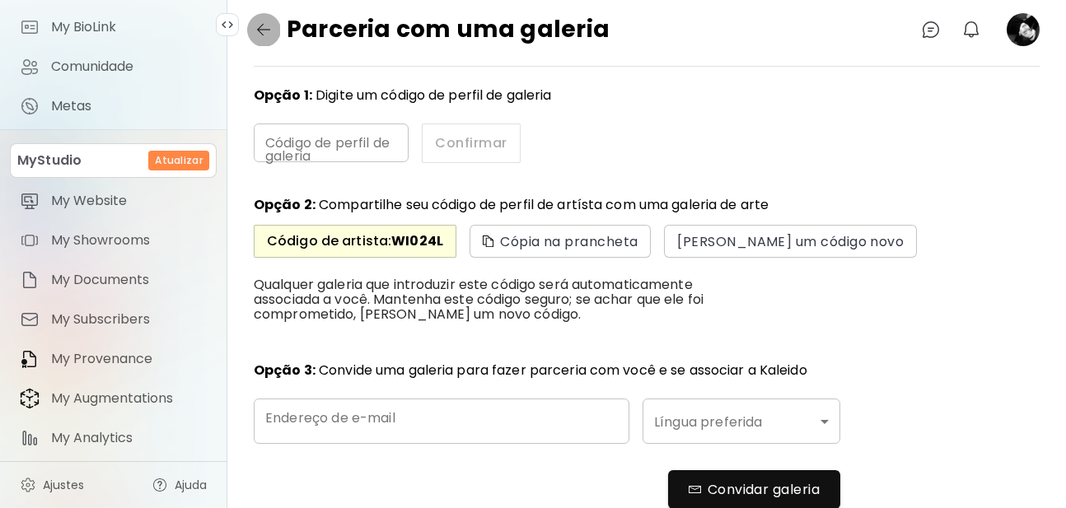
click at [254, 37] on img "button" at bounding box center [264, 30] width 20 height 20
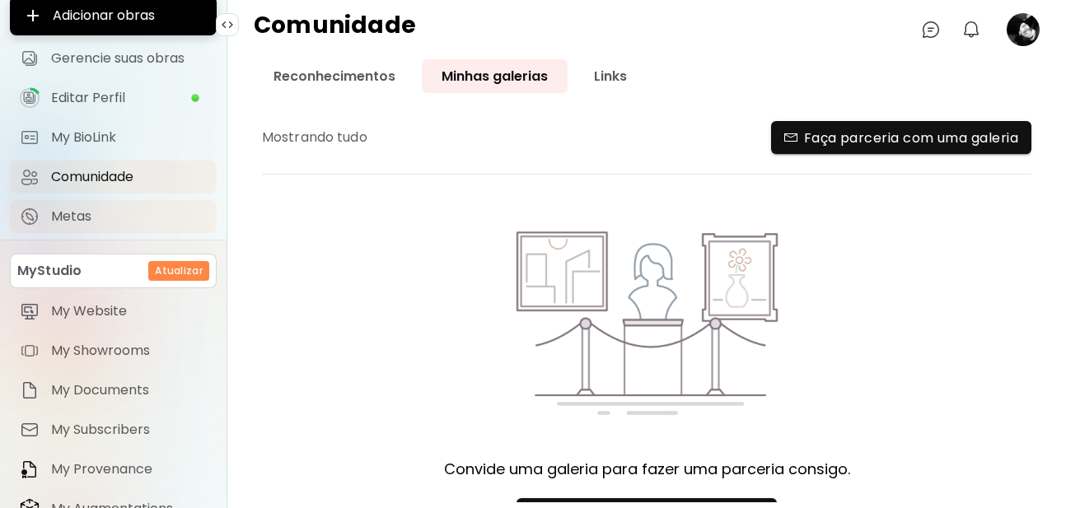
scroll to position [99, 0]
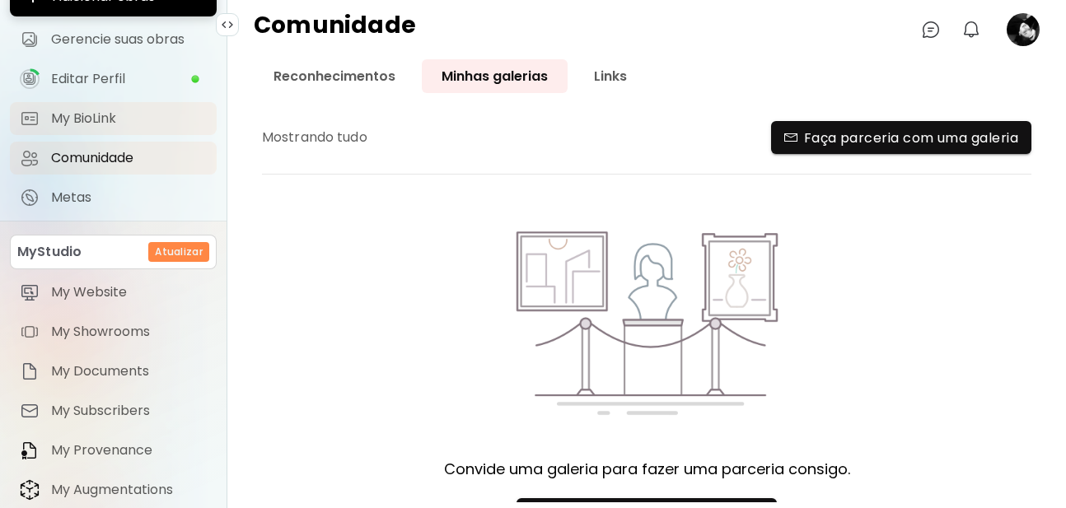
click at [108, 115] on span "My BioLink" at bounding box center [129, 118] width 156 height 16
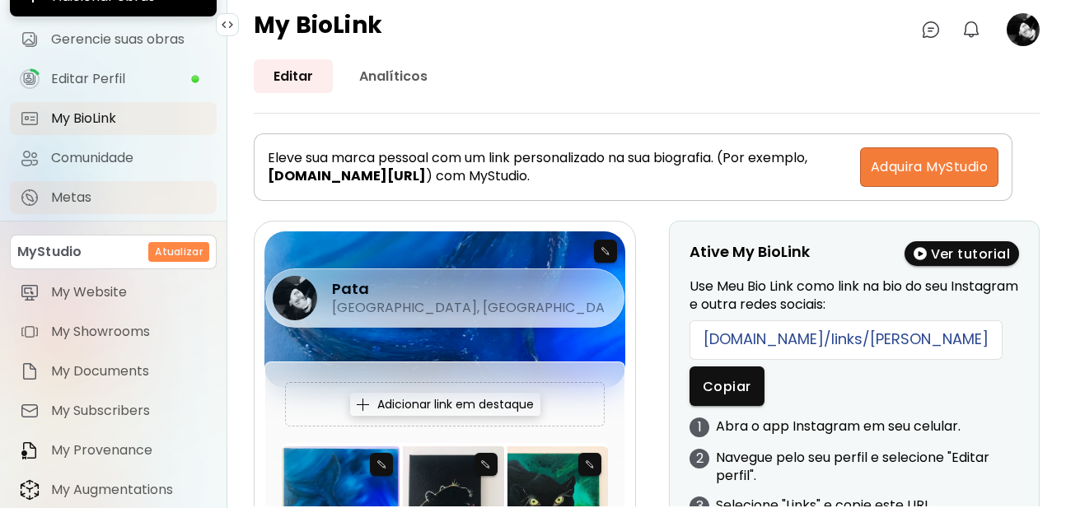
scroll to position [190, 0]
